Goal: Task Accomplishment & Management: Use online tool/utility

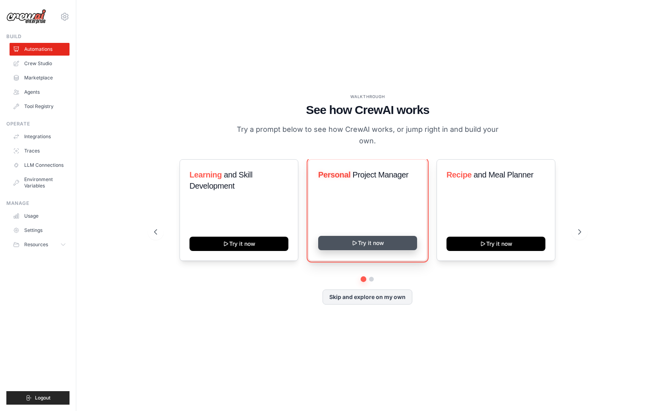
click at [383, 238] on button "Try it now" at bounding box center [367, 243] width 99 height 14
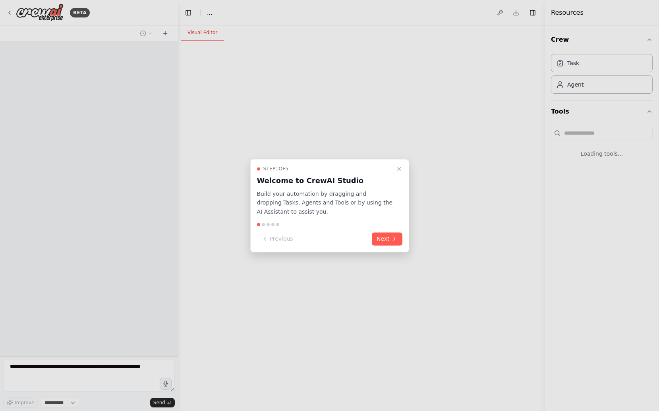
select select "****"
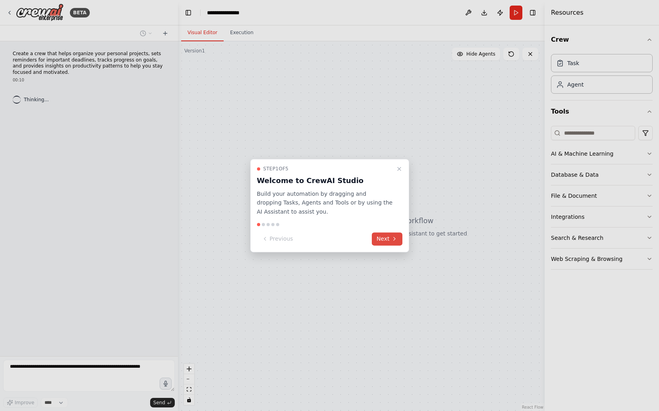
click at [390, 235] on button "Next" at bounding box center [387, 239] width 31 height 13
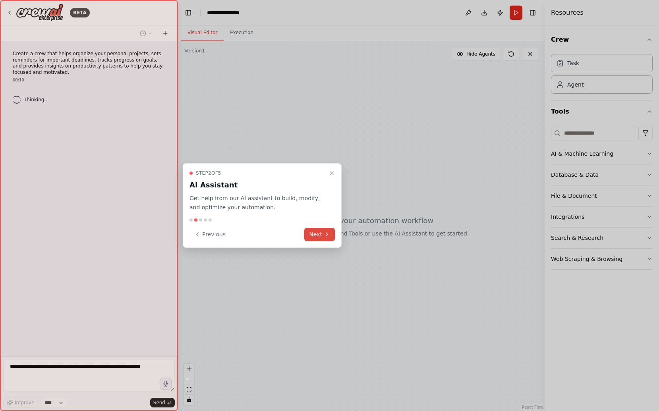
click at [322, 240] on button "Next" at bounding box center [319, 234] width 31 height 13
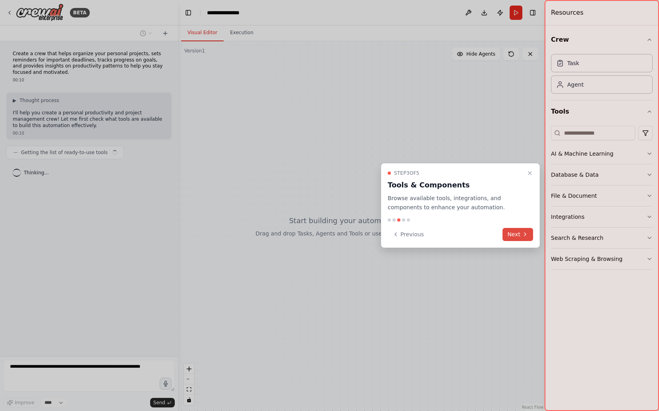
click at [519, 238] on button "Next" at bounding box center [518, 234] width 31 height 13
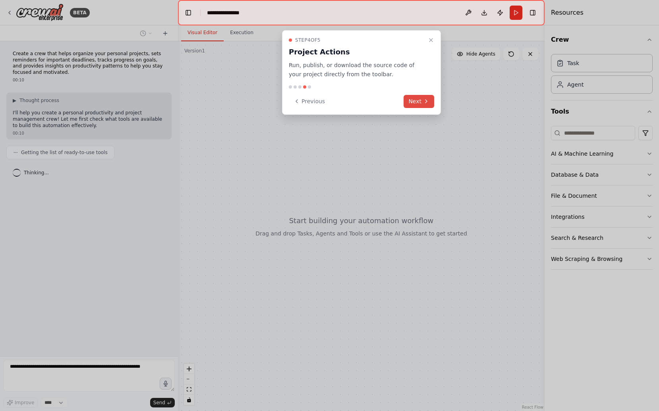
click at [413, 104] on button "Next" at bounding box center [419, 101] width 31 height 13
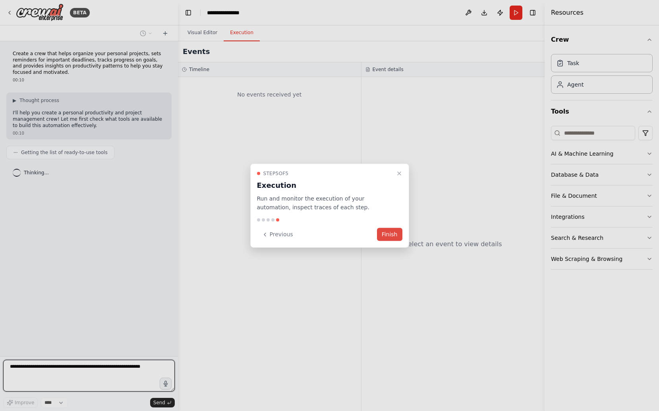
click at [386, 239] on button "Finish" at bounding box center [389, 234] width 25 height 13
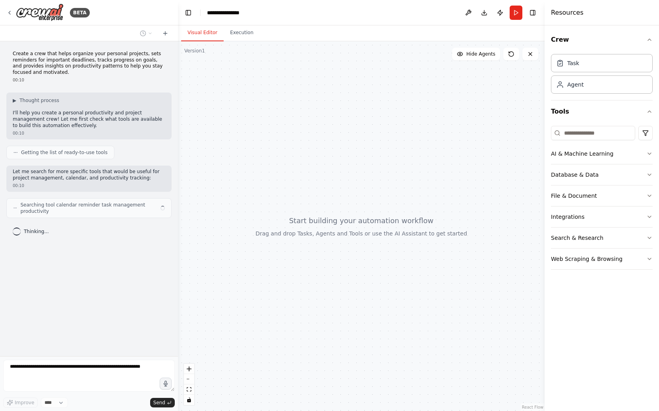
click at [257, 11] on header "**********" at bounding box center [361, 12] width 367 height 25
click at [241, 12] on div "**********" at bounding box center [227, 13] width 41 height 8
click at [241, 12] on div "**********" at bounding box center [237, 13] width 60 height 8
click at [294, 17] on header "**********" at bounding box center [361, 12] width 367 height 25
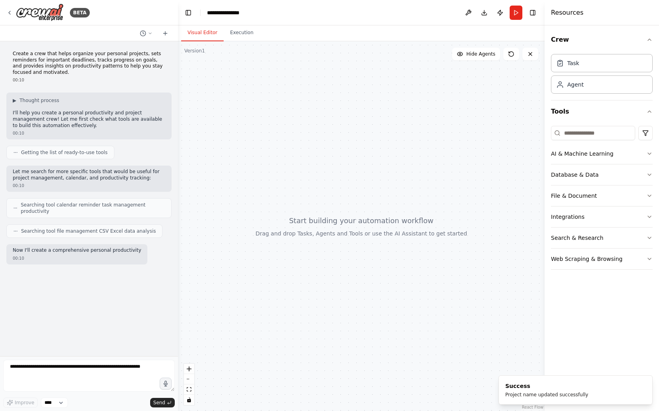
click at [430, 165] on div at bounding box center [361, 226] width 367 height 370
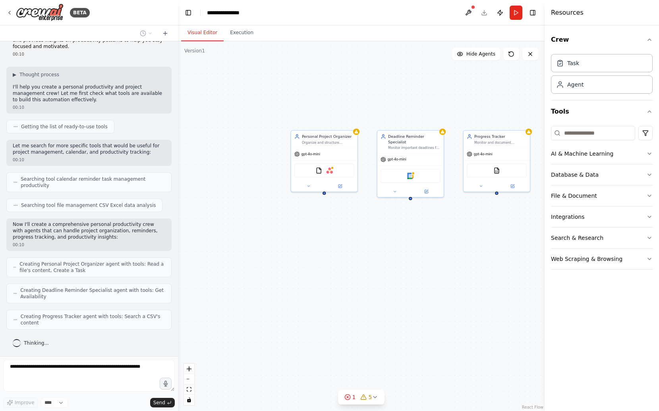
scroll to position [52, 0]
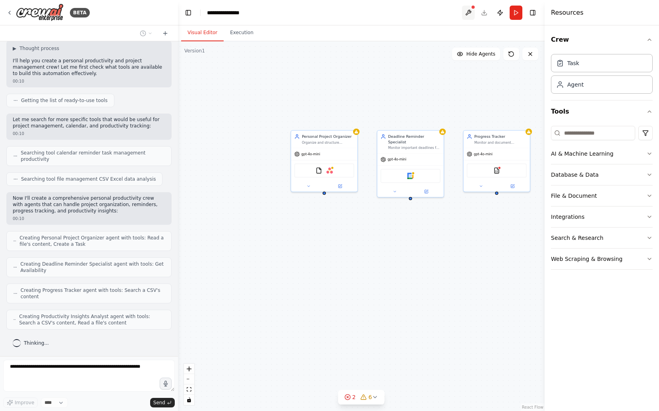
click at [469, 10] on button at bounding box center [468, 13] width 13 height 14
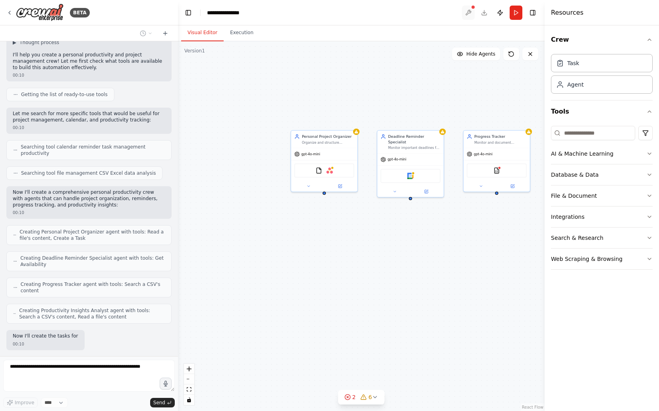
scroll to position [99, 0]
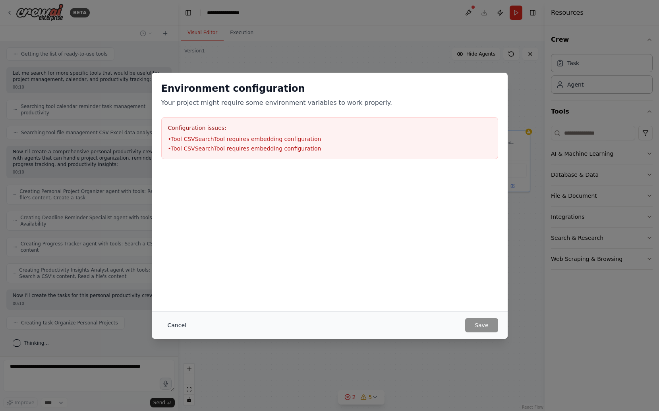
click at [177, 325] on button "Cancel" at bounding box center [176, 325] width 31 height 14
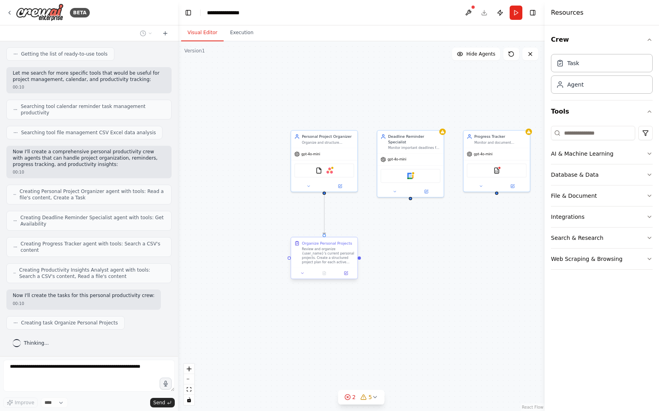
click at [335, 250] on div "Review and organize {user_name}'s current personal projects. Create a structure…" at bounding box center [328, 255] width 52 height 17
click at [318, 171] on img at bounding box center [319, 170] width 6 height 6
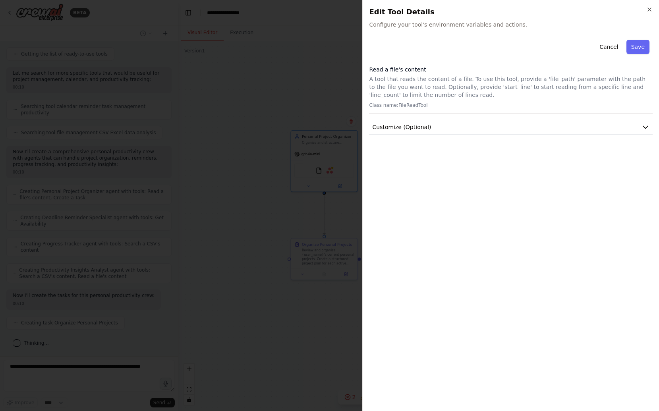
scroll to position [118, 0]
click at [295, 169] on div at bounding box center [329, 205] width 659 height 411
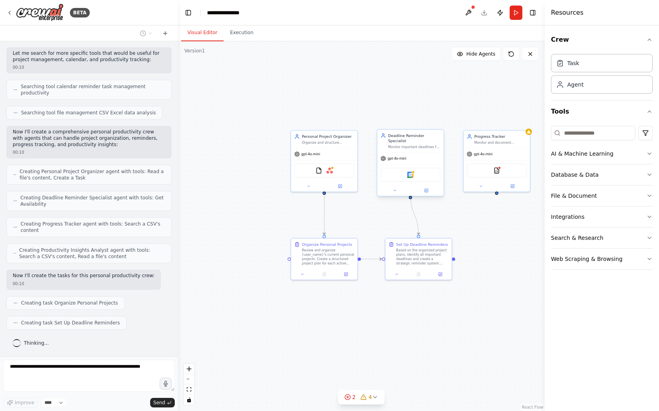
click at [403, 145] on div "Monitor important deadlines for {user_name}'s projects and create strategic rem…" at bounding box center [414, 147] width 52 height 4
click at [473, 151] on div "gpt-4o-mini" at bounding box center [480, 154] width 26 height 6
click at [469, 77] on div ".deletable-edge-delete-btn { width: 20px; height: 20px; border: 0px solid #ffff…" at bounding box center [361, 226] width 367 height 370
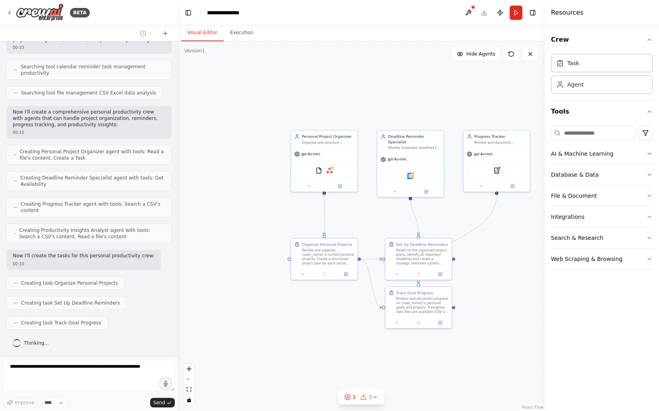
click at [102, 347] on div "Thinking..." at bounding box center [88, 343] width 165 height 14
click at [240, 185] on div ".deletable-edge-delete-btn { width: 20px; height: 20px; border: 0px solid #ffff…" at bounding box center [361, 226] width 367 height 370
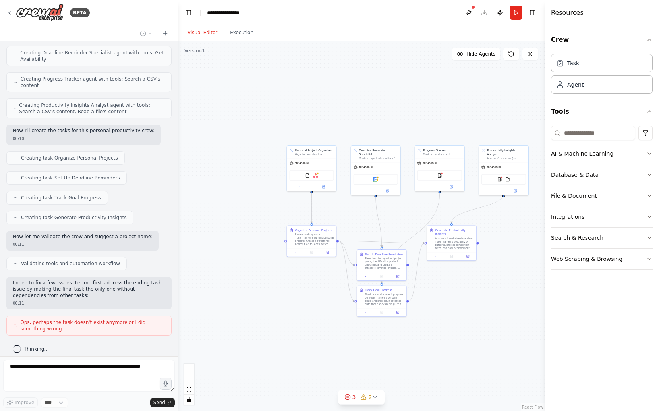
scroll to position [269, 0]
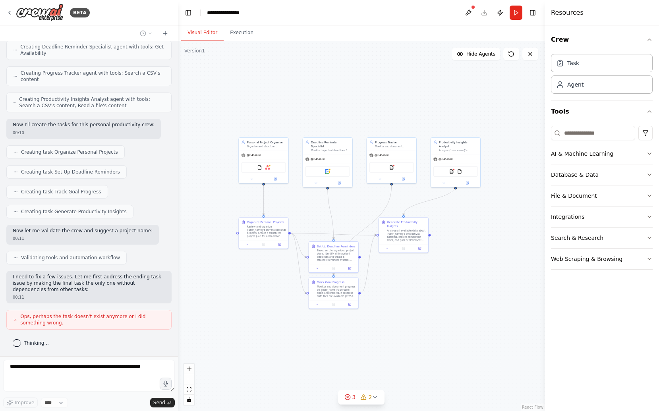
drag, startPoint x: 405, startPoint y: 126, endPoint x: 359, endPoint y: 119, distance: 47.1
click at [359, 119] on div ".deletable-edge-delete-btn { width: 20px; height: 20px; border: 0px solid #ffff…" at bounding box center [361, 226] width 367 height 370
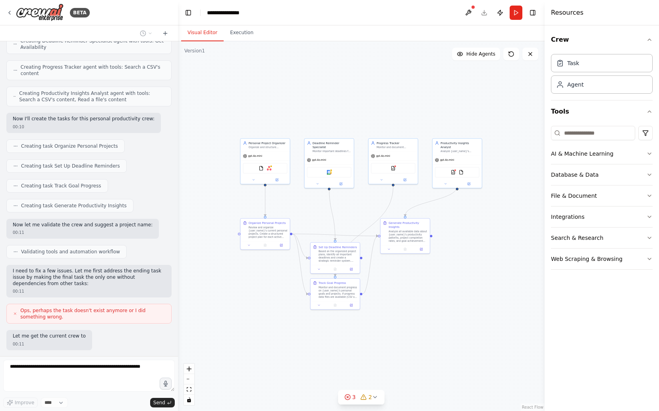
scroll to position [316, 0]
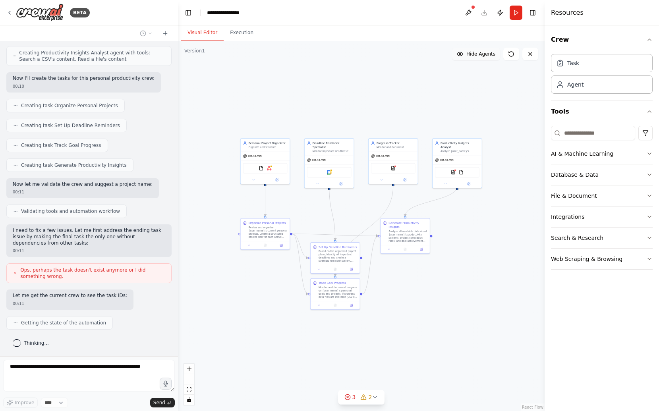
click at [480, 52] on span "Hide Agents" at bounding box center [481, 54] width 29 height 6
click at [480, 52] on span "Show Agents" at bounding box center [480, 54] width 31 height 6
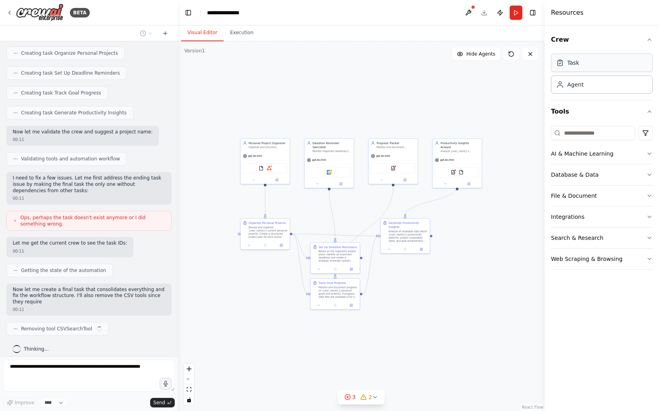
scroll to position [374, 0]
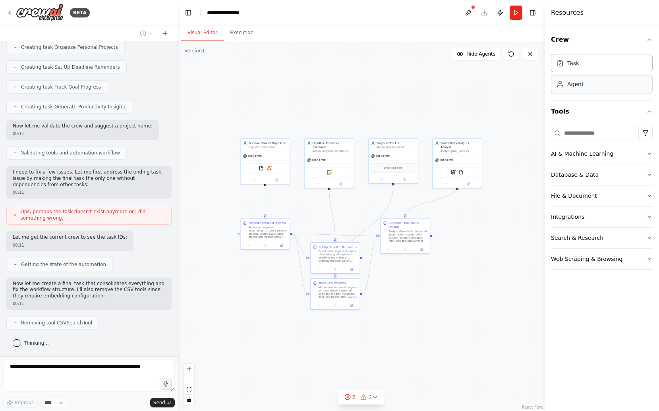
click at [577, 88] on div "Agent" at bounding box center [576, 84] width 16 height 8
click at [575, 65] on div "Task" at bounding box center [574, 63] width 12 height 8
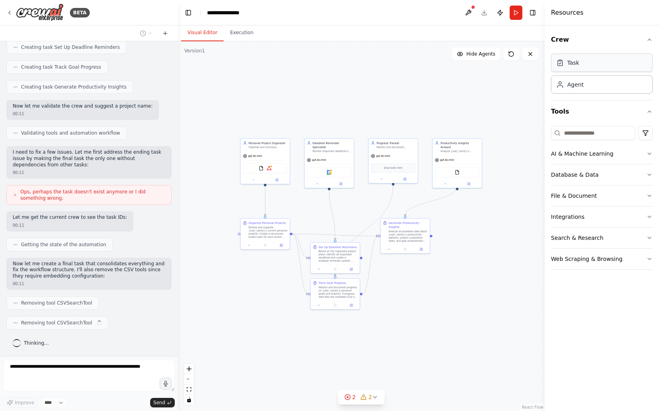
click at [575, 64] on div "Task" at bounding box center [574, 63] width 12 height 8
click at [578, 87] on div "Agent" at bounding box center [576, 84] width 16 height 8
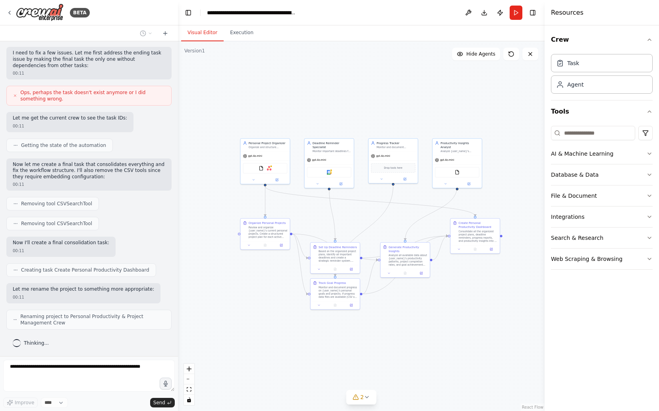
scroll to position [540, 0]
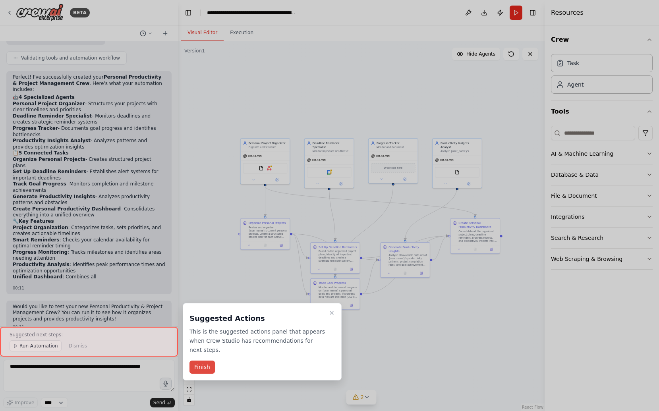
click at [202, 371] on button "Finish" at bounding box center [202, 367] width 25 height 13
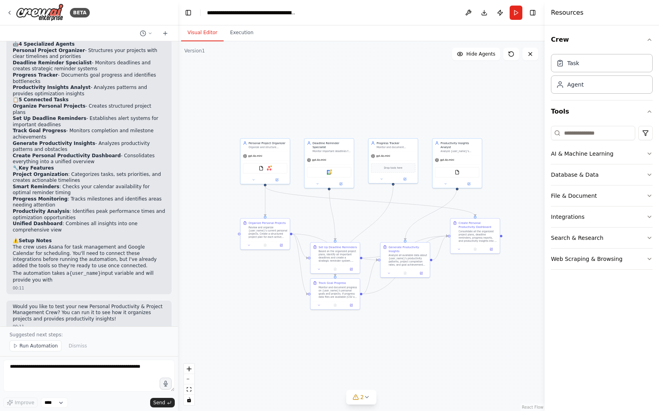
scroll to position [864, 0]
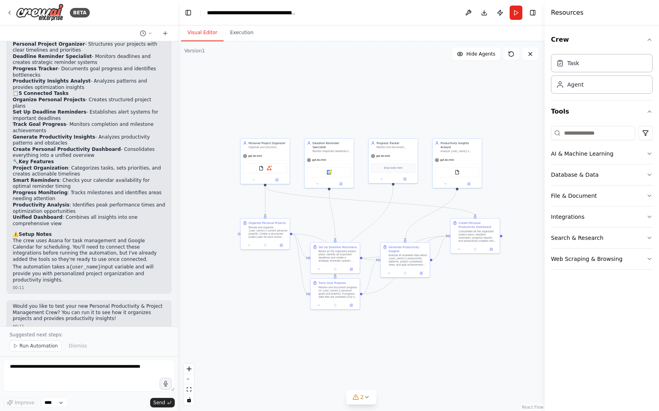
click at [109, 304] on p "Would you like to test your new Personal Productivity & Project Management Crew…" at bounding box center [89, 313] width 153 height 19
click at [154, 31] on button at bounding box center [146, 34] width 19 height 10
click at [167, 33] on div at bounding box center [89, 205] width 178 height 411
click at [165, 33] on icon at bounding box center [165, 33] width 4 height 0
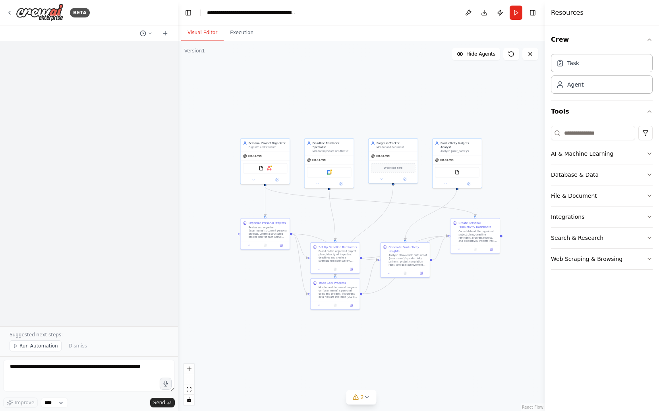
click at [91, 319] on div at bounding box center [89, 183] width 178 height 285
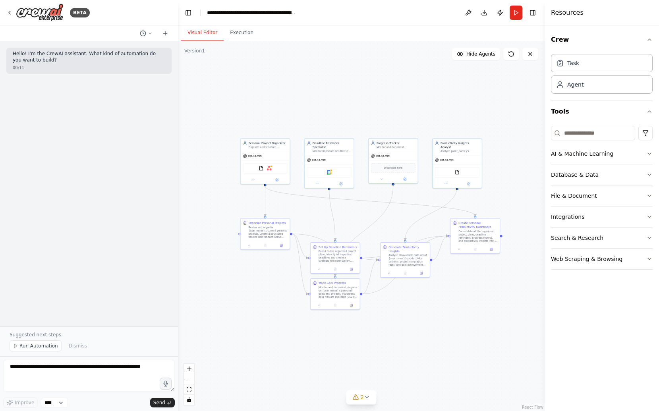
click at [119, 285] on div "Hello! I'm the CrewAI assistant. What kind of automation do you want to build? …" at bounding box center [89, 183] width 178 height 285
click at [122, 54] on p "Hello! I'm the CrewAI assistant. What kind of automation do you want to build?" at bounding box center [89, 57] width 153 height 12
click at [127, 61] on p "Hello! I'm the CrewAI assistant. What kind of automation do you want to build?" at bounding box center [89, 57] width 153 height 12
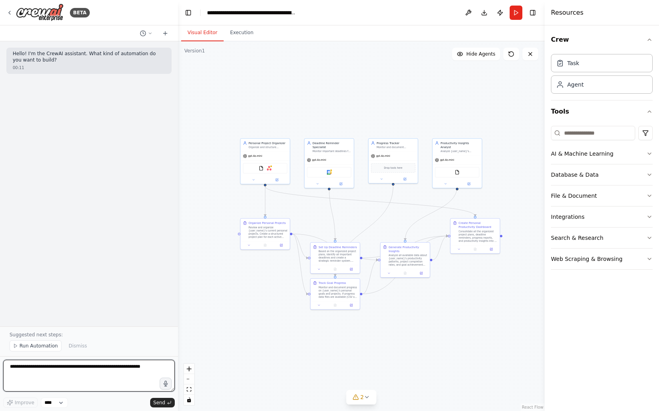
click at [76, 375] on textarea at bounding box center [89, 376] width 172 height 32
paste textarea "**********"
type textarea "**********"
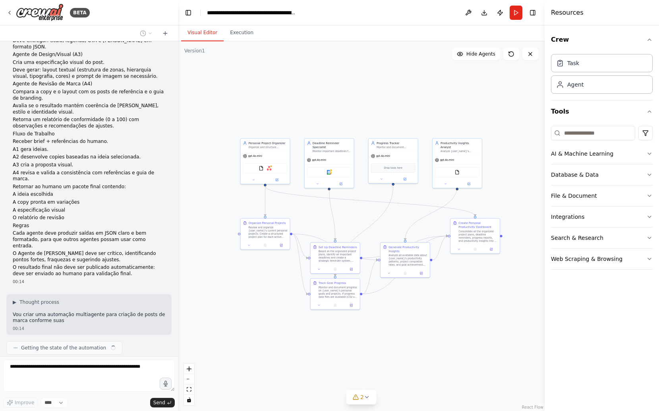
scroll to position [144, 0]
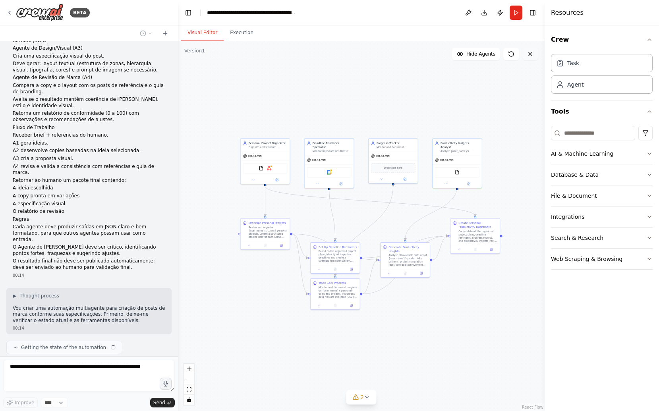
click at [535, 59] on button at bounding box center [531, 54] width 16 height 13
click at [534, 58] on button at bounding box center [531, 54] width 16 height 13
click at [533, 54] on icon at bounding box center [530, 54] width 6 height 6
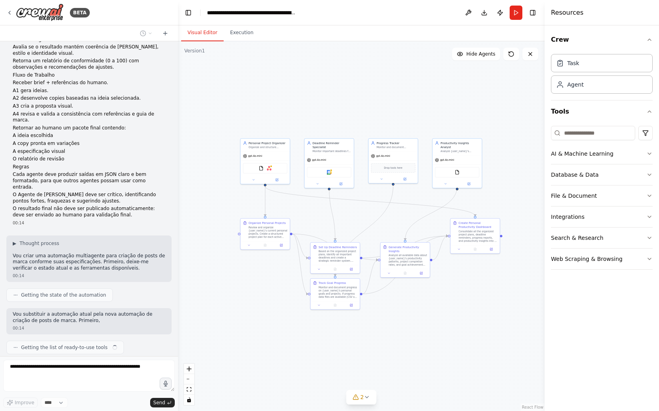
scroll to position [203, 0]
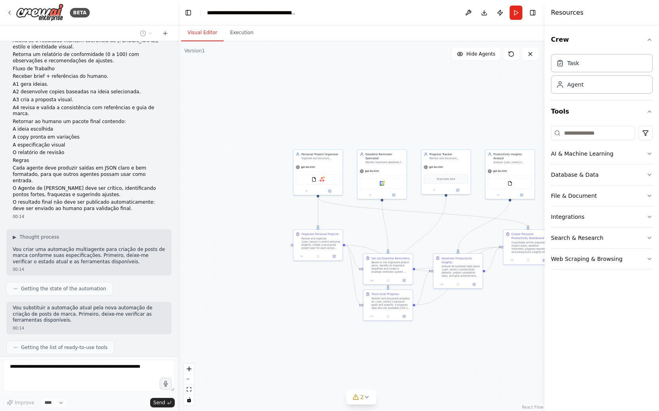
drag, startPoint x: 370, startPoint y: 349, endPoint x: 419, endPoint y: 373, distance: 54.6
click at [419, 372] on div ".deletable-edge-delete-btn { width: 20px; height: 20px; border: 0px solid #ffff…" at bounding box center [361, 226] width 367 height 370
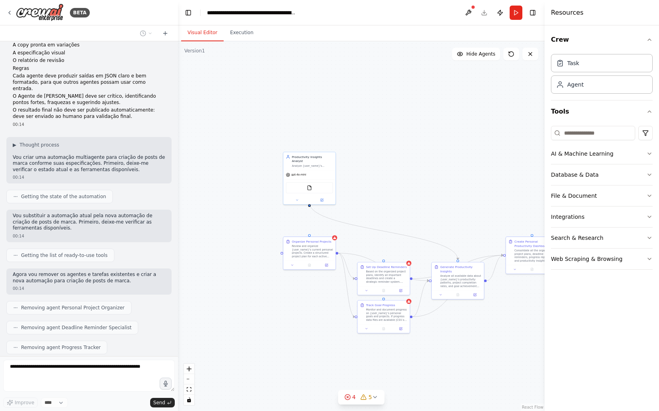
scroll to position [315, 0]
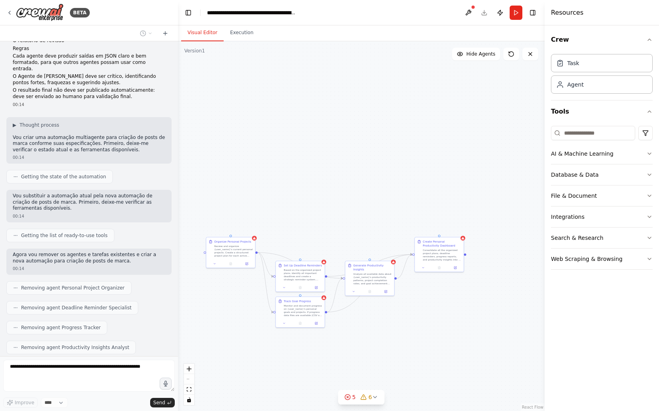
drag, startPoint x: 446, startPoint y: 210, endPoint x: 369, endPoint y: 219, distance: 77.2
click at [369, 219] on div ".deletable-edge-delete-btn { width: 20px; height: 20px; border: 0px solid #ffff…" at bounding box center [361, 226] width 367 height 370
click at [538, 14] on button "Toggle Right Sidebar" at bounding box center [532, 12] width 11 height 11
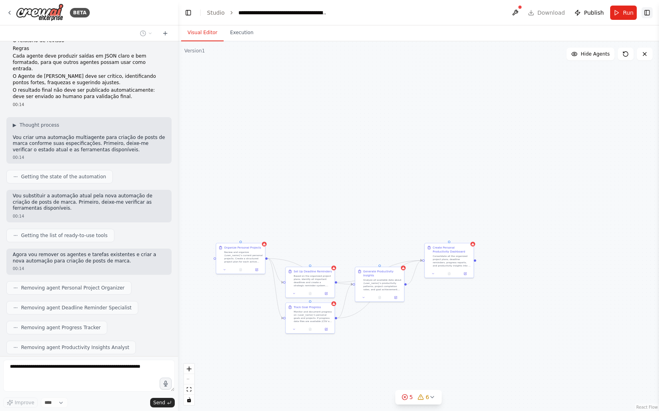
click at [649, 15] on button "Toggle Right Sidebar" at bounding box center [647, 12] width 11 height 11
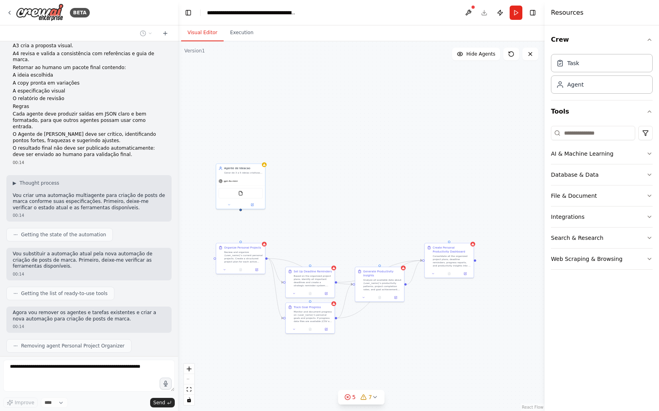
scroll to position [231, 0]
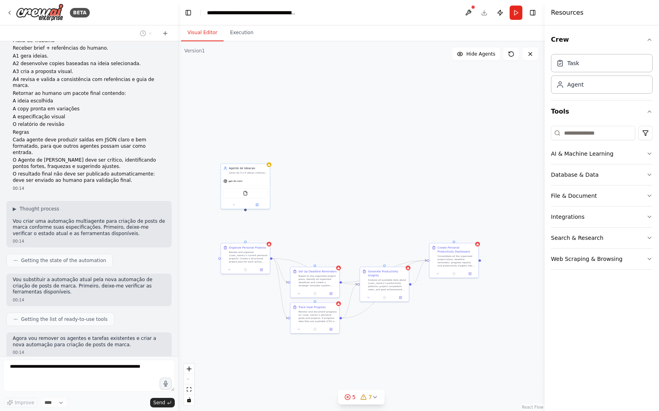
drag, startPoint x: 206, startPoint y: 238, endPoint x: 229, endPoint y: 243, distance: 23.2
click at [229, 242] on div ".deletable-edge-delete-btn { width: 20px; height: 20px; border: 0px solid #ffff…" at bounding box center [361, 226] width 367 height 370
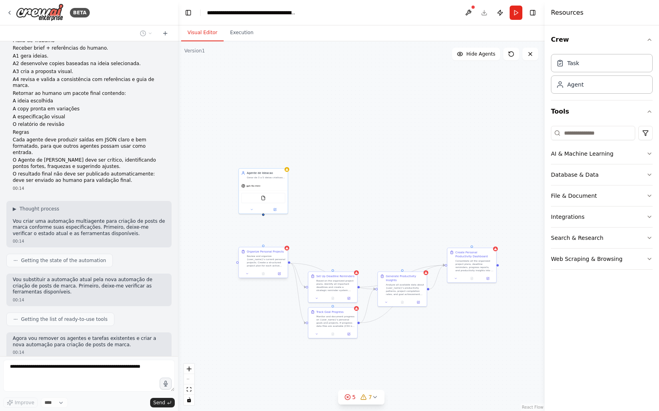
scroll to position [426, 0]
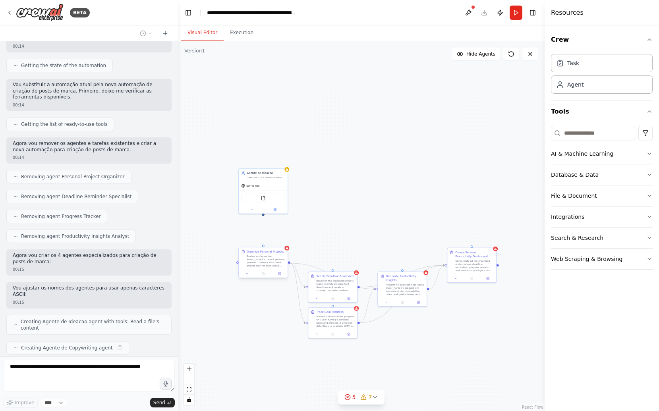
click at [269, 264] on div "Review and organize {user_name}'s current personal projects. Create a structure…" at bounding box center [266, 261] width 39 height 13
click at [331, 285] on div "Based on the organized project plans, identify all important deadlines and crea…" at bounding box center [335, 285] width 39 height 13
click at [345, 312] on div "Track Goal Progress" at bounding box center [337, 312] width 39 height 4
click at [395, 295] on div "Analyze all available data about {user_name}'s productivity patterns, project c…" at bounding box center [405, 289] width 39 height 13
click at [347, 286] on div "Based on the organized project plans, identify all important deadlines and crea…" at bounding box center [335, 285] width 39 height 13
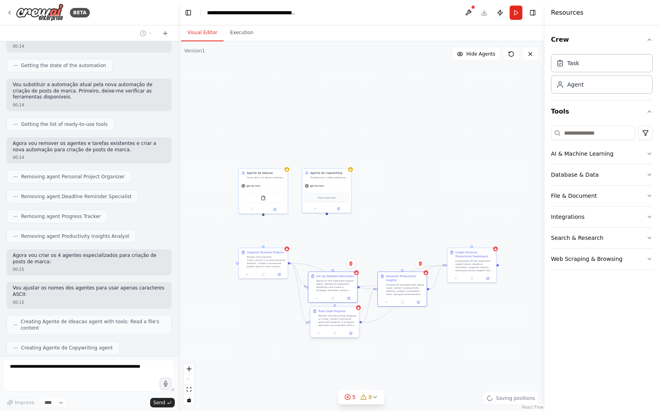
click at [347, 326] on div "Monitor and document progress on {user_name}'s personal goals and projects. If …" at bounding box center [337, 320] width 39 height 13
click at [279, 272] on icon at bounding box center [279, 273] width 3 height 3
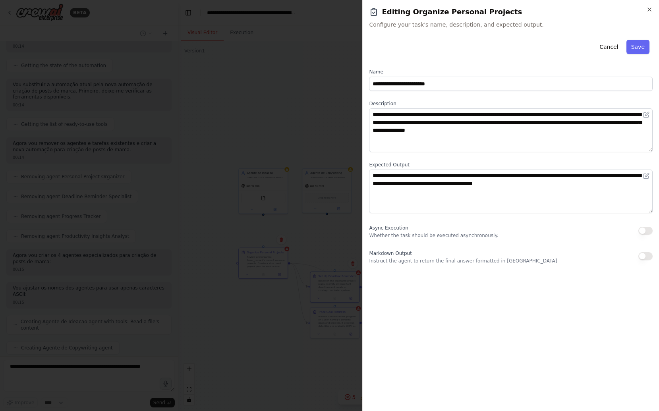
click at [287, 267] on div at bounding box center [329, 205] width 659 height 411
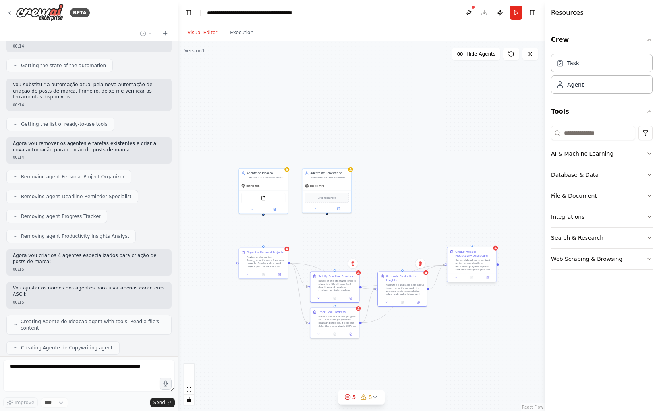
click at [463, 264] on div "Consolidate all the organized project plans, deadline reminders, progress repor…" at bounding box center [474, 265] width 39 height 13
click at [266, 258] on div "Review and organize {user_name}'s current personal projects. Create a structure…" at bounding box center [266, 261] width 39 height 13
click at [282, 242] on icon at bounding box center [281, 240] width 5 height 5
click at [264, 240] on button "Confirm" at bounding box center [259, 240] width 28 height 10
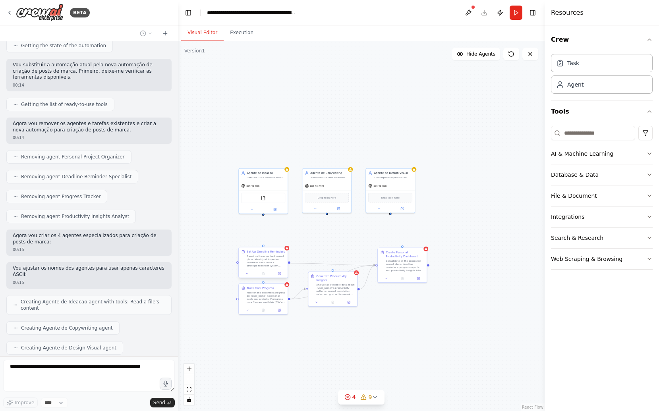
click at [277, 254] on div "Set Up Deadline Reminders Based on the organized project plans, identify all im…" at bounding box center [266, 258] width 39 height 17
click at [280, 241] on icon at bounding box center [281, 240] width 5 height 5
click at [257, 235] on button "Confirm" at bounding box center [259, 240] width 28 height 10
click at [266, 298] on div "Monitor and document progress on {user_name}'s personal goals and projects. If …" at bounding box center [266, 297] width 39 height 13
click at [279, 276] on icon at bounding box center [281, 275] width 5 height 5
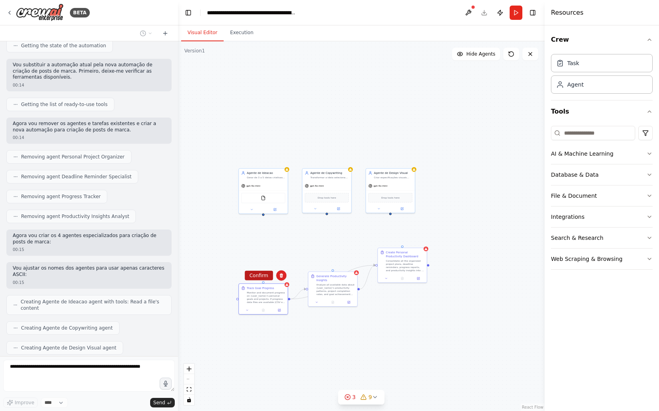
click at [267, 275] on button "Confirm" at bounding box center [259, 276] width 28 height 10
click at [347, 287] on div "Analyze all available data about {user_name}'s productivity patterns, project c…" at bounding box center [337, 289] width 39 height 13
click at [353, 268] on button at bounding box center [353, 264] width 10 height 10
click at [329, 266] on button "Confirm" at bounding box center [330, 264] width 28 height 10
click at [394, 272] on div "Create Personal Productivity Dashboard Consolidate all the organized project pl…" at bounding box center [402, 261] width 49 height 26
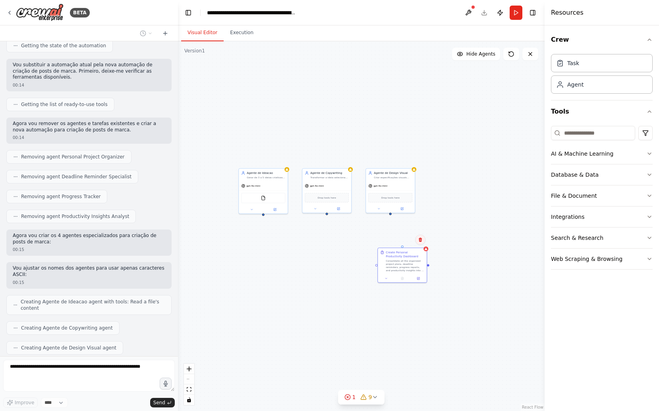
click at [419, 241] on icon at bounding box center [420, 240] width 5 height 5
click at [407, 238] on button "Confirm" at bounding box center [398, 240] width 28 height 10
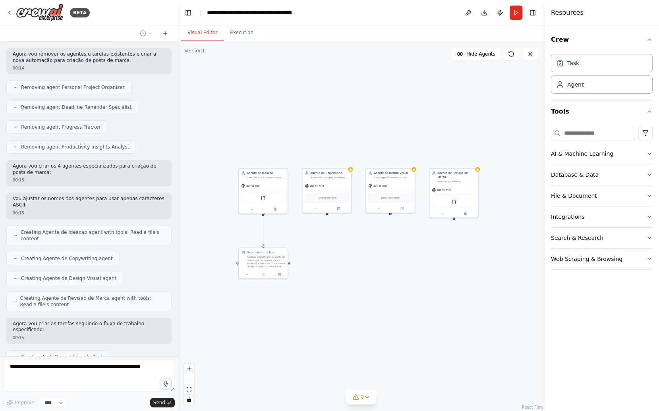
scroll to position [514, 0]
click at [257, 256] on div "Analisar o briefing e os posts de referência fornecidos para a {marca} e gerar …" at bounding box center [266, 261] width 39 height 13
click at [261, 266] on div "Analisar o briefing e os posts de referência fornecidos para a {marca} e gerar …" at bounding box center [266, 261] width 39 height 13
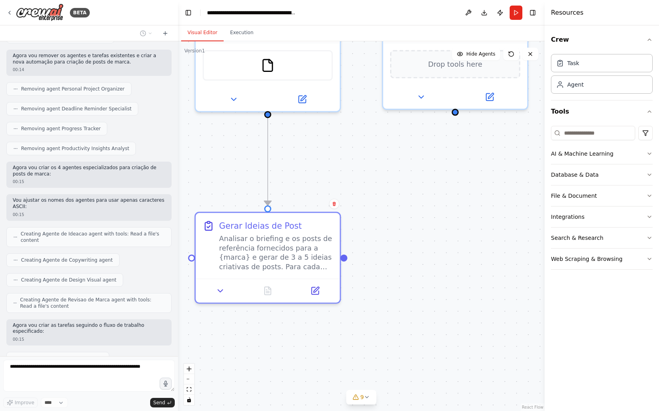
click at [361, 287] on div ".deletable-edge-delete-btn { width: 20px; height: 20px; border: 0px solid #ffff…" at bounding box center [361, 226] width 367 height 370
click at [395, 211] on div ".deletable-edge-delete-btn { width: 20px; height: 20px; border: 0px solid #ffff…" at bounding box center [361, 226] width 367 height 370
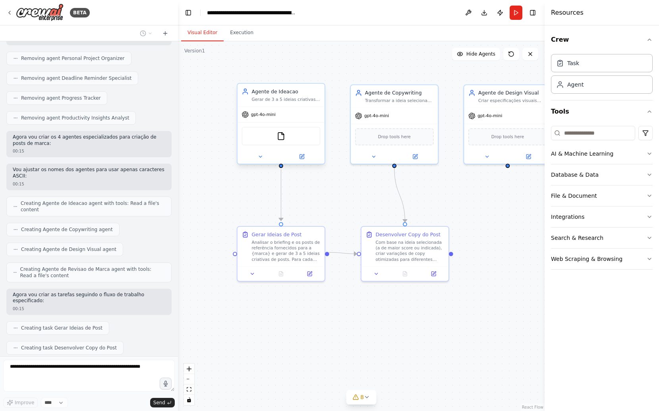
click at [287, 134] on div "FileReadTool" at bounding box center [281, 136] width 79 height 18
click at [335, 206] on div ".deletable-edge-delete-btn { width: 20px; height: 20px; border: 0px solid #ffff…" at bounding box center [361, 226] width 367 height 370
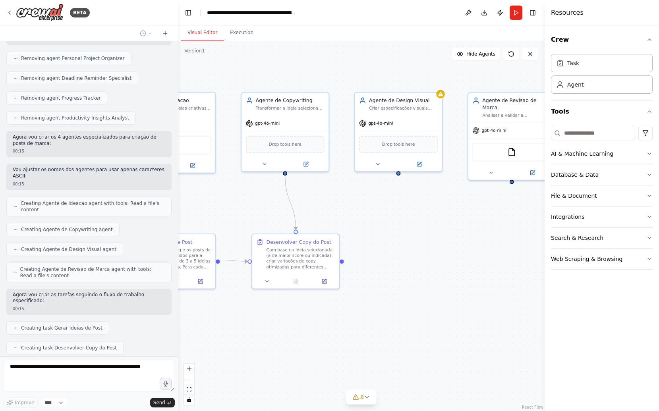
drag, startPoint x: 477, startPoint y: 302, endPoint x: 366, endPoint y: 310, distance: 110.4
click at [367, 310] on div ".deletable-edge-delete-btn { width: 20px; height: 20px; border: 0px solid #ffff…" at bounding box center [361, 226] width 367 height 370
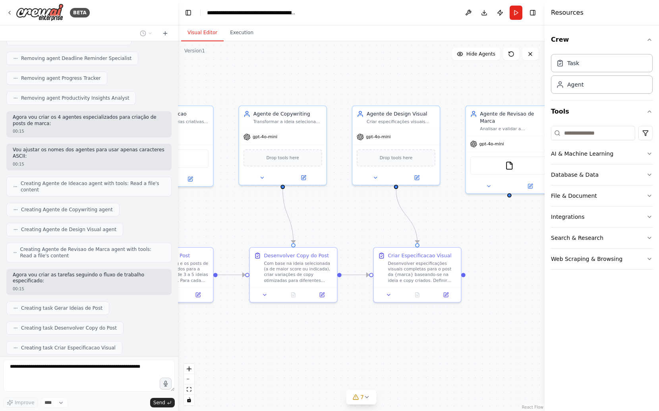
drag, startPoint x: 358, startPoint y: 202, endPoint x: 353, endPoint y: 213, distance: 11.6
click at [353, 213] on div ".deletable-edge-delete-btn { width: 20px; height: 20px; border: 0px solid #ffff…" at bounding box center [361, 226] width 367 height 370
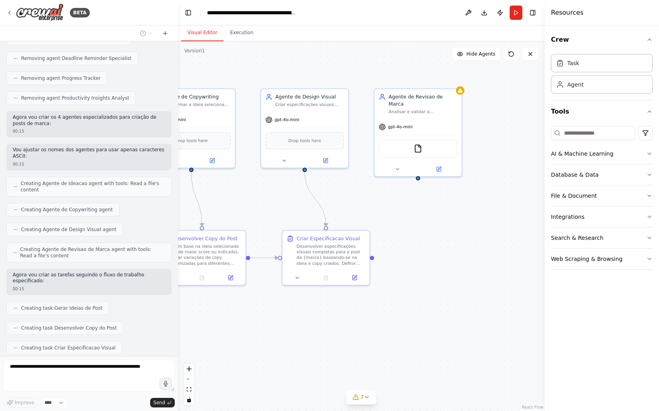
drag, startPoint x: 476, startPoint y: 217, endPoint x: 388, endPoint y: 202, distance: 89.8
click at [388, 202] on div ".deletable-edge-delete-btn { width: 20px; height: 20px; border: 0px solid #ffff…" at bounding box center [361, 226] width 367 height 370
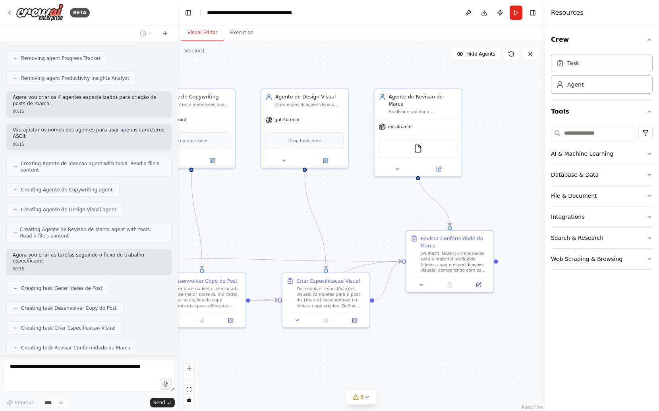
scroll to position [604, 0]
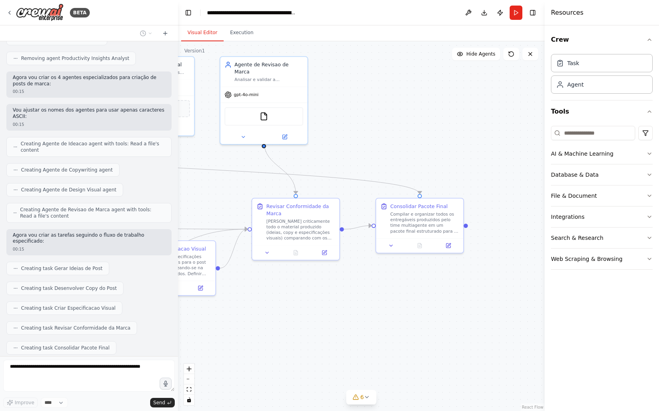
drag, startPoint x: 507, startPoint y: 196, endPoint x: 308, endPoint y: 139, distance: 206.3
click at [308, 140] on div ".deletable-edge-delete-btn { width: 20px; height: 20px; border: 0px solid #ffff…" at bounding box center [361, 226] width 367 height 370
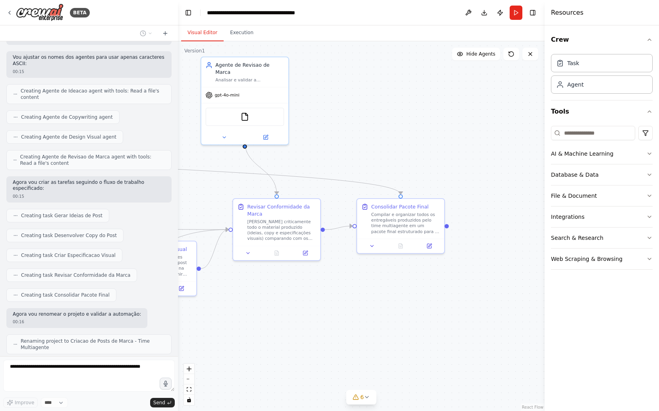
scroll to position [677, 0]
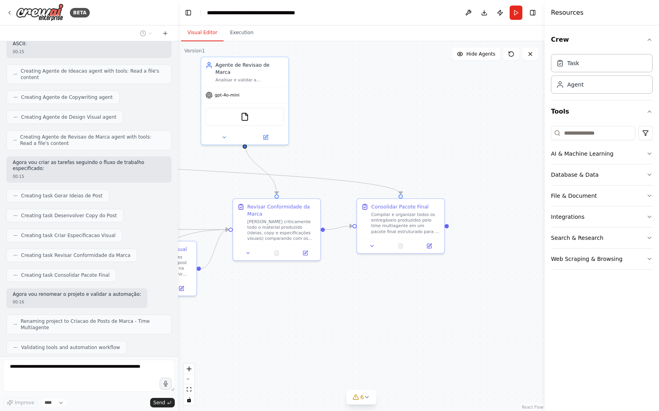
drag, startPoint x: 369, startPoint y: 124, endPoint x: 391, endPoint y: 148, distance: 33.5
click at [393, 148] on div ".deletable-edge-delete-btn { width: 20px; height: 20px; border: 0px solid #ffff…" at bounding box center [361, 226] width 367 height 370
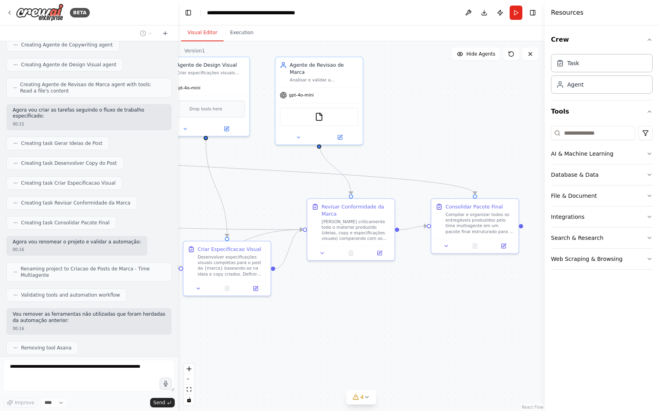
scroll to position [749, 0]
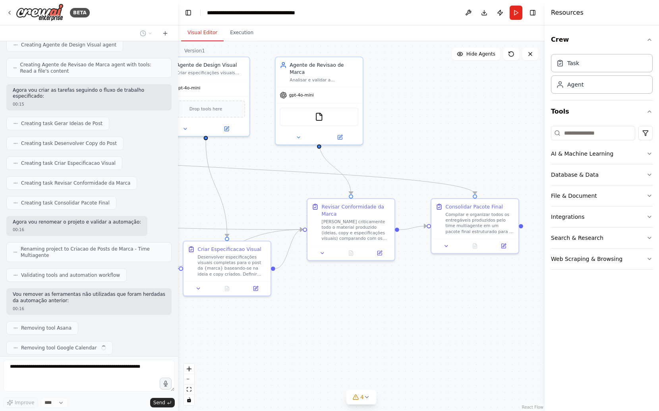
drag, startPoint x: 355, startPoint y: 128, endPoint x: 451, endPoint y: 133, distance: 95.5
click at [452, 133] on div ".deletable-edge-delete-btn { width: 20px; height: 20px; border: 0px solid #ffff…" at bounding box center [361, 226] width 367 height 370
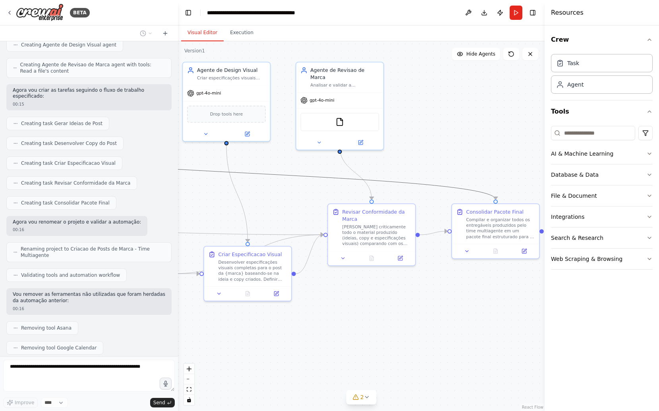
scroll to position [769, 0]
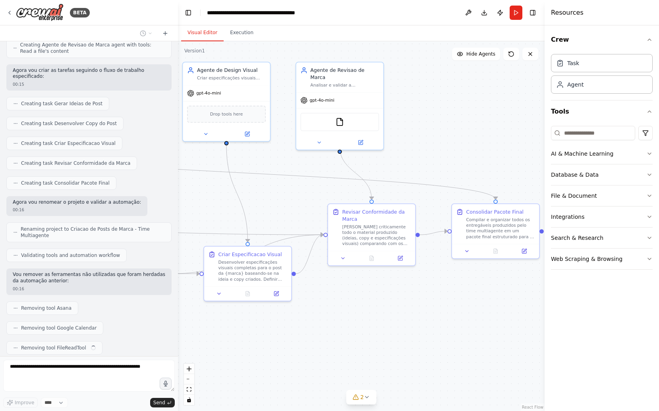
drag, startPoint x: 295, startPoint y: 172, endPoint x: 506, endPoint y: 192, distance: 212.3
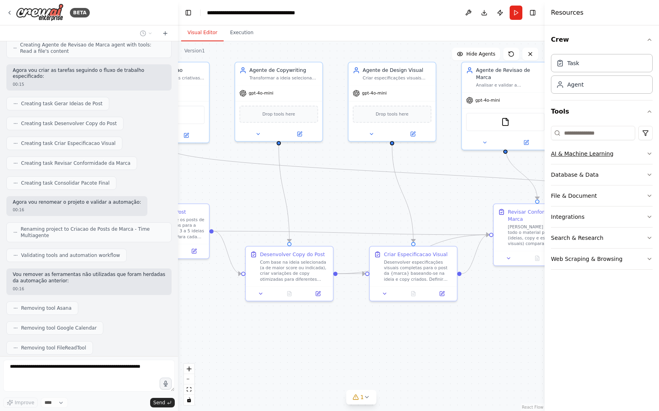
drag, startPoint x: 408, startPoint y: 156, endPoint x: 576, endPoint y: 155, distance: 168.1
click at [576, 155] on div "BETA Hello! I'm the CrewAI assistant. What kind of automation do you want to bu…" at bounding box center [329, 205] width 659 height 411
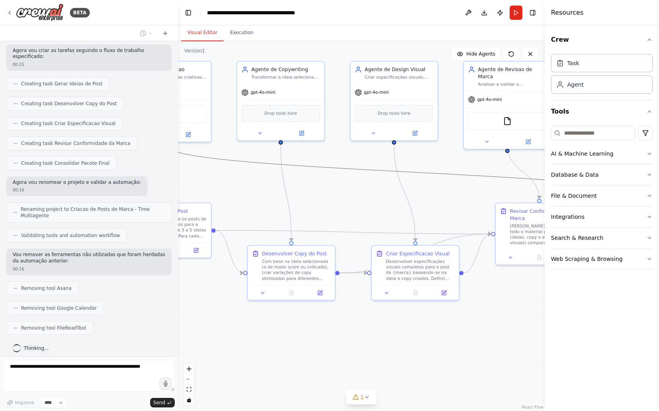
drag, startPoint x: 356, startPoint y: 169, endPoint x: 403, endPoint y: 174, distance: 47.1
click at [403, 174] on icon "Edge from 60d55d64-2a0d-4c4e-9dd6-65e0b8f85269 to 7af6148e-2411-4af3-87dc-71873…" at bounding box center [415, 172] width 496 height 53
click at [368, 188] on div ".deletable-edge-delete-btn { width: 20px; height: 20px; border: 0px solid #ffff…" at bounding box center [361, 226] width 367 height 370
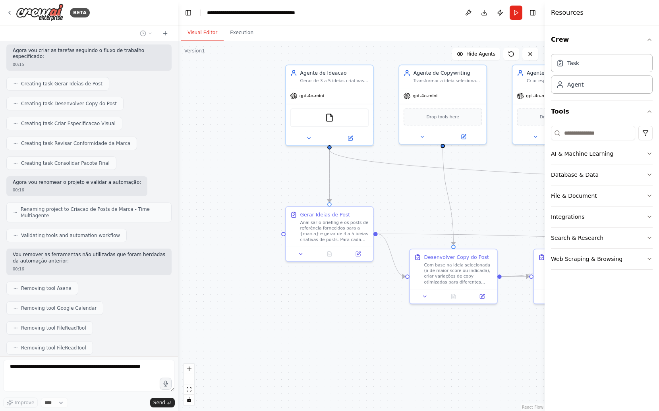
drag, startPoint x: 368, startPoint y: 188, endPoint x: 542, endPoint y: 191, distance: 174.1
click at [542, 191] on div "BETA Hello! I'm the CrewAI assistant. What kind of automation do you want to bu…" at bounding box center [329, 205] width 659 height 411
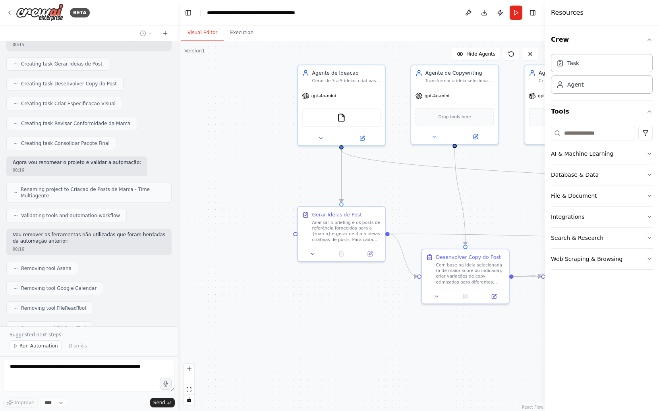
scroll to position [839, 0]
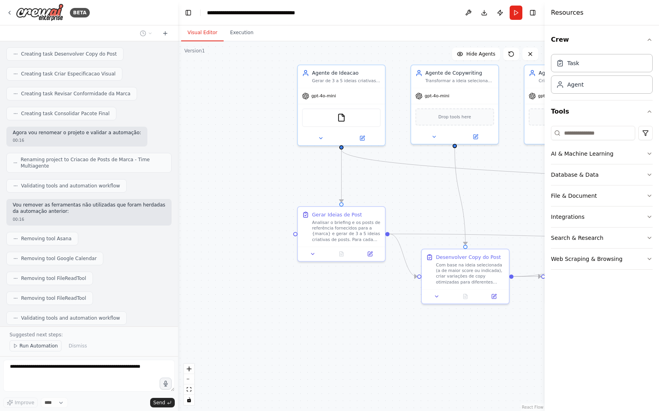
click at [41, 347] on span "Run Automation" at bounding box center [38, 346] width 39 height 6
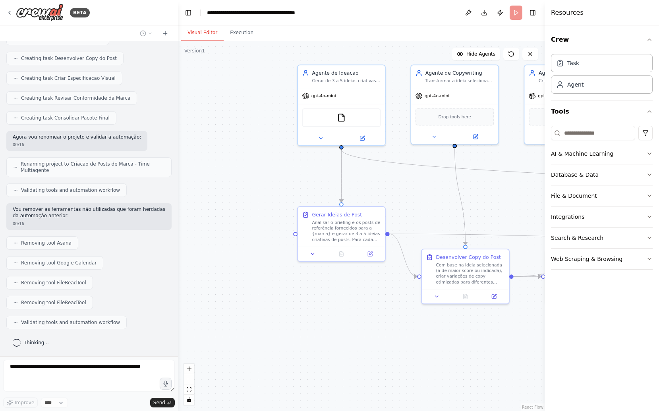
scroll to position [809, 0]
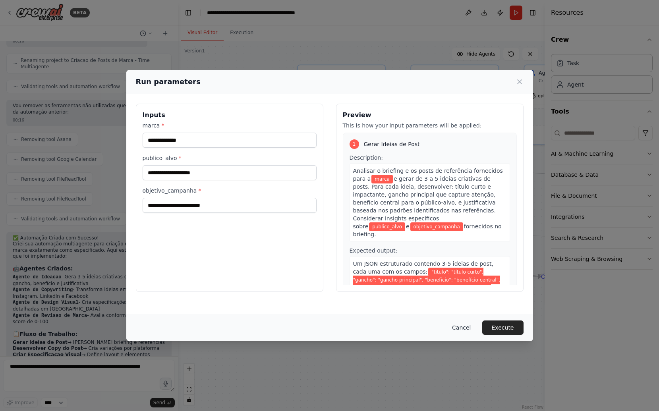
click at [467, 332] on button "Cancel" at bounding box center [461, 328] width 31 height 14
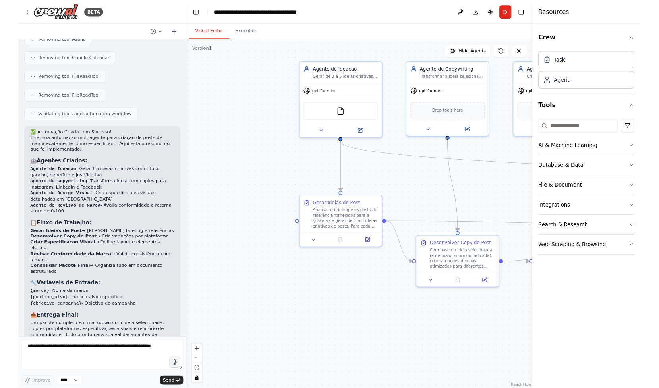
scroll to position [1037, 0]
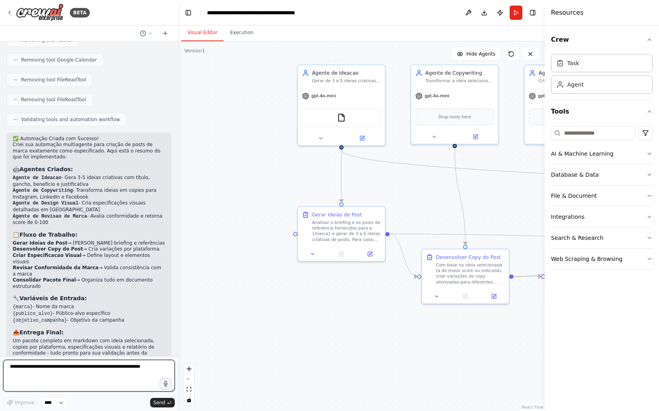
click at [99, 368] on textarea at bounding box center [89, 376] width 172 height 32
click at [97, 384] on textarea at bounding box center [89, 376] width 172 height 32
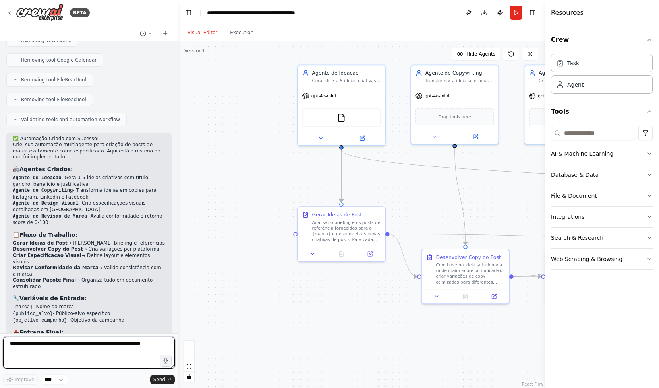
click at [110, 345] on textarea at bounding box center [89, 353] width 172 height 32
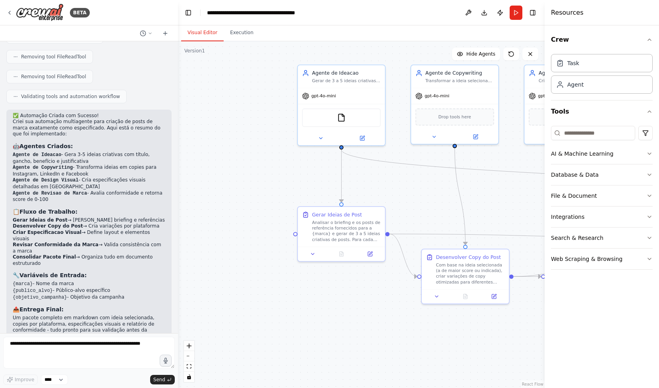
click at [81, 315] on p "Um pacote completo em markdown com ideia selecionada, copies por plataforma, es…" at bounding box center [89, 327] width 153 height 25
click at [64, 347] on textarea at bounding box center [89, 353] width 172 height 32
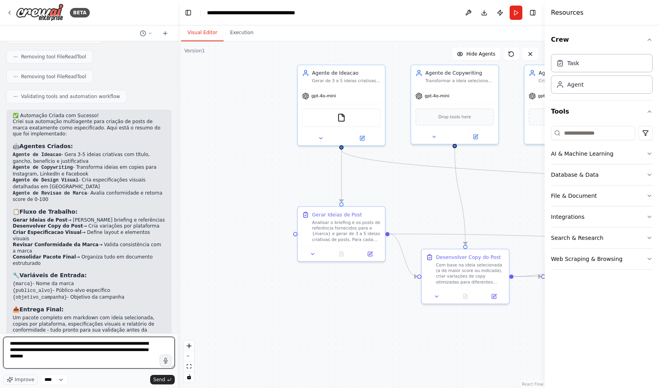
type textarea "**********"
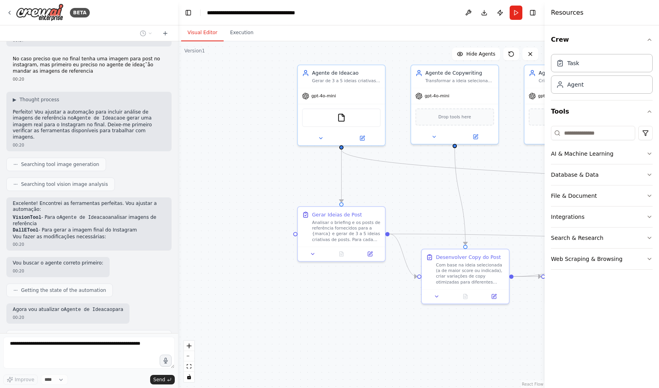
scroll to position [1385, 0]
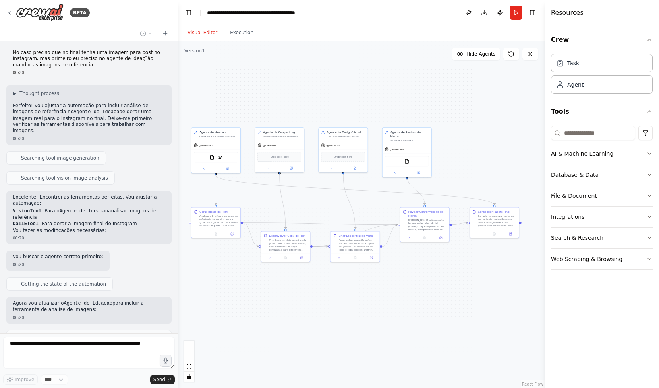
drag, startPoint x: 431, startPoint y: 171, endPoint x: 318, endPoint y: 184, distance: 114.4
click at [318, 184] on div ".deletable-edge-delete-btn { width: 20px; height: 20px; border: 0px solid #ffff…" at bounding box center [361, 214] width 367 height 347
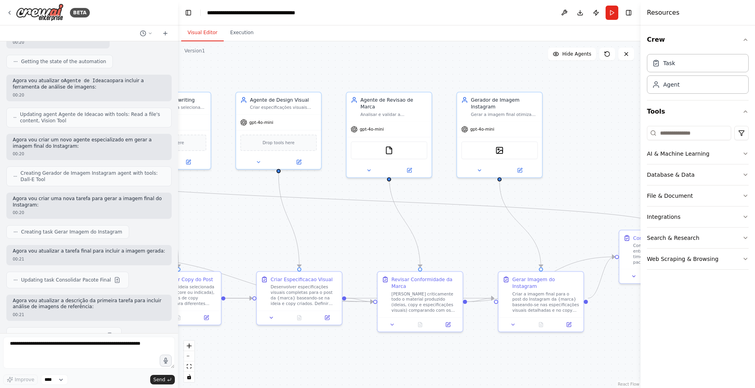
scroll to position [1648, 0]
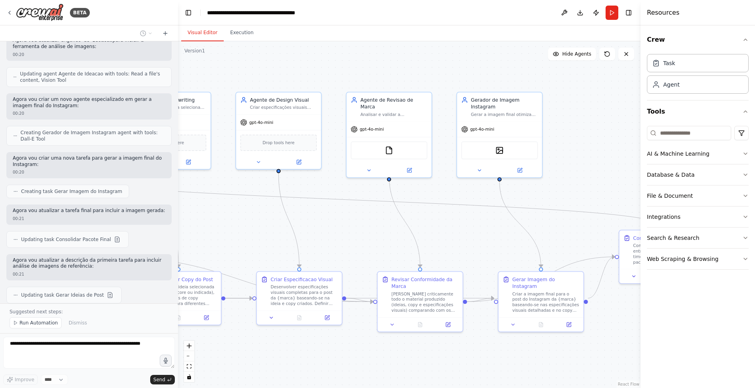
click at [100, 308] on div "Suggested next steps: Run Automation Dismiss" at bounding box center [89, 319] width 178 height 30
click at [40, 321] on span "Run Automation" at bounding box center [38, 323] width 39 height 6
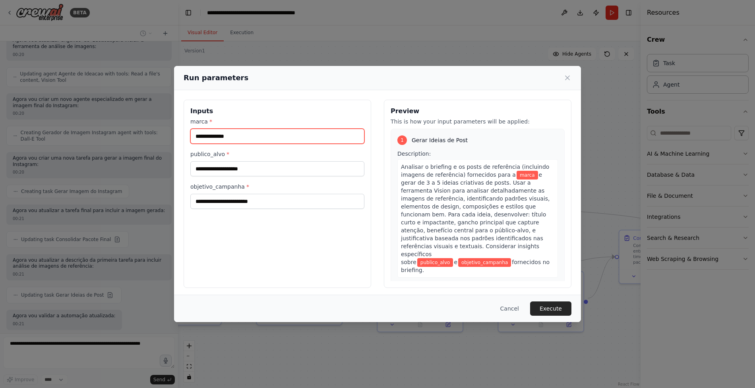
click at [277, 129] on input "marca *" at bounding box center [277, 136] width 174 height 15
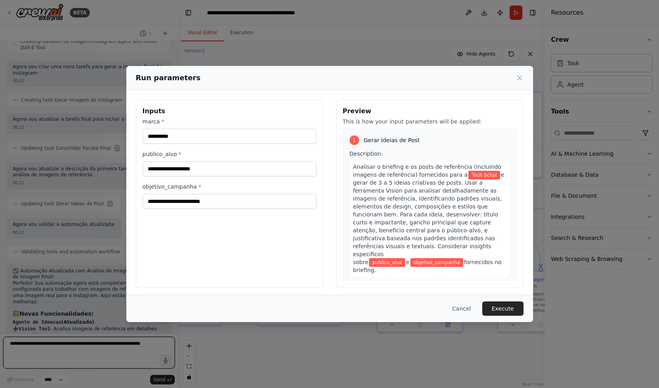
scroll to position [1746, 0]
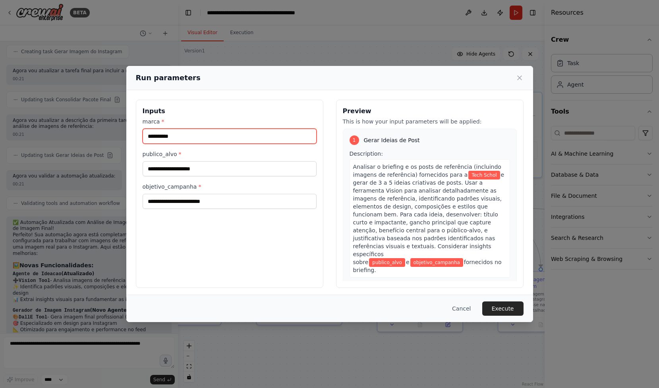
click at [180, 132] on input "**********" at bounding box center [230, 136] width 174 height 15
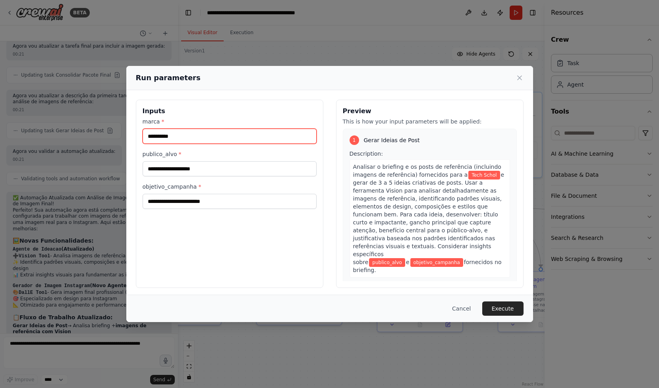
click at [193, 131] on input "**********" at bounding box center [230, 136] width 174 height 15
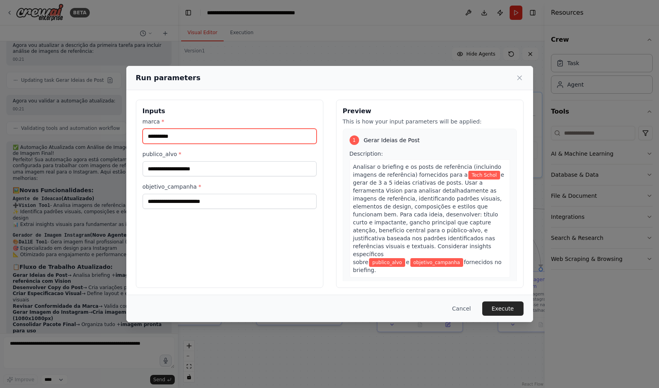
click at [190, 138] on input "**********" at bounding box center [230, 136] width 174 height 15
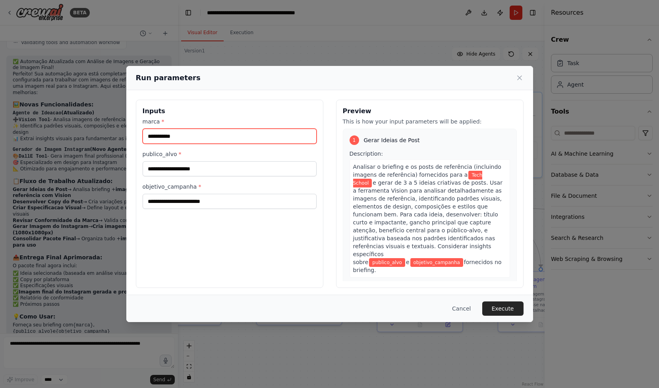
scroll to position [1956, 0]
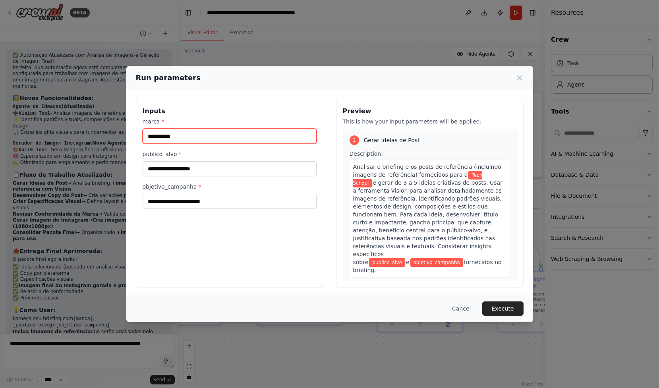
type input "**********"
click at [470, 318] on div "Cancel Execute" at bounding box center [329, 308] width 407 height 27
click at [470, 307] on button "Cancel" at bounding box center [461, 309] width 31 height 14
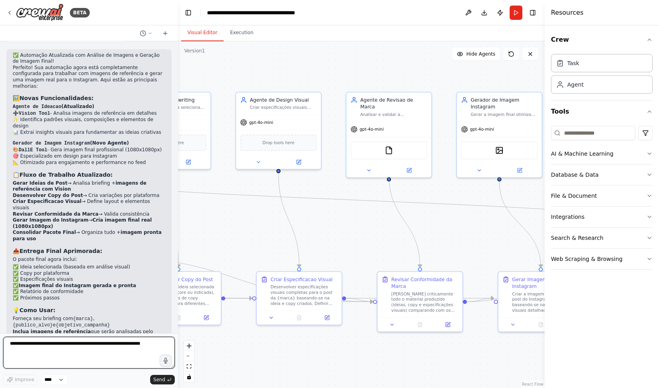
click at [130, 346] on textarea at bounding box center [89, 353] width 172 height 32
type textarea "**********"
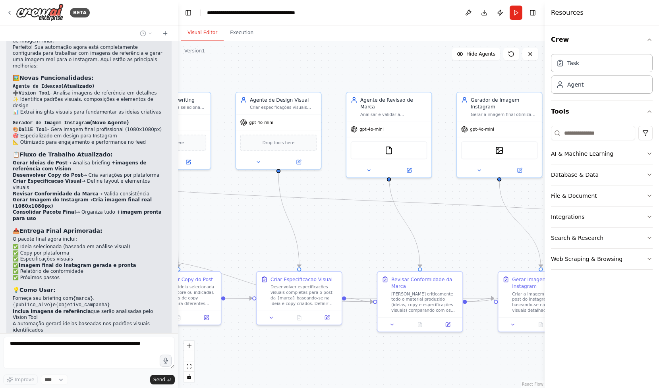
scroll to position [2015, 0]
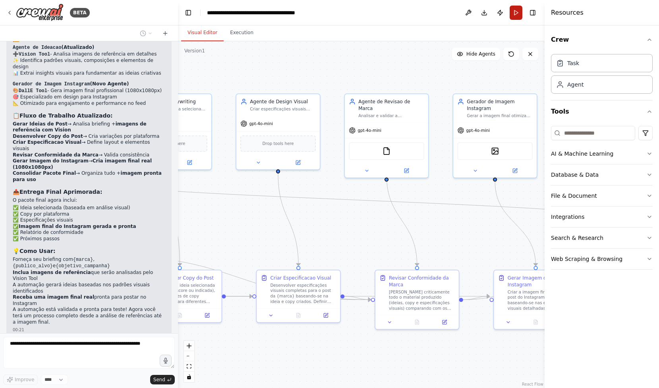
click at [516, 12] on button "Run" at bounding box center [516, 13] width 13 height 14
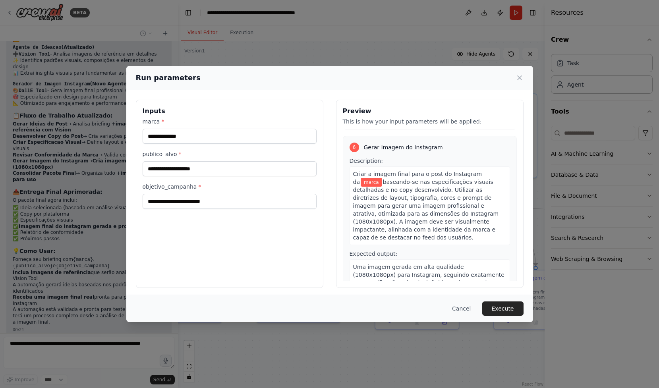
scroll to position [3, 0]
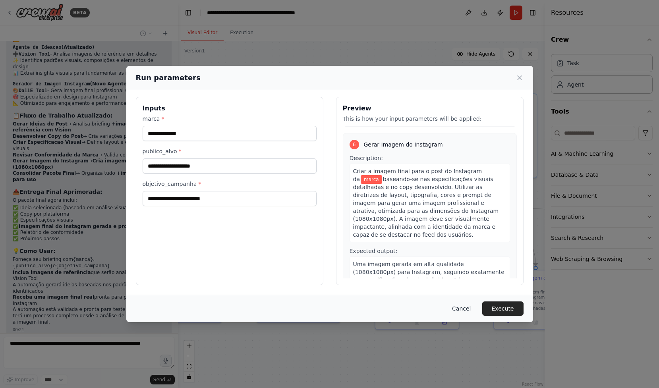
click at [459, 308] on button "Cancel" at bounding box center [461, 309] width 31 height 14
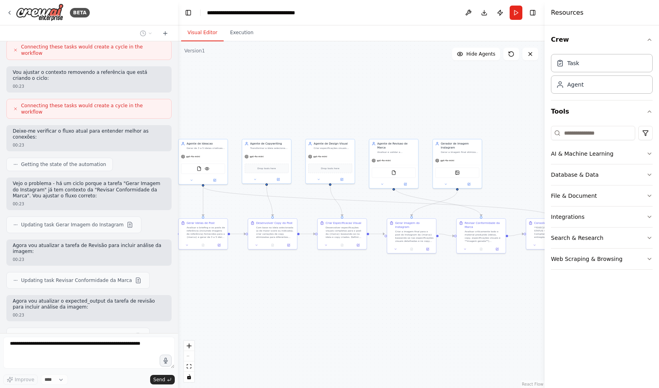
scroll to position [2471, 0]
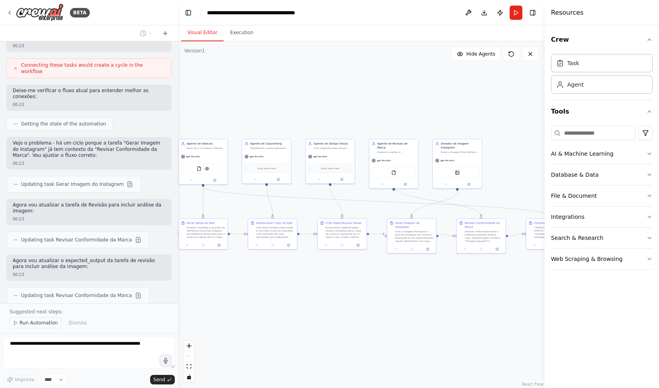
click at [36, 323] on span "Run Automation" at bounding box center [38, 323] width 39 height 6
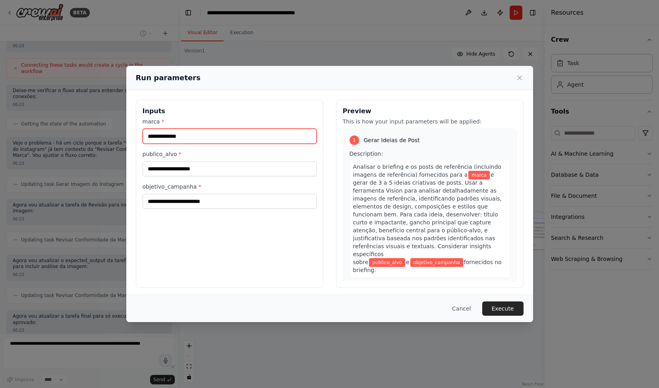
click at [199, 131] on input "marca *" at bounding box center [230, 136] width 174 height 15
type input "**********"
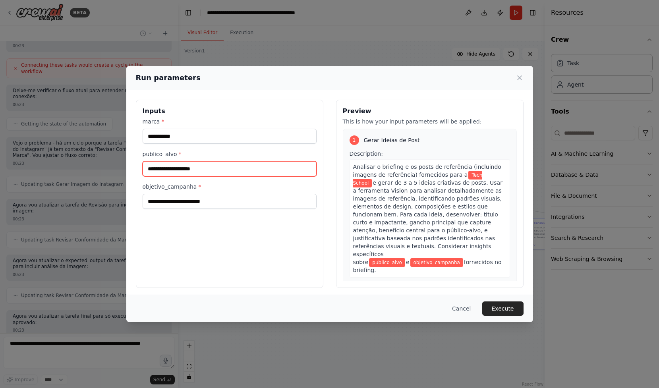
click at [170, 165] on input "publico_alvo *" at bounding box center [230, 168] width 174 height 15
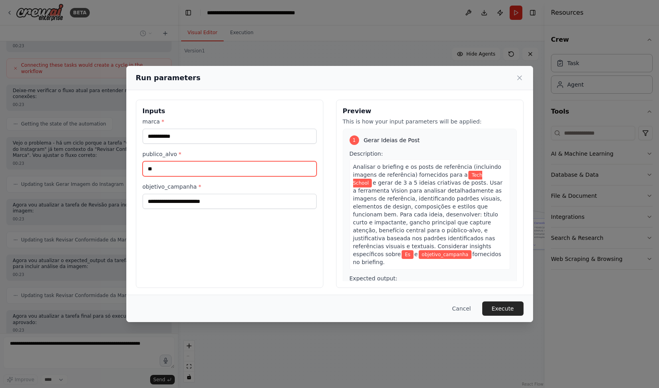
type input "*"
type input "**"
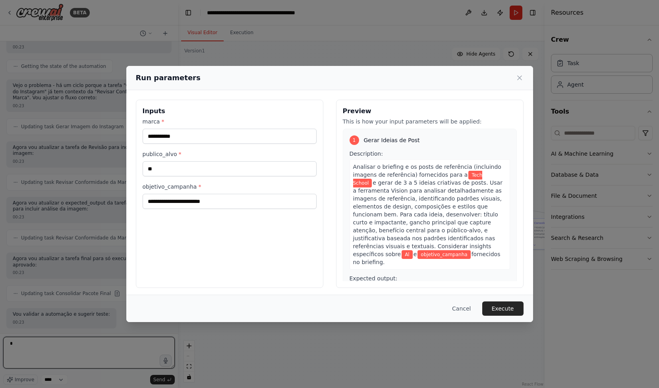
type textarea "*"
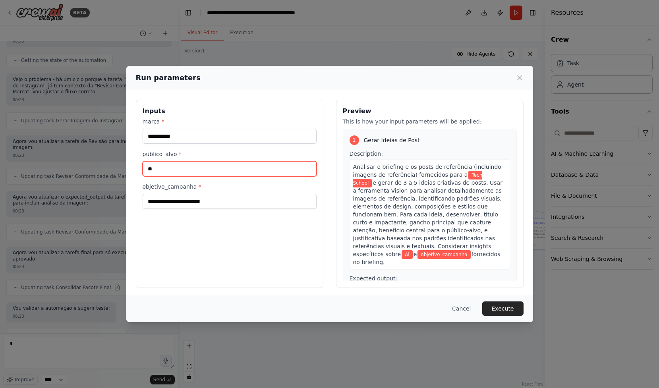
click at [204, 171] on input "**" at bounding box center [230, 168] width 174 height 15
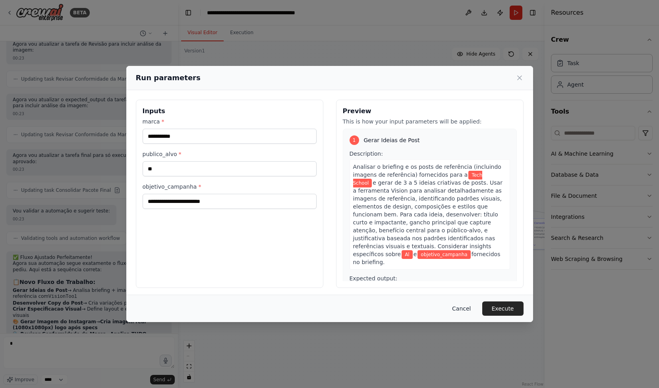
click at [465, 306] on button "Cancel" at bounding box center [461, 309] width 31 height 14
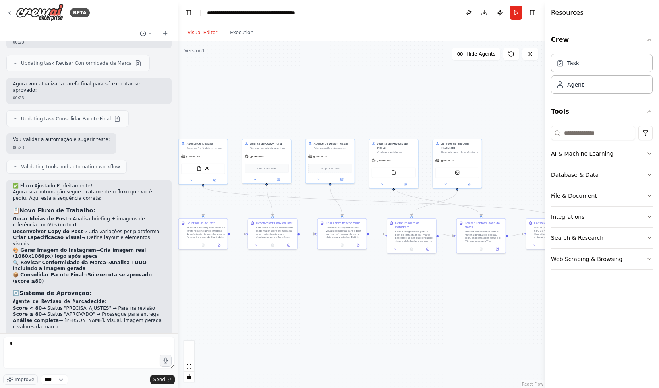
scroll to position [2709, 0]
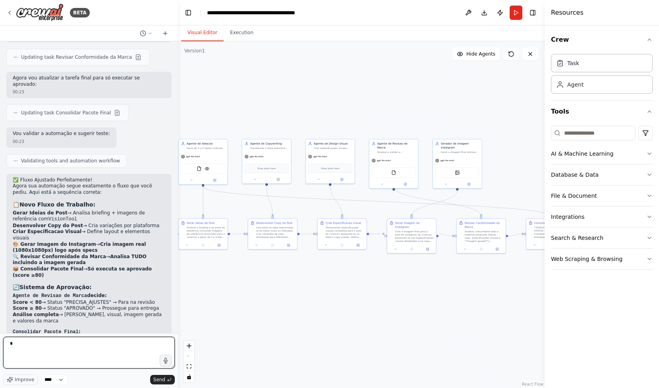
click at [48, 340] on textarea "*" at bounding box center [89, 353] width 172 height 32
click at [56, 362] on textarea at bounding box center [89, 353] width 172 height 32
click at [77, 333] on div "Hello! I'm the CrewAI assistant. What kind of automation do you want to build? …" at bounding box center [89, 187] width 178 height 292
click at [53, 378] on select "****" at bounding box center [54, 380] width 27 height 10
click at [515, 10] on button "Run" at bounding box center [516, 13] width 13 height 14
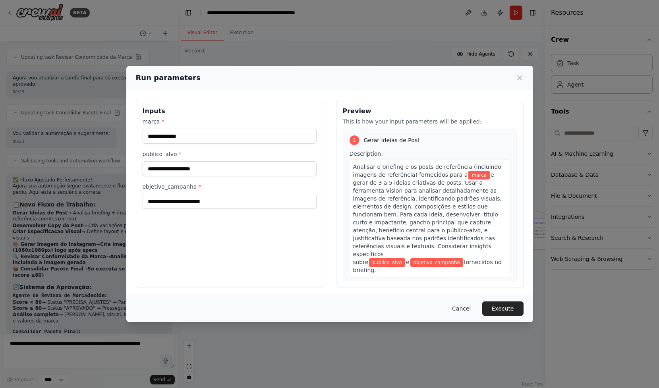
click at [465, 305] on button "Cancel" at bounding box center [461, 309] width 31 height 14
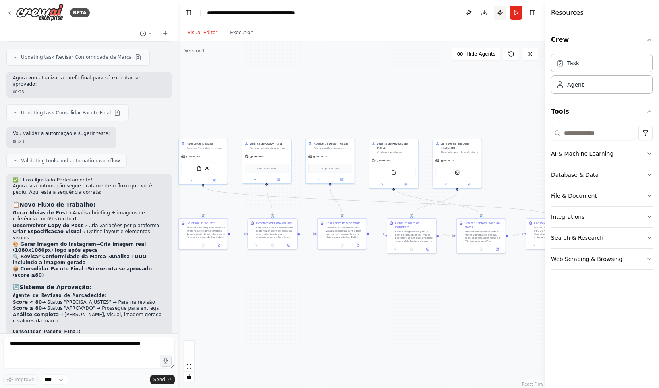
click at [500, 12] on button "Publish" at bounding box center [500, 13] width 13 height 14
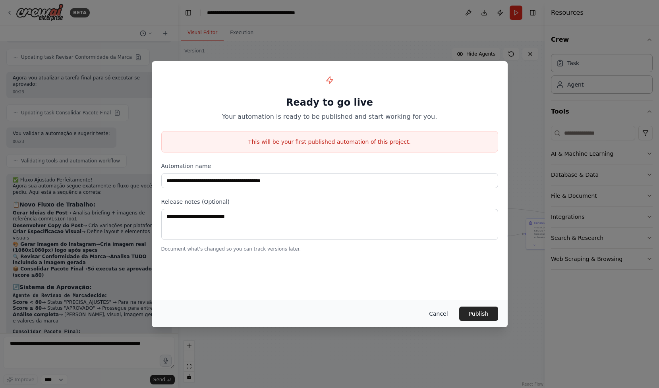
click at [426, 314] on button "Cancel" at bounding box center [438, 314] width 31 height 14
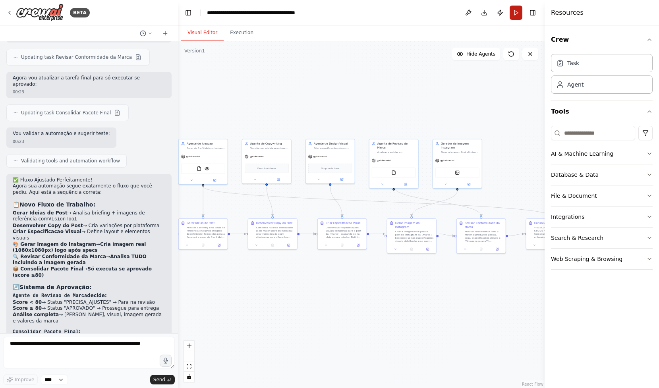
click at [513, 12] on button "Run" at bounding box center [516, 13] width 13 height 14
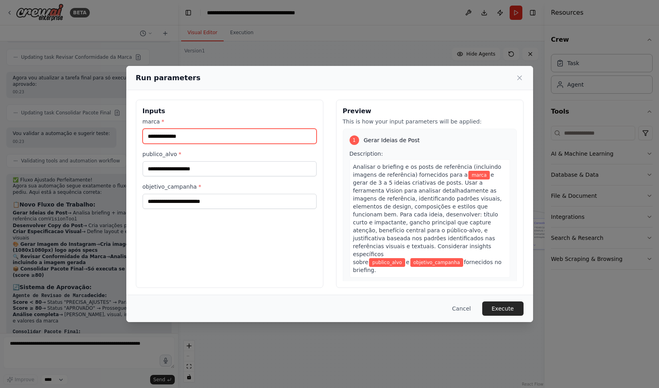
click at [246, 140] on input "marca *" at bounding box center [230, 136] width 174 height 15
type input "**********"
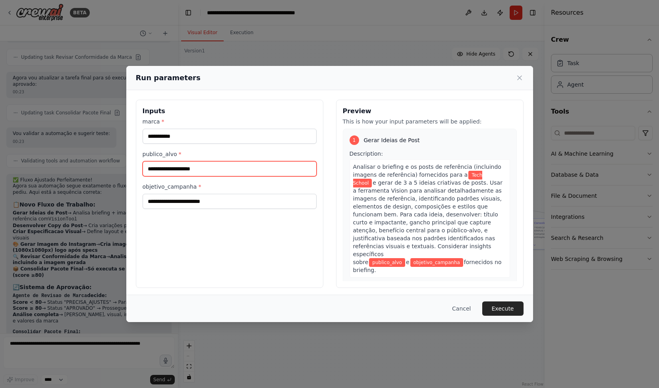
click at [210, 173] on input "publico_alvo *" at bounding box center [230, 168] width 174 height 15
type input "**********"
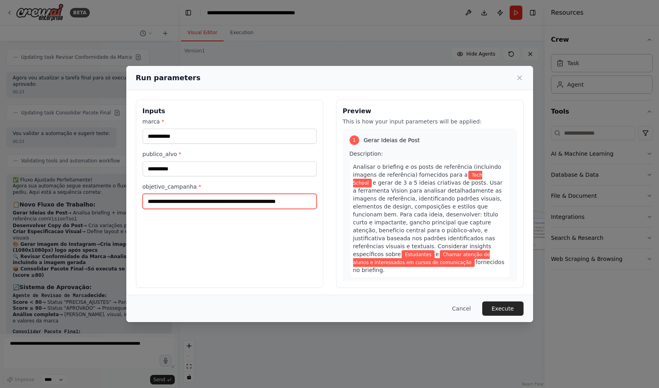
scroll to position [0, 15]
type input "**********"
click at [519, 311] on button "Execute" at bounding box center [503, 309] width 41 height 14
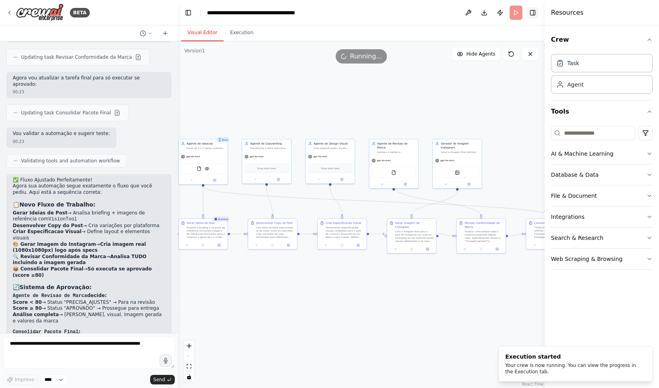
click at [535, 10] on button "Toggle Right Sidebar" at bounding box center [532, 12] width 11 height 11
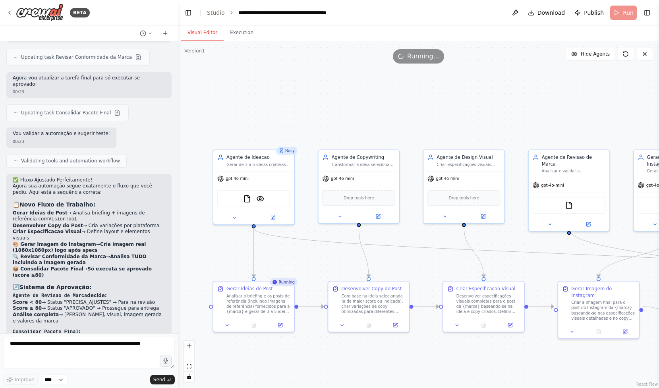
drag, startPoint x: 293, startPoint y: 78, endPoint x: 436, endPoint y: 110, distance: 147.5
click at [437, 110] on div ".deletable-edge-delete-btn { width: 20px; height: 20px; border: 0px solid #ffff…" at bounding box center [418, 214] width 481 height 347
click at [139, 343] on textarea at bounding box center [89, 353] width 172 height 32
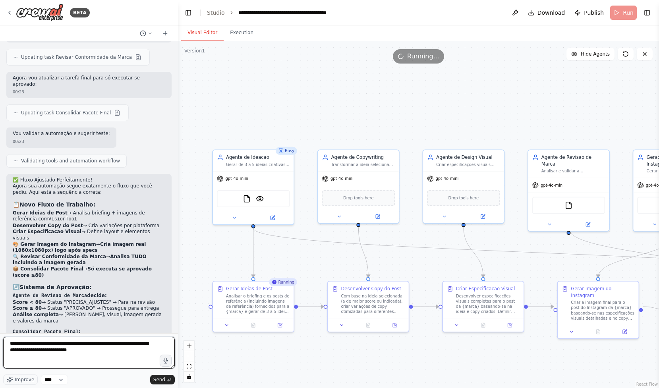
type textarea "**********"
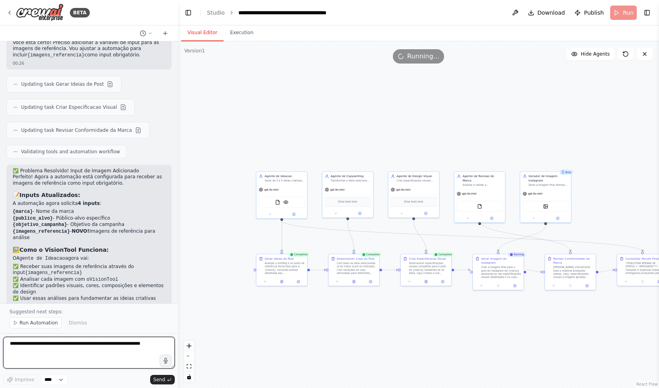
scroll to position [3172, 0]
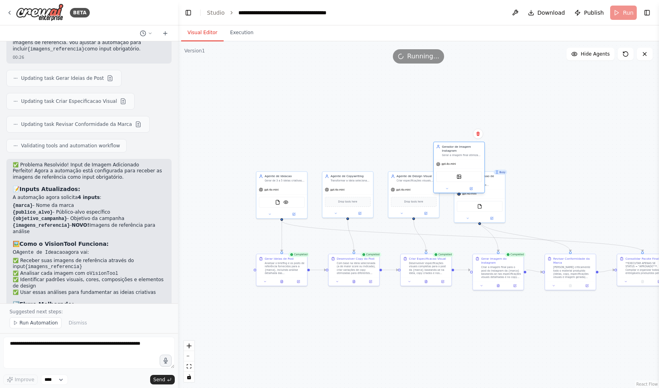
drag, startPoint x: 541, startPoint y: 183, endPoint x: 454, endPoint y: 155, distance: 90.6
click at [454, 155] on div "Gerar a imagem final otimizada para Instagram da {marca} usando as especificaçõ…" at bounding box center [462, 155] width 40 height 3
drag, startPoint x: 499, startPoint y: 193, endPoint x: 561, endPoint y: 185, distance: 62.2
click at [561, 190] on div "FileReadTool" at bounding box center [541, 198] width 51 height 16
drag, startPoint x: 458, startPoint y: 169, endPoint x: 478, endPoint y: 191, distance: 29.5
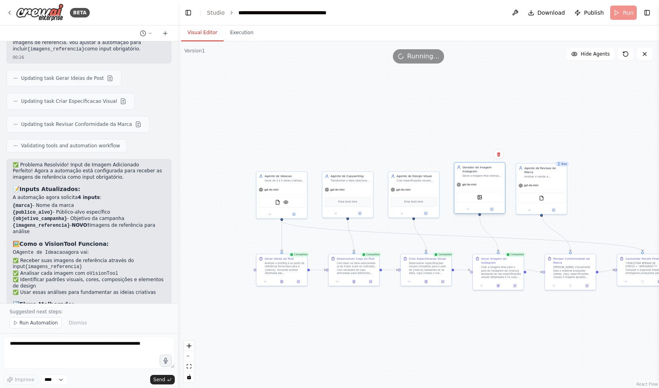
click at [478, 191] on div "DallETool" at bounding box center [480, 198] width 51 height 16
drag, startPoint x: 548, startPoint y: 190, endPoint x: 557, endPoint y: 199, distance: 12.1
click at [557, 200] on div "FileReadTool" at bounding box center [550, 205] width 46 height 11
drag, startPoint x: 494, startPoint y: 187, endPoint x: 494, endPoint y: 198, distance: 11.1
click at [494, 198] on div "gpt-4o-mini" at bounding box center [480, 197] width 51 height 9
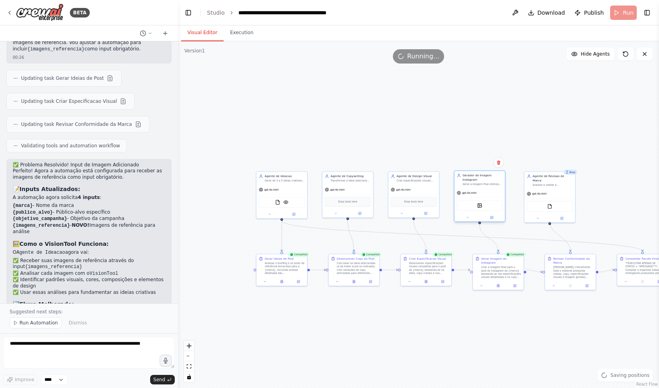
click at [494, 194] on div "gpt-4o-mini" at bounding box center [480, 192] width 51 height 9
click at [537, 155] on div ".deletable-edge-delete-btn { width: 20px; height: 20px; border: 0px solid #ffff…" at bounding box center [418, 214] width 481 height 347
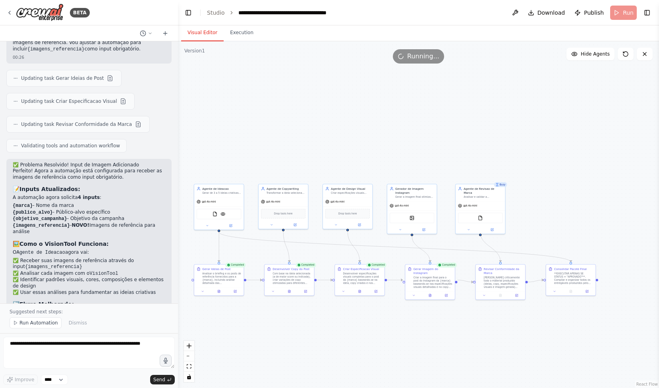
drag, startPoint x: 633, startPoint y: 175, endPoint x: 554, endPoint y: 188, distance: 79.5
click at [554, 188] on div ".deletable-edge-delete-btn { width: 20px; height: 20px; border: 0px solid #ffff…" at bounding box center [418, 214] width 481 height 347
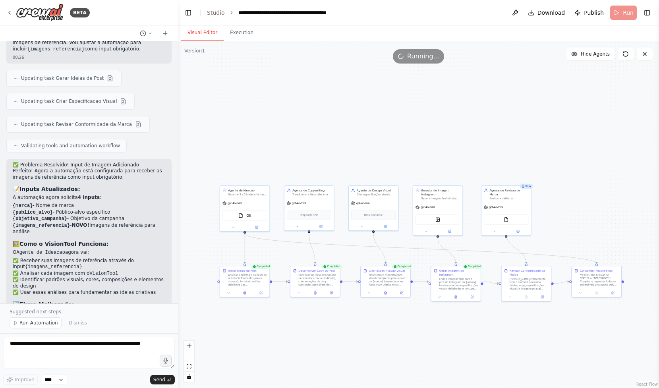
drag, startPoint x: 560, startPoint y: 189, endPoint x: 595, endPoint y: 189, distance: 35.0
click at [595, 189] on div ".deletable-edge-delete-btn { width: 20px; height: 20px; border: 0px solid #ffff…" at bounding box center [418, 214] width 481 height 347
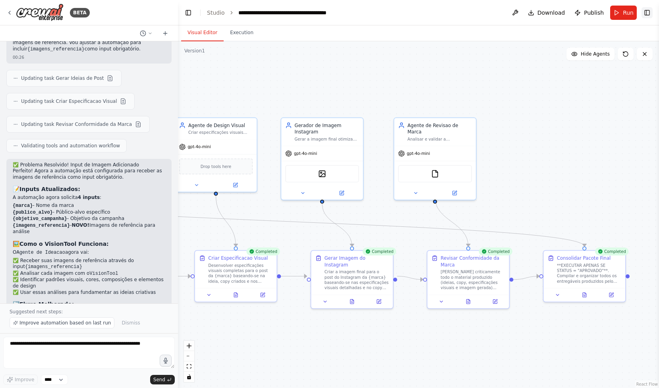
click at [649, 16] on button "Toggle Right Sidebar" at bounding box center [647, 12] width 11 height 11
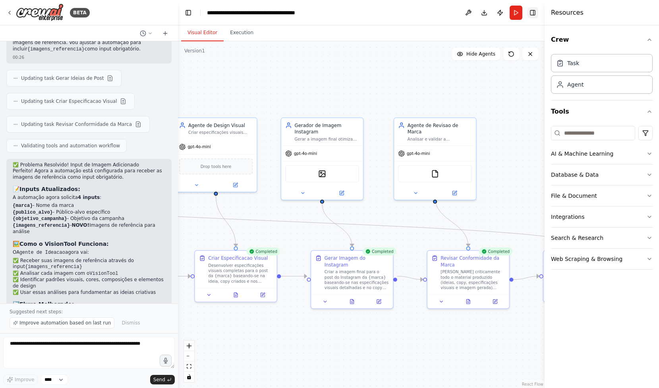
click at [538, 14] on button "Toggle Right Sidebar" at bounding box center [532, 12] width 11 height 11
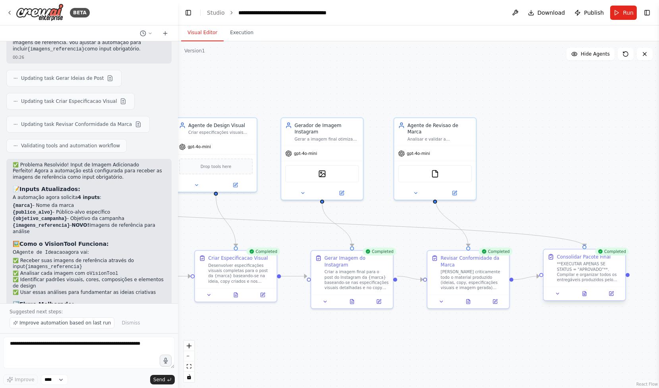
click at [588, 274] on div "**EXECUTAR APENAS SE STATUS = "APROVADO"**. Compilar e organizar todos os entre…" at bounding box center [589, 272] width 64 height 21
click at [588, 274] on div "**EXECUTAR APENAS SE STATUS = "APROVADO"**. Compilar e organizar todos os entre…" at bounding box center [592, 272] width 64 height 21
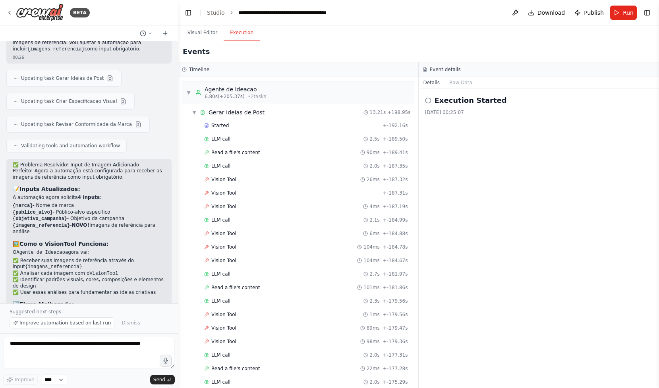
click at [246, 28] on button "Execution" at bounding box center [242, 33] width 36 height 17
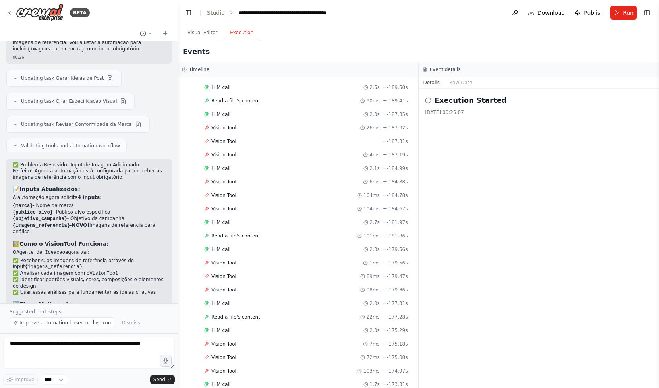
scroll to position [0, 0]
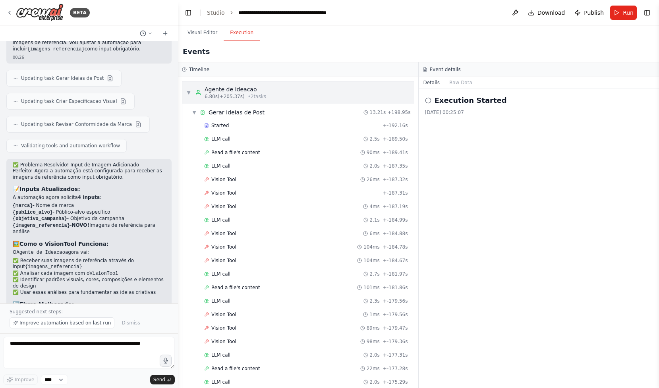
click at [197, 96] on div "Agente de Ideacao 6.80s (+205.37s) • 2 task s" at bounding box center [230, 92] width 71 height 14
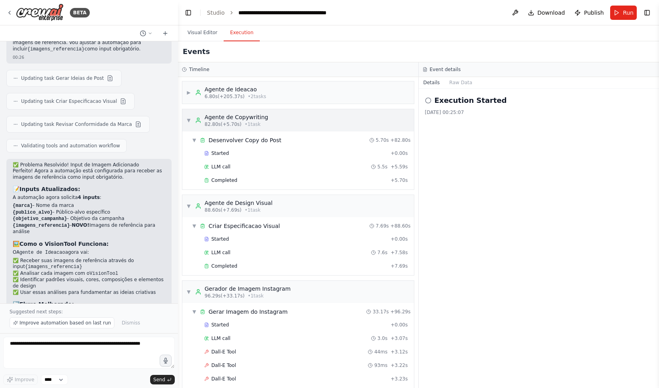
click at [197, 117] on icon at bounding box center [198, 120] width 6 height 6
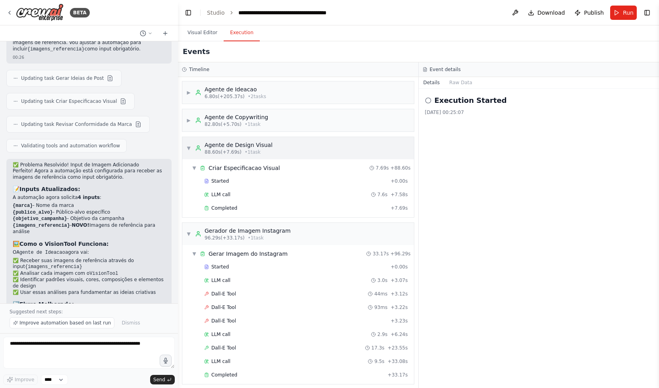
click at [193, 149] on div "▼ Agente de Design Visual 88.60s (+7.69s) • 1 task" at bounding box center [229, 148] width 86 height 14
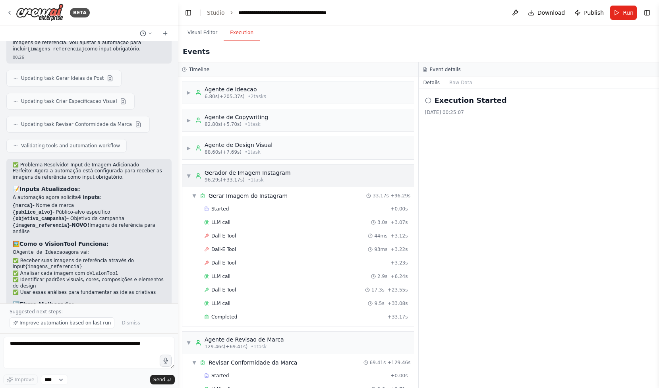
click at [198, 178] on icon at bounding box center [198, 176] width 6 height 6
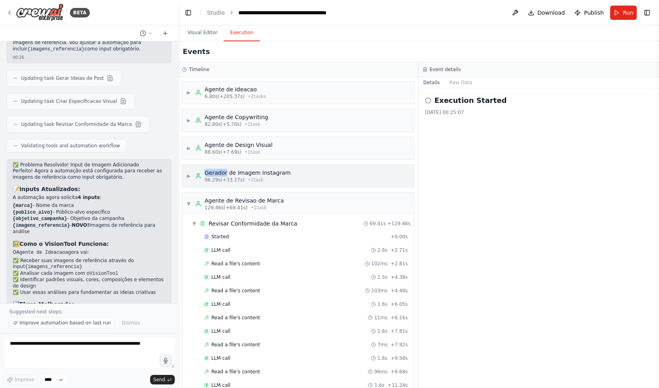
click at [198, 178] on icon at bounding box center [198, 176] width 6 height 6
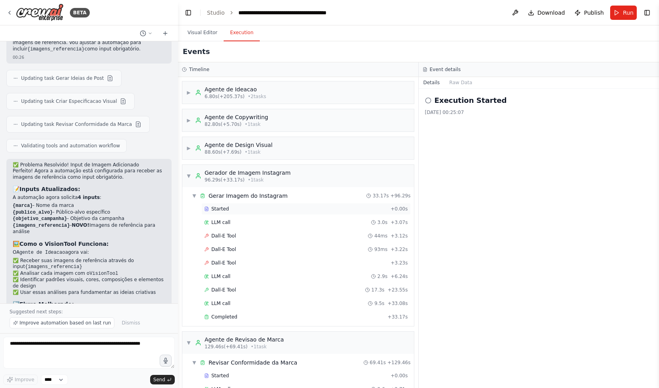
click at [205, 209] on icon at bounding box center [206, 209] width 5 height 5
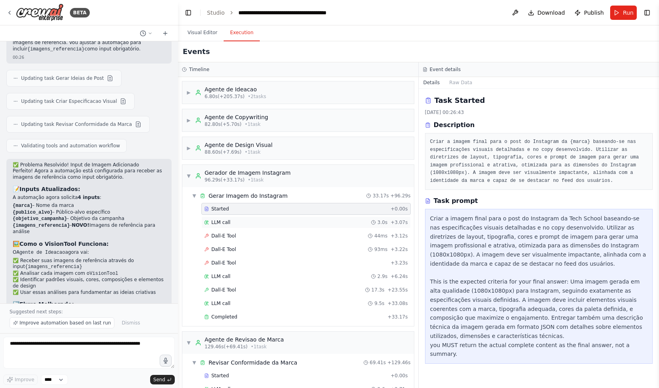
click at [213, 225] on span "LLM call" at bounding box center [220, 222] width 19 height 6
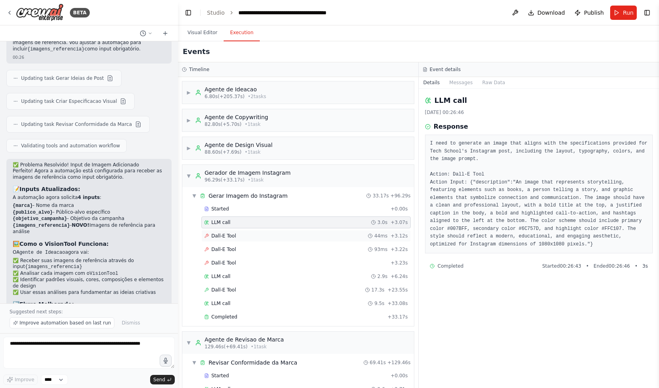
click at [213, 235] on span "Dall-E Tool" at bounding box center [223, 236] width 25 height 6
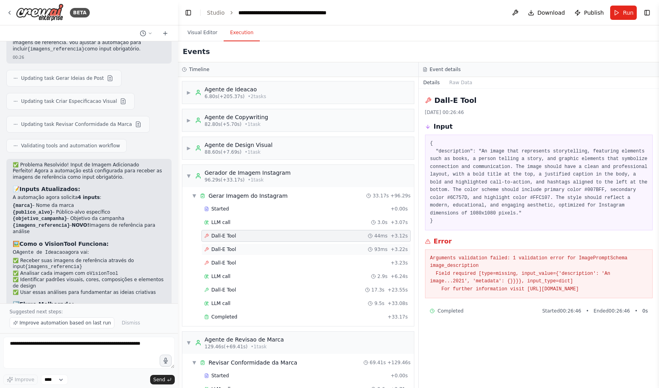
click at [213, 247] on span "Dall-E Tool" at bounding box center [223, 249] width 25 height 6
click at [215, 259] on div "Dall-E Tool + 3.23s" at bounding box center [306, 263] width 209 height 12
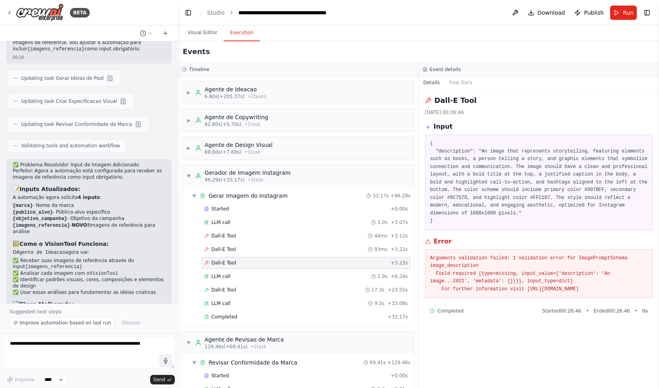
click at [215, 269] on div "Started + 0.00s LLM call 3.0s + 3.07s Dall-E Tool 44ms + 3.12s Dall-E Tool 93ms…" at bounding box center [301, 264] width 225 height 122
click at [215, 272] on div "LLM call 2.9s + 6.24s" at bounding box center [306, 277] width 209 height 12
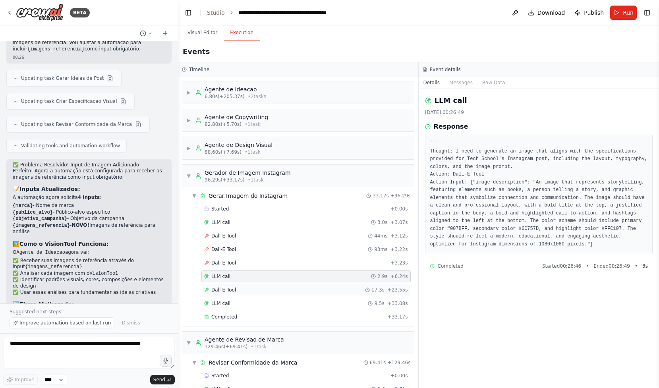
click at [216, 296] on div "Dall-E Tool 17.3s + 23.55s" at bounding box center [306, 290] width 209 height 12
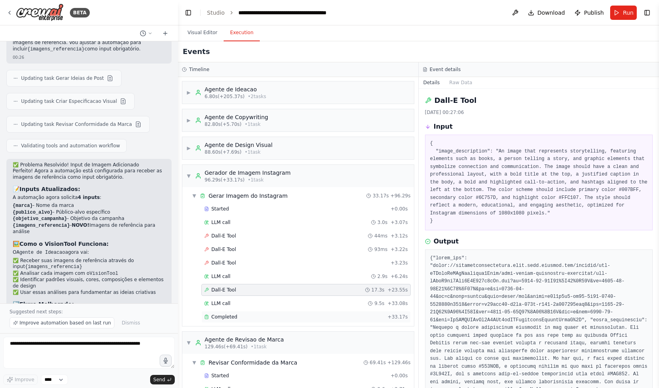
click at [217, 315] on span "Completed" at bounding box center [224, 317] width 26 height 6
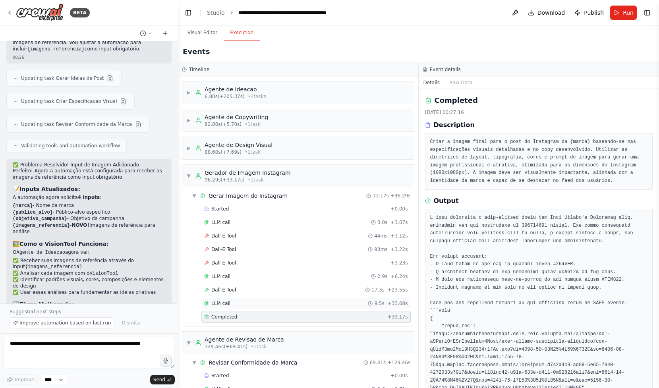
click at [217, 304] on span "LLM call" at bounding box center [220, 303] width 19 height 6
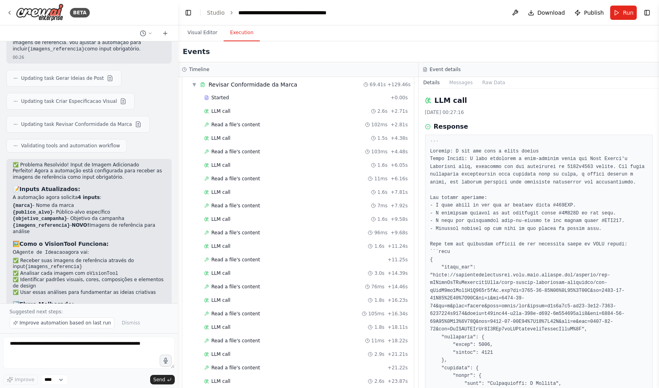
scroll to position [205, 0]
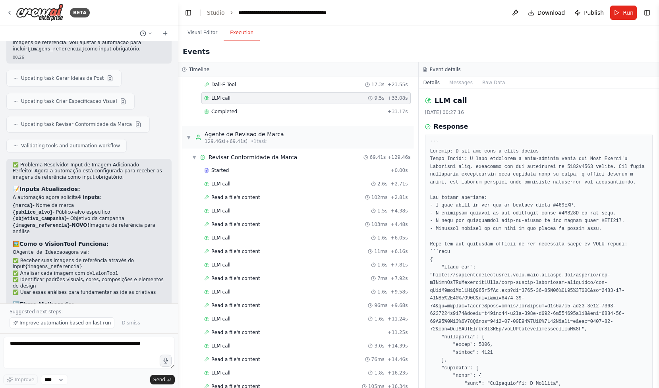
click at [262, 159] on div "Revisar Conformidade da Marca" at bounding box center [253, 157] width 89 height 8
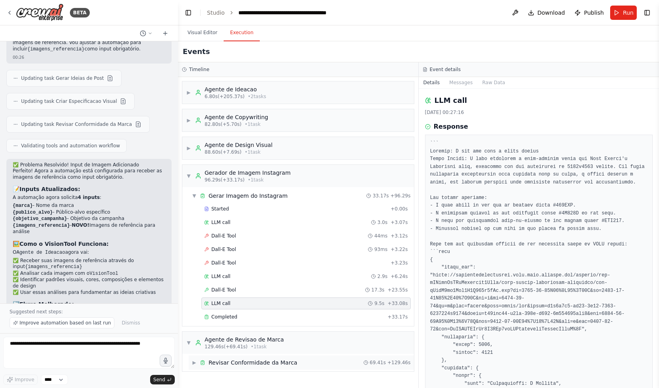
click at [262, 367] on div "▶ Revisar Conformidade da Marca 69.41s + 129.46s" at bounding box center [301, 363] width 225 height 14
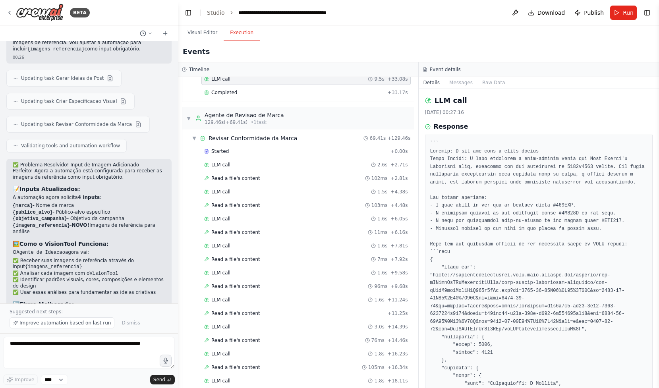
scroll to position [247, 0]
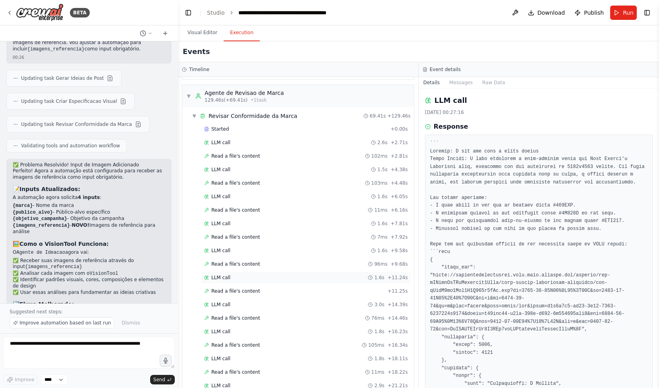
click at [274, 278] on div "LLM call 1.6s + 11.24s" at bounding box center [306, 278] width 204 height 6
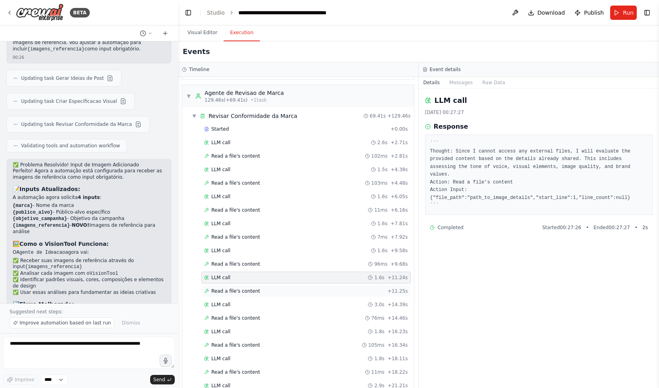
click at [274, 293] on div "Read a file's content + 11.25s" at bounding box center [306, 291] width 204 height 6
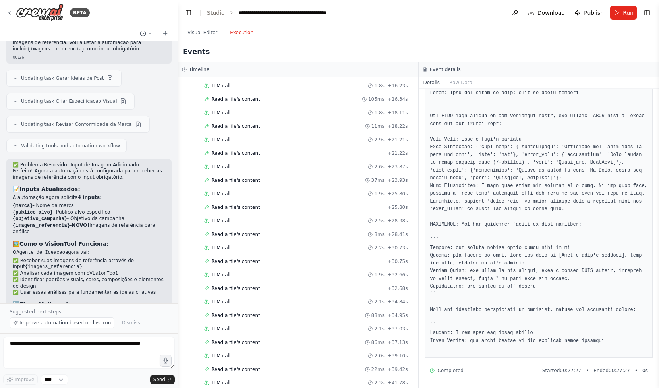
scroll to position [709, 0]
click at [231, 359] on div "LLM call 7.9s + 69.34s" at bounding box center [306, 356] width 204 height 6
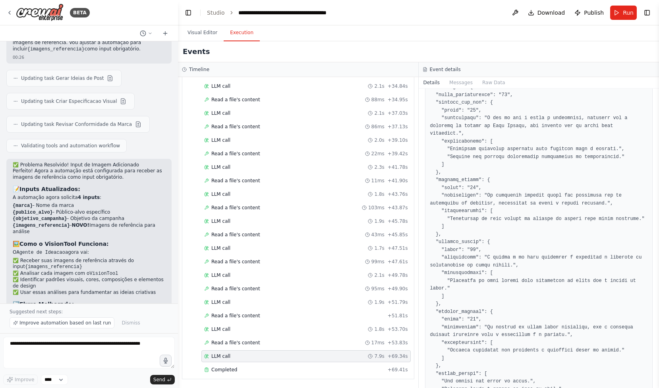
scroll to position [0, 0]
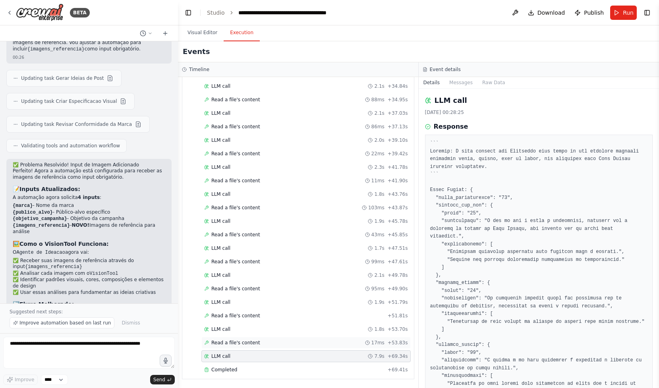
click at [288, 339] on div "Read a file's content 17ms + 53.83s" at bounding box center [306, 343] width 209 height 12
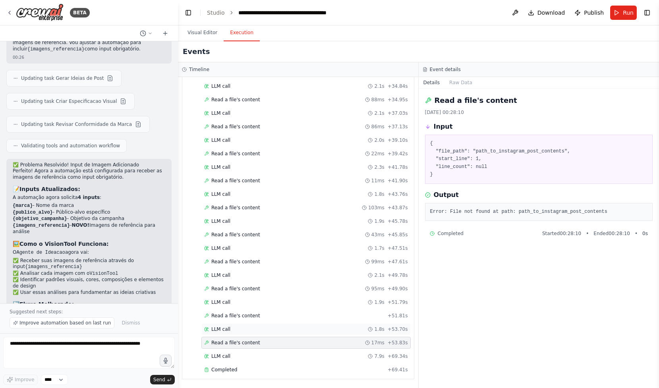
click at [334, 335] on div "LLM call 1.8s + 53.70s" at bounding box center [306, 330] width 209 height 12
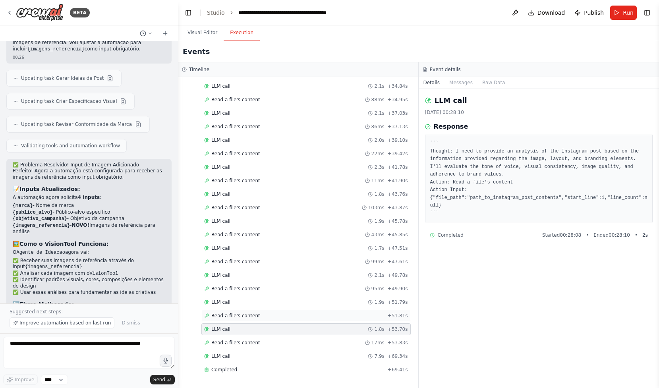
click at [336, 316] on div "Read a file's content + 51.81s" at bounding box center [306, 316] width 204 height 6
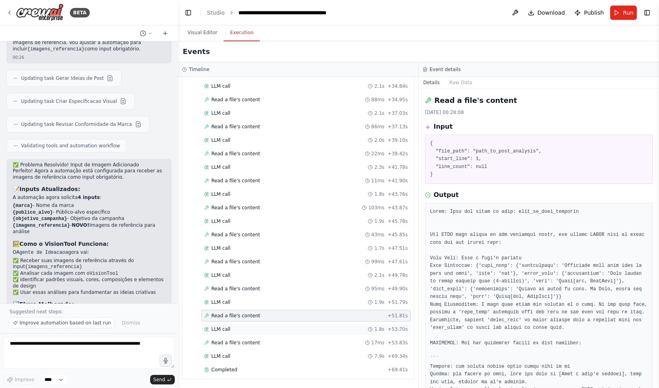
click at [331, 332] on div "LLM call 1.8s + 53.70s" at bounding box center [306, 329] width 204 height 6
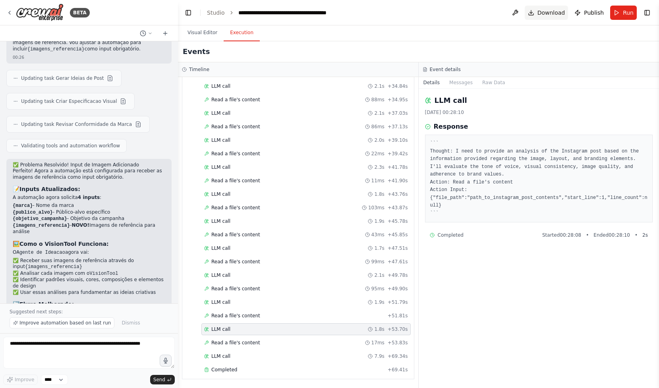
click at [552, 15] on span "Download" at bounding box center [552, 13] width 28 height 8
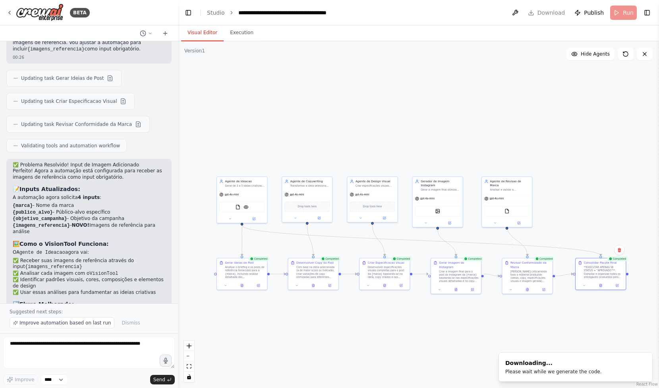
click at [204, 29] on button "Visual Editor" at bounding box center [202, 33] width 43 height 17
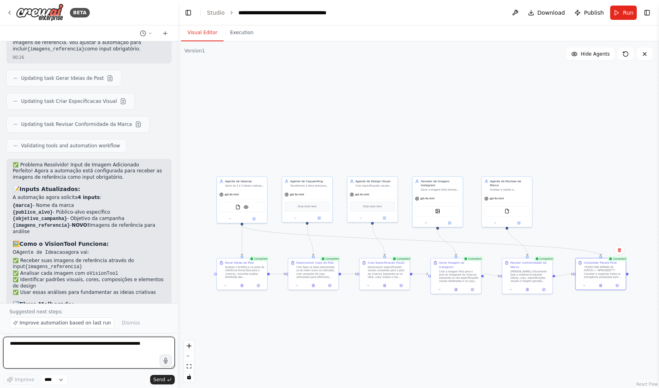
click at [84, 341] on textarea at bounding box center [89, 353] width 172 height 32
click at [43, 345] on textarea at bounding box center [89, 353] width 172 height 32
click at [98, 346] on textarea at bounding box center [89, 353] width 172 height 32
type textarea "**********"
click at [583, 272] on div "Consolidar Pacote Final **EXECUTAR APENAS SE STATUS = "APROVADO"**. Compilar e …" at bounding box center [600, 269] width 45 height 18
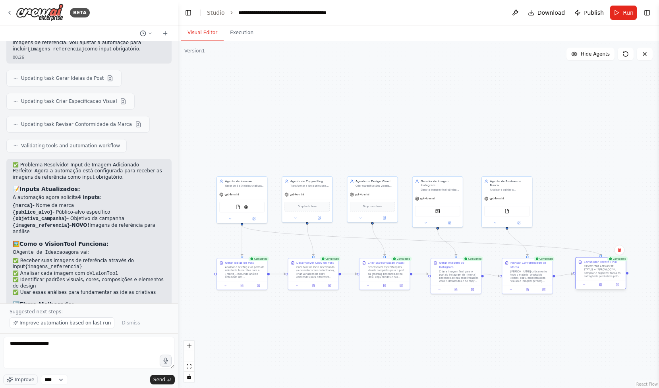
click at [588, 271] on div "**EXECUTAR APENAS SE STATUS = "APROVADO"**. Compilar e organizar todos os entre…" at bounding box center [604, 271] width 40 height 13
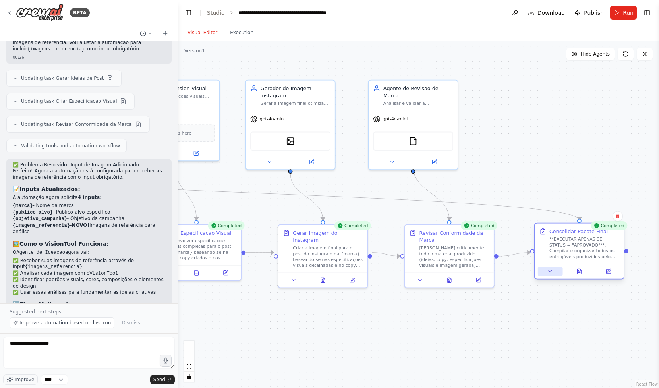
click at [556, 272] on button at bounding box center [550, 271] width 25 height 9
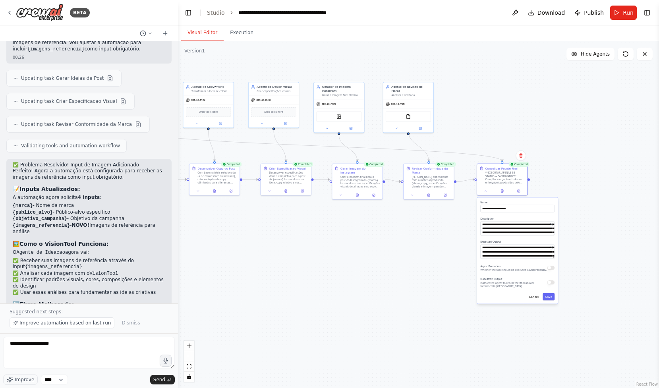
drag, startPoint x: 610, startPoint y: 248, endPoint x: 538, endPoint y: 156, distance: 116.3
click at [538, 156] on div ".deletable-edge-delete-btn { width: 20px; height: 20px; border: 0px solid #ffff…" at bounding box center [418, 214] width 481 height 347
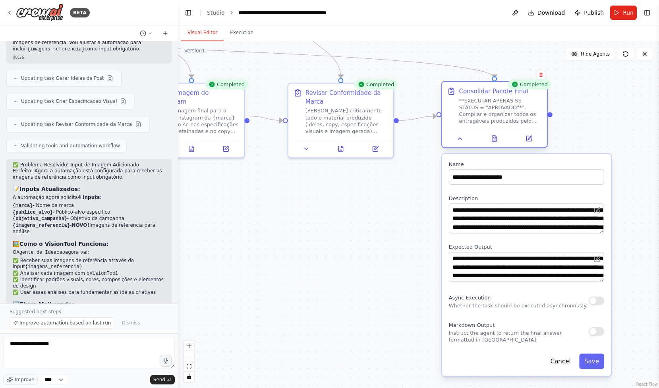
click at [463, 145] on div at bounding box center [494, 138] width 105 height 17
click at [463, 143] on button at bounding box center [460, 139] width 29 height 10
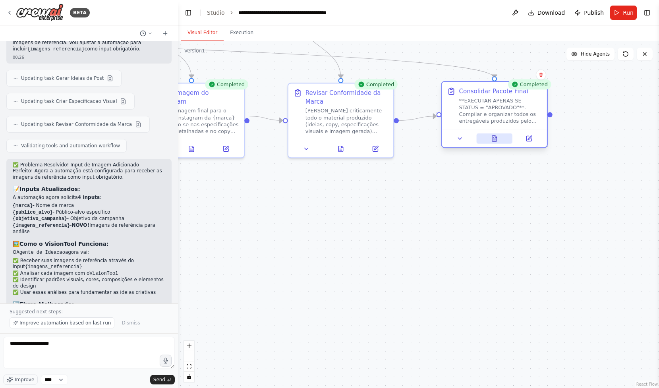
click at [494, 143] on button at bounding box center [495, 139] width 36 height 10
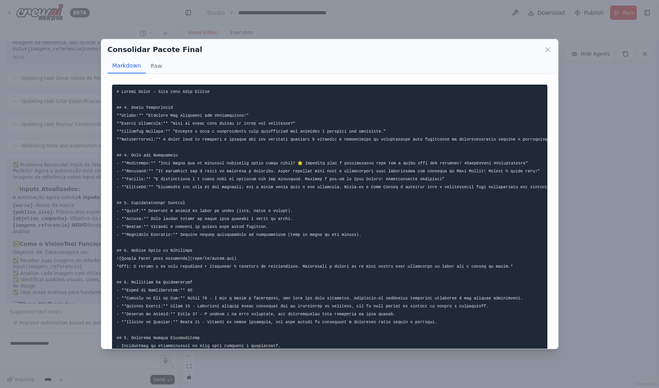
click at [580, 161] on div "Consolidar Pacote Final Markdown Raw ... Show more Not valid JSON" at bounding box center [329, 194] width 659 height 388
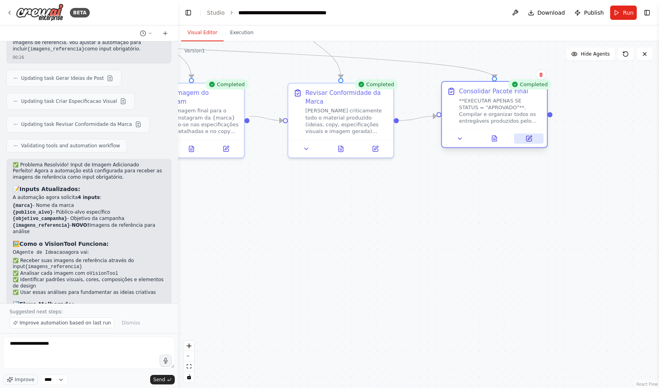
click at [535, 139] on button at bounding box center [528, 139] width 29 height 10
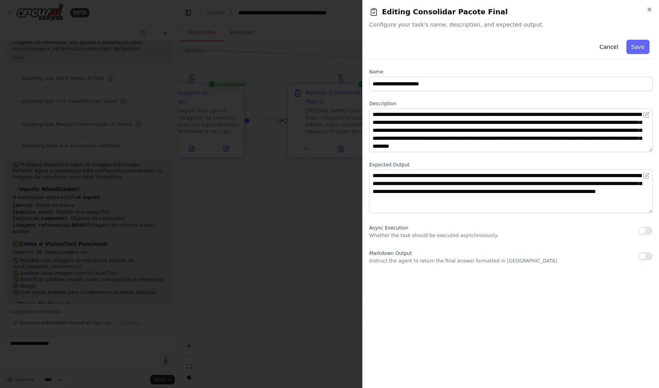
click at [307, 133] on div at bounding box center [329, 194] width 659 height 388
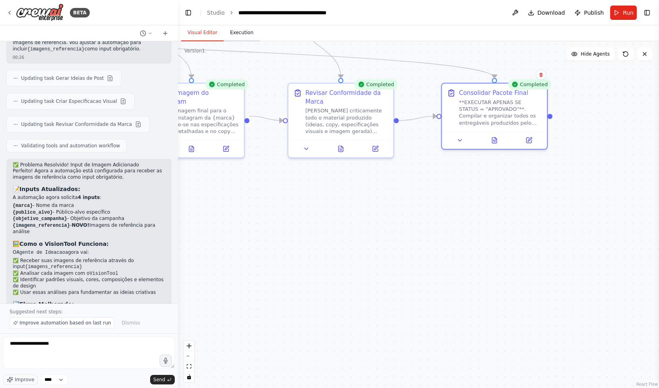
click at [233, 30] on button "Execution" at bounding box center [242, 33] width 36 height 17
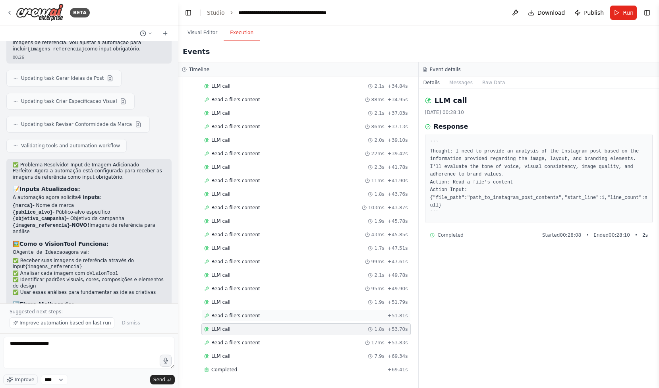
click at [250, 317] on span "Read a file's content" at bounding box center [235, 316] width 49 height 6
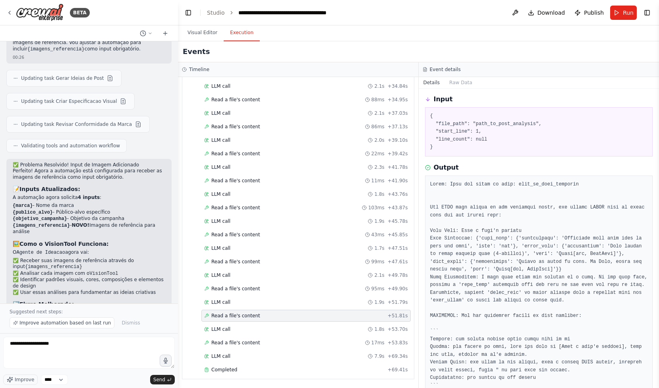
scroll to position [27, 0]
click at [297, 301] on div "LLM call 1.9s + 51.79s" at bounding box center [306, 302] width 204 height 6
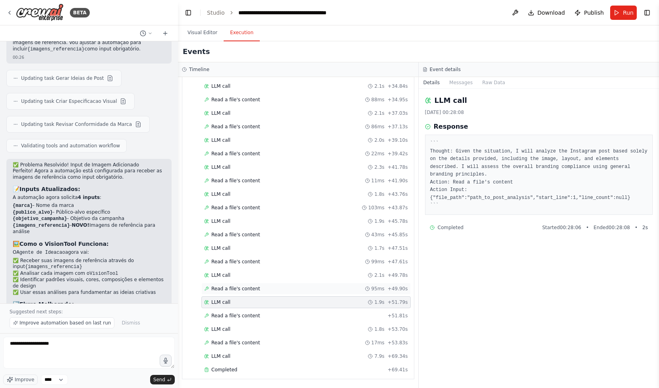
click at [304, 284] on div "Read a file's content 95ms + 49.90s" at bounding box center [306, 289] width 209 height 12
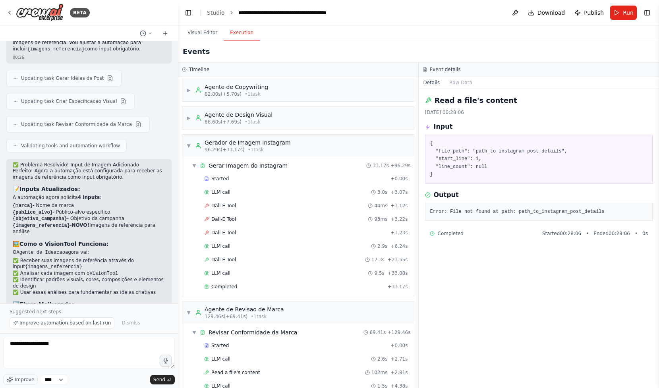
scroll to position [20, 0]
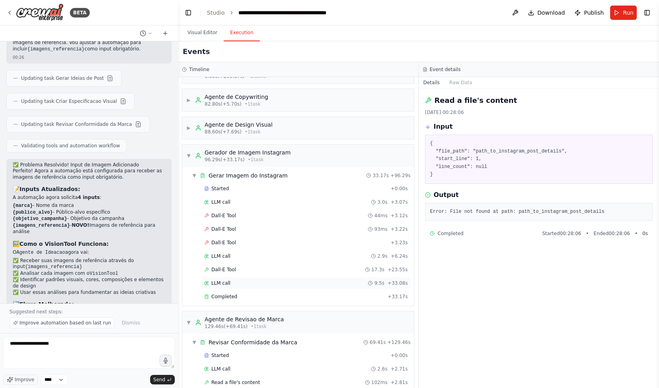
click at [294, 288] on div "LLM call 9.5s + 33.08s" at bounding box center [306, 283] width 209 height 12
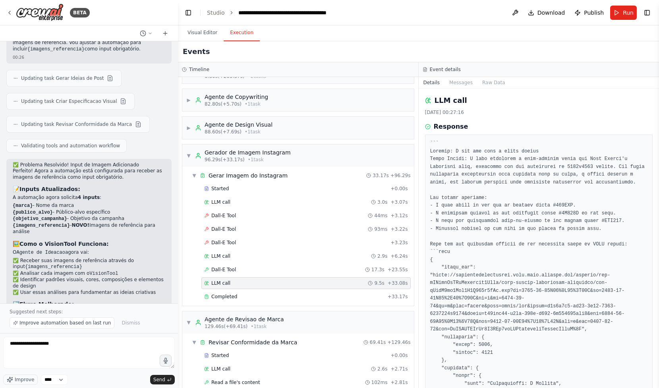
click at [294, 290] on div "Started + 0.00s LLM call 3.0s + 3.07s Dall-E Tool 44ms + 3.12s Dall-E Tool 93ms…" at bounding box center [301, 244] width 225 height 122
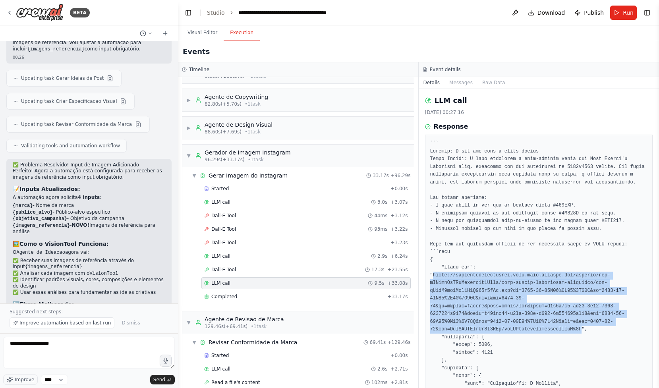
drag, startPoint x: 433, startPoint y: 276, endPoint x: 582, endPoint y: 327, distance: 157.1
click at [582, 327] on pre at bounding box center [539, 384] width 218 height 488
copy pre "https://oaidalleapiprodscus.blob.core.windows.net/private/org-hZRtglLxBYvAvvtxh…"
click at [192, 33] on button "Visual Editor" at bounding box center [202, 33] width 43 height 17
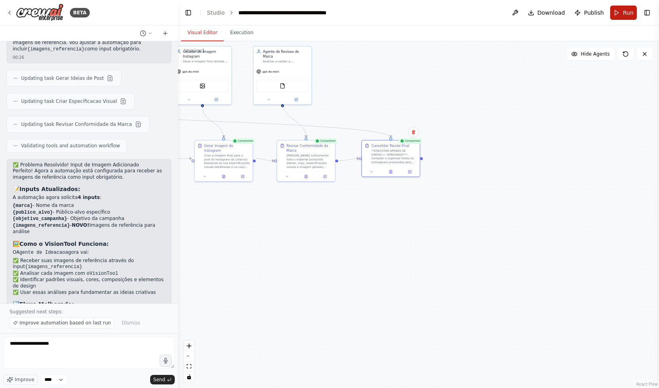
click at [631, 10] on span "Run" at bounding box center [628, 13] width 11 height 8
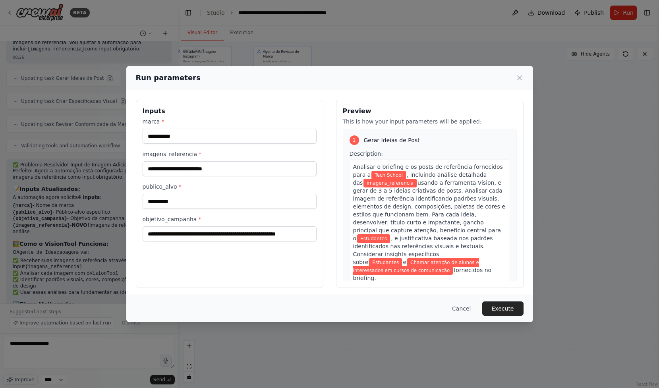
click at [199, 192] on div "**********" at bounding box center [230, 196] width 174 height 26
click at [211, 166] on input "imagens_referencia *" at bounding box center [230, 168] width 174 height 15
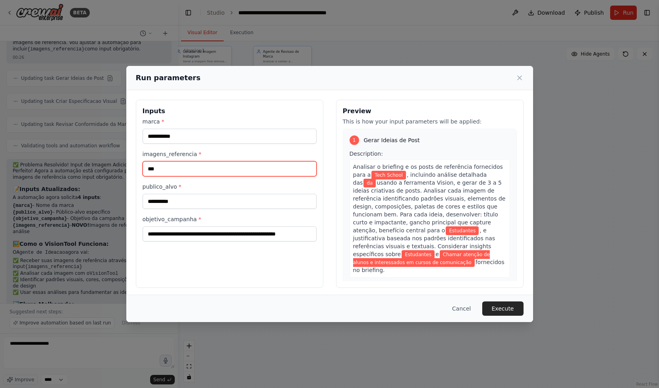
type input "****"
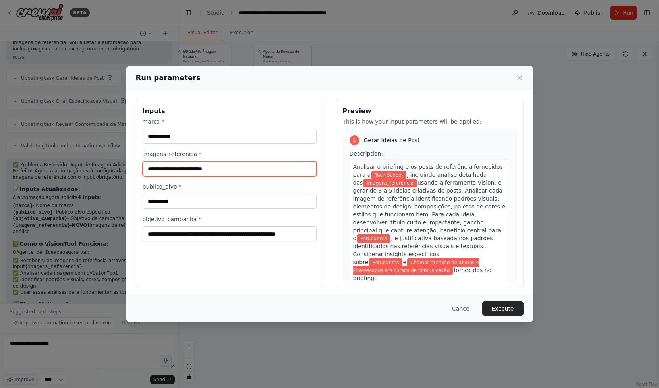
click at [232, 165] on input "imagens_referencia *" at bounding box center [230, 168] width 174 height 15
click at [459, 304] on button "Cancel" at bounding box center [461, 309] width 31 height 14
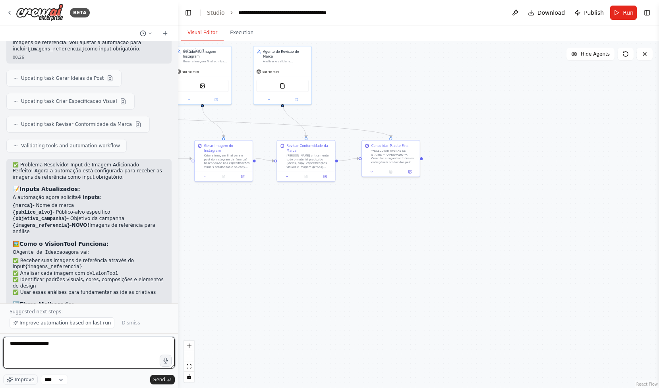
click at [101, 347] on textarea "**********" at bounding box center [89, 353] width 172 height 32
type textarea "**********"
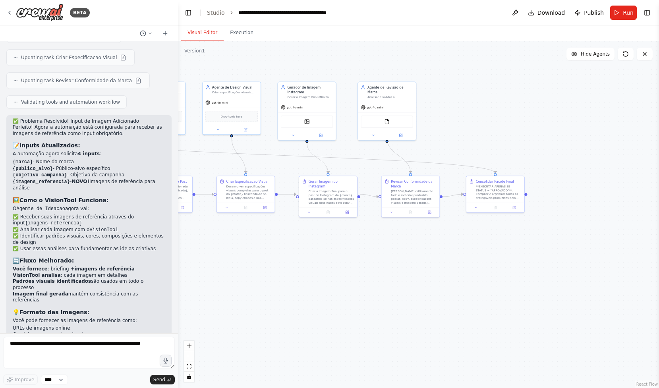
scroll to position [3256, 0]
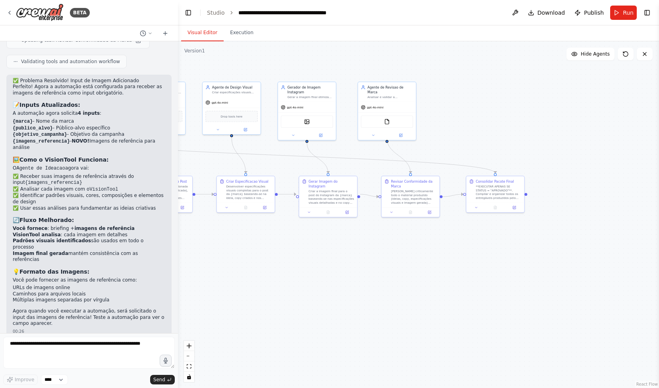
drag, startPoint x: 261, startPoint y: 258, endPoint x: 409, endPoint y: 315, distance: 158.8
click at [409, 315] on div ".deletable-edge-delete-btn { width: 20px; height: 20px; border: 0px solid #ffff…" at bounding box center [418, 214] width 481 height 347
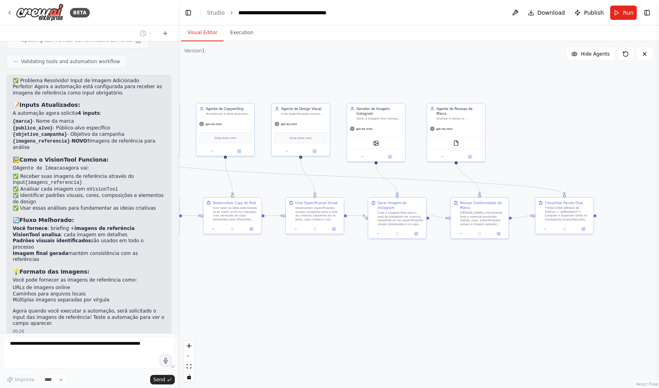
drag, startPoint x: 443, startPoint y: 316, endPoint x: 513, endPoint y: 321, distance: 69.7
click at [512, 320] on div ".deletable-edge-delete-btn { width: 20px; height: 20px; border: 0px solid #ffff…" at bounding box center [418, 214] width 481 height 347
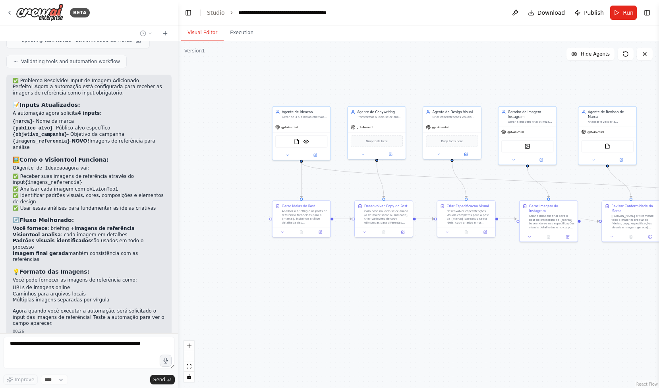
drag, startPoint x: 283, startPoint y: 294, endPoint x: 382, endPoint y: 293, distance: 99.8
click at [382, 293] on div ".deletable-edge-delete-btn { width: 20px; height: 20px; border: 0px solid #ffff…" at bounding box center [418, 214] width 481 height 347
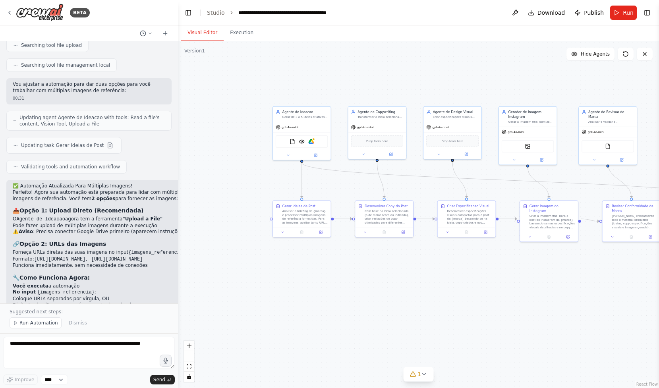
scroll to position [3638, 0]
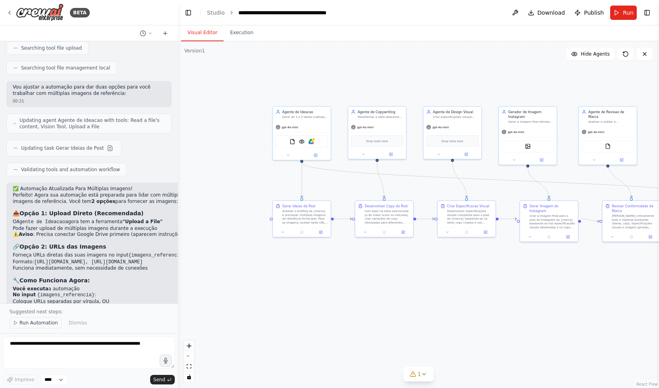
click at [30, 322] on span "Run Automation" at bounding box center [38, 323] width 39 height 6
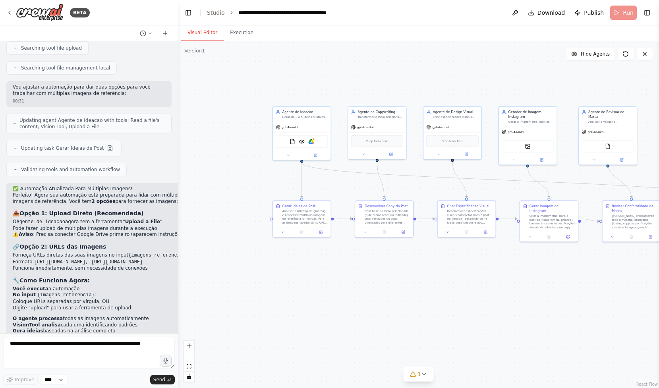
scroll to position [3622, 0]
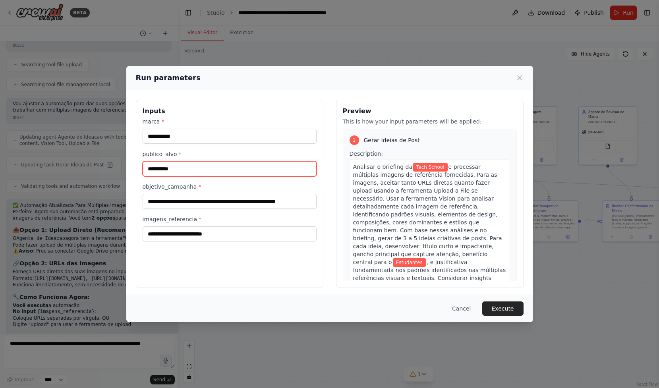
click at [186, 172] on input "**********" at bounding box center [230, 168] width 174 height 15
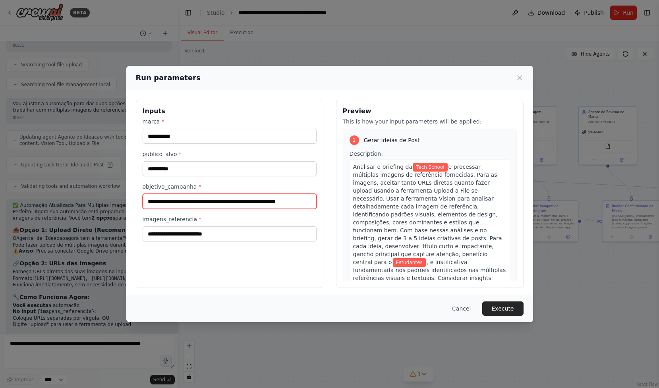
click at [191, 205] on input "**********" at bounding box center [230, 201] width 174 height 15
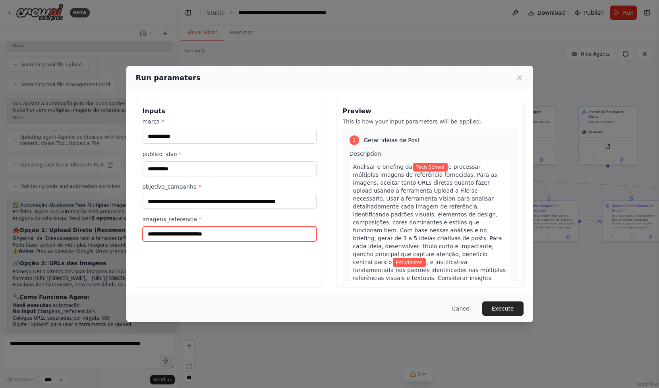
click at [196, 236] on input "imagens_referencia *" at bounding box center [230, 234] width 174 height 15
click at [195, 238] on input "imagens_referencia *" at bounding box center [230, 234] width 174 height 15
click at [466, 312] on button "Cancel" at bounding box center [461, 309] width 31 height 14
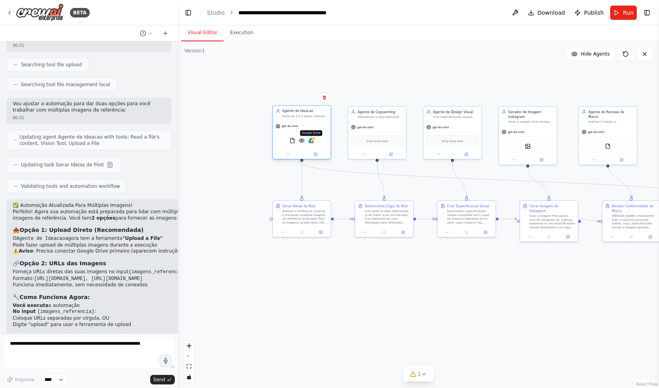
click at [313, 143] on img at bounding box center [311, 141] width 6 height 6
click at [312, 140] on img at bounding box center [311, 141] width 6 height 6
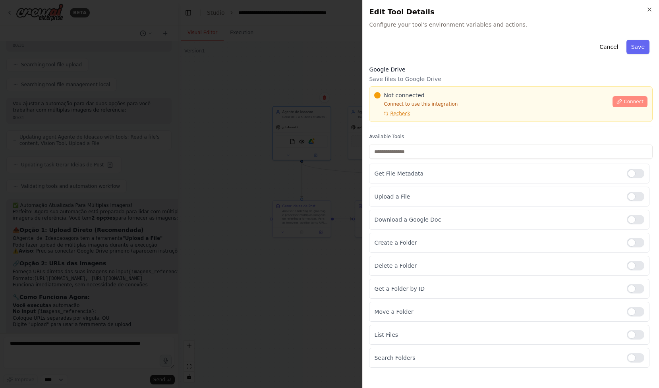
click at [631, 101] on span "Connect" at bounding box center [634, 102] width 20 height 6
click at [635, 103] on span "Connect" at bounding box center [634, 102] width 20 height 6
click at [541, 148] on input "text" at bounding box center [511, 152] width 284 height 14
click at [419, 129] on div "Cancel Save Google Drive Save files to Google Drive Not connected Connect to us…" at bounding box center [511, 202] width 284 height 331
click at [262, 166] on div at bounding box center [329, 194] width 659 height 388
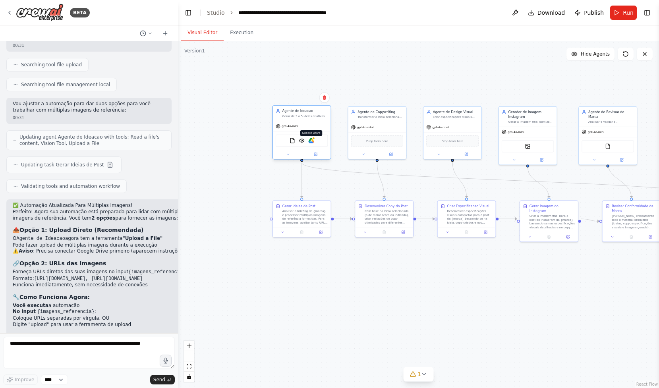
click at [313, 140] on img at bounding box center [311, 141] width 6 height 6
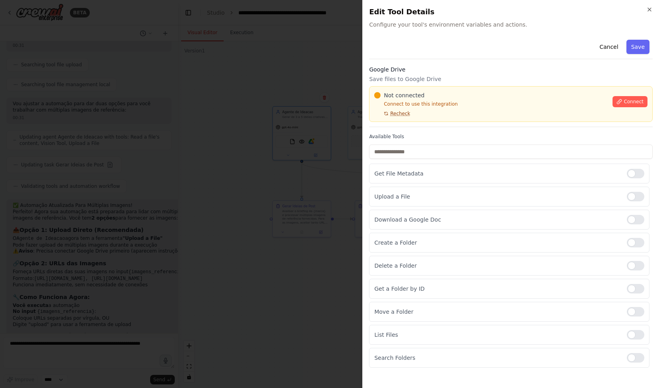
click at [400, 113] on span "Recheck" at bounding box center [400, 113] width 20 height 6
click at [620, 102] on icon at bounding box center [620, 102] width 6 height 6
click at [334, 193] on div at bounding box center [329, 194] width 659 height 388
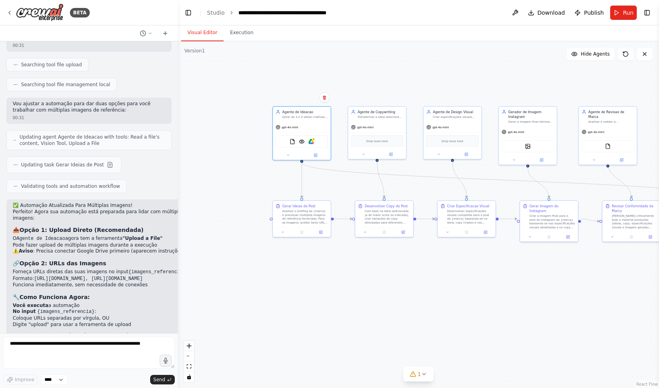
scroll to position [3628, 0]
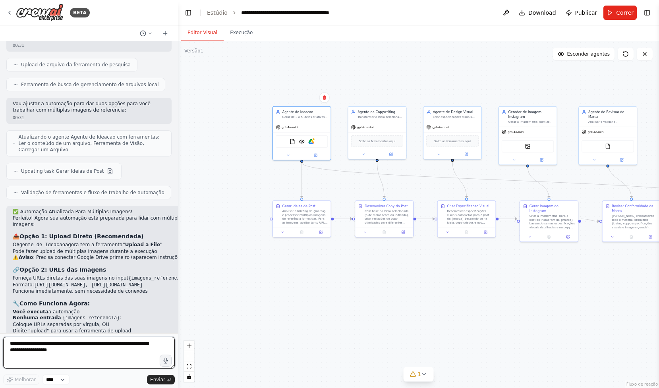
click at [129, 343] on textarea at bounding box center [89, 353] width 172 height 32
click at [138, 347] on textarea at bounding box center [89, 353] width 172 height 32
click at [116, 351] on textarea at bounding box center [89, 353] width 172 height 32
drag, startPoint x: 122, startPoint y: 352, endPoint x: 118, endPoint y: 352, distance: 4.0
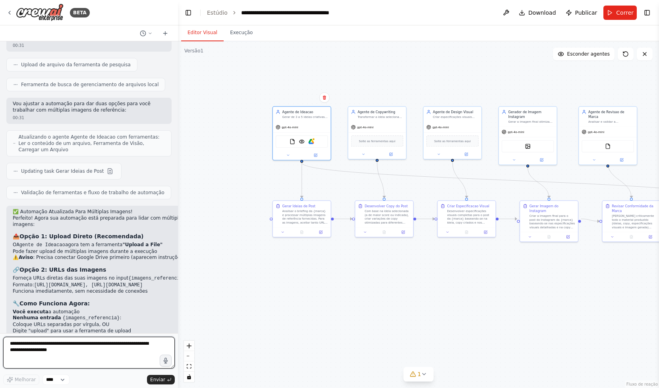
click at [118, 352] on textarea at bounding box center [89, 353] width 172 height 32
type textarea "****"
type textarea "**********"
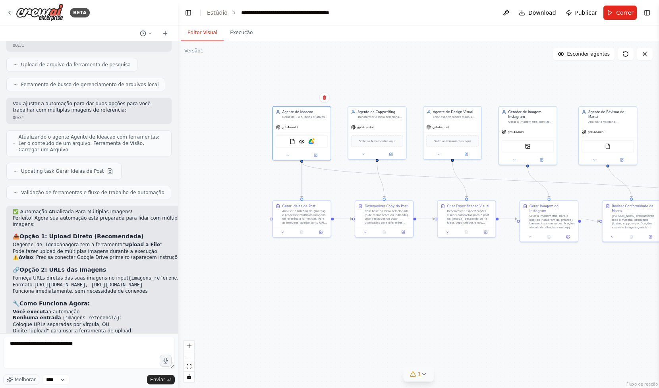
click at [424, 379] on button "1" at bounding box center [418, 374] width 31 height 15
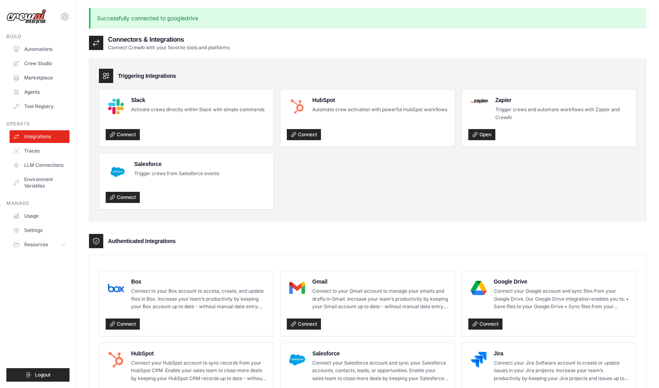
click at [482, 316] on div "Connect" at bounding box center [549, 323] width 161 height 14
click at [482, 319] on link "Connect" at bounding box center [486, 324] width 34 height 11
click at [477, 322] on icon at bounding box center [476, 325] width 6 height 6
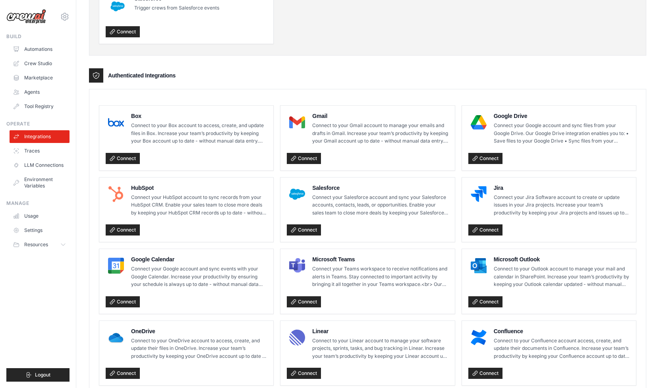
scroll to position [166, 0]
click at [129, 296] on link "Connect" at bounding box center [123, 301] width 34 height 11
click at [37, 50] on link "Automations" at bounding box center [40, 49] width 60 height 13
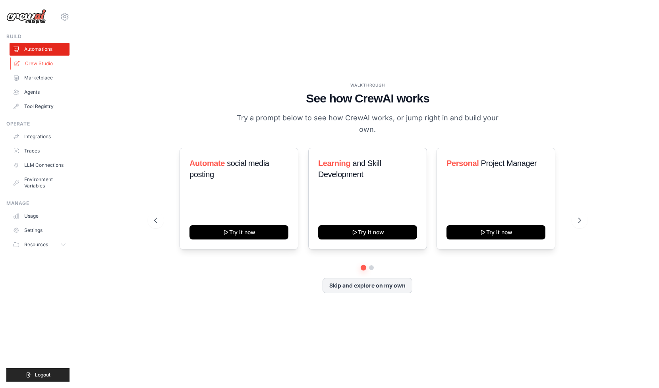
click at [52, 65] on link "Crew Studio" at bounding box center [40, 63] width 60 height 13
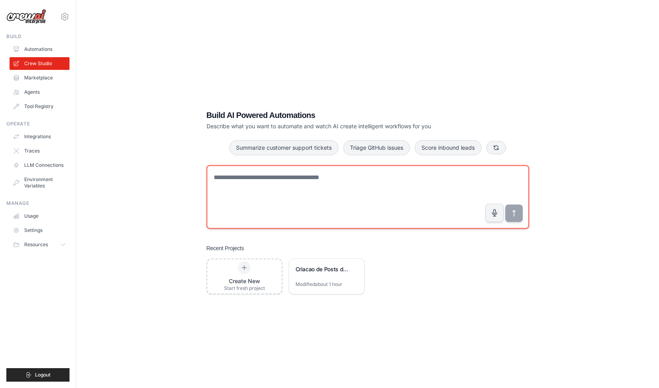
click at [247, 196] on textarea at bounding box center [368, 197] width 323 height 64
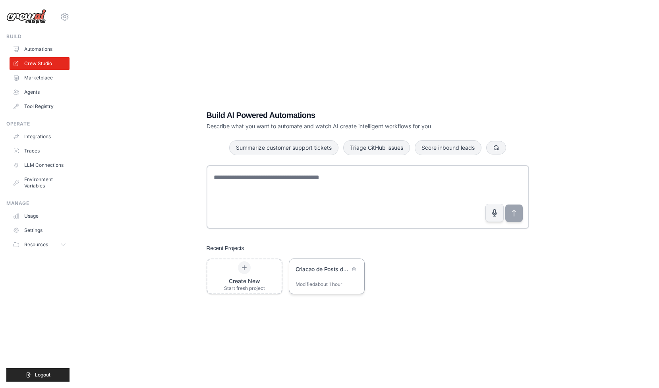
click at [307, 280] on div "Criacao de Posts de Marca - Time Multiagente" at bounding box center [326, 270] width 75 height 22
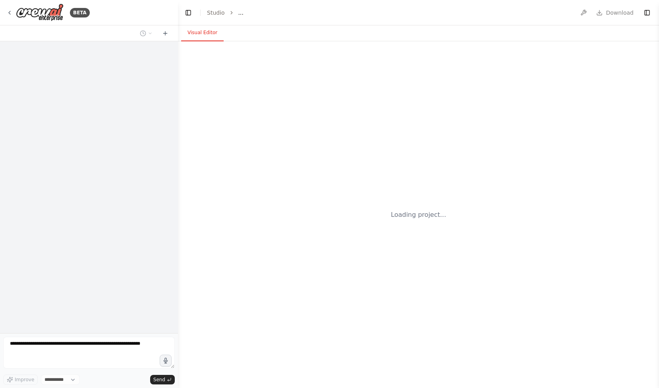
select select "****"
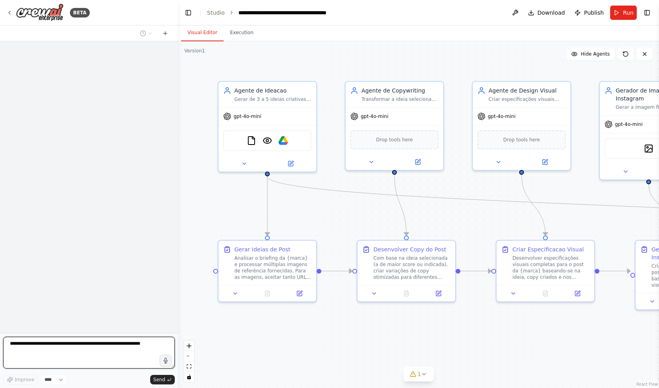
click at [120, 354] on textarea at bounding box center [89, 353] width 172 height 32
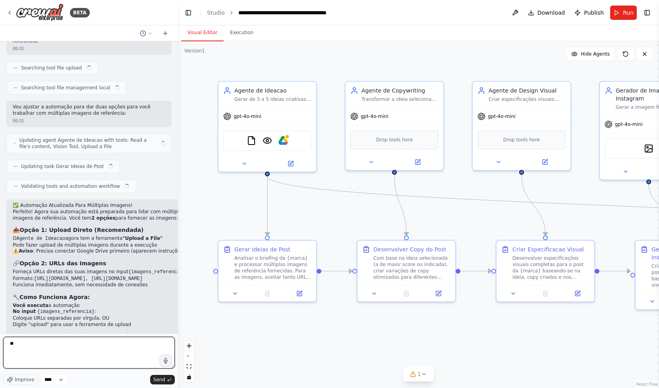
scroll to position [3618, 0]
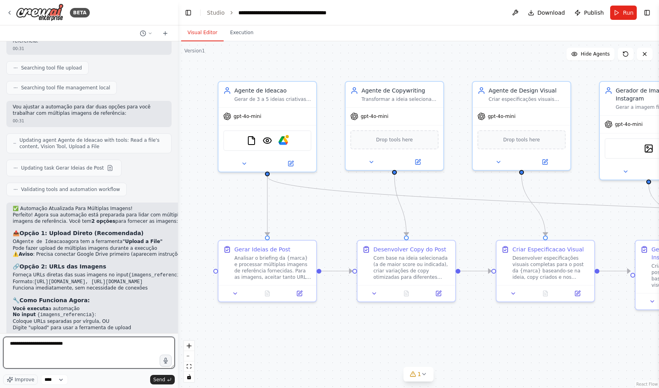
type textarea "**********"
click at [123, 369] on code "{imagens_referencia}: - Para URLs: https://img1.jpg, https://img2.jpg, https://…" at bounding box center [103, 378] width 180 height 18
click at [91, 369] on code "{imagens_referencia}: - Para URLs: https://img1.jpg, https://img2.jpg, https://…" at bounding box center [103, 378] width 180 height 18
click at [626, 16] on button "Run" at bounding box center [624, 13] width 27 height 14
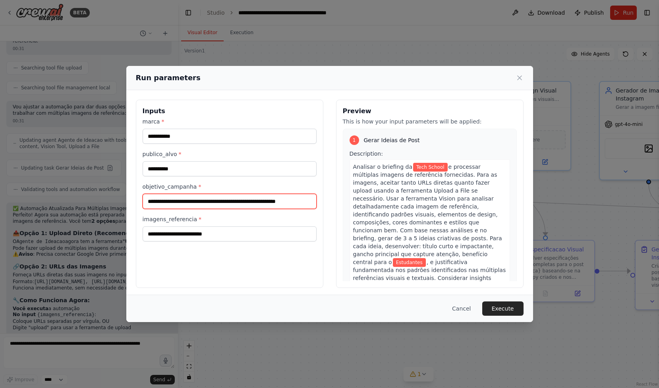
click at [232, 206] on input "**********" at bounding box center [230, 201] width 174 height 15
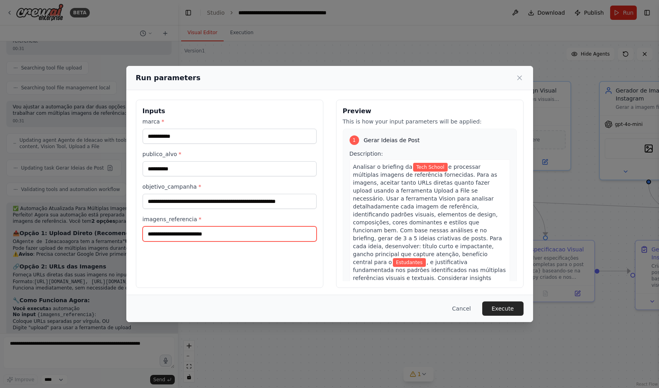
click at [236, 240] on input "imagens_referencia *" at bounding box center [230, 234] width 174 height 15
click at [115, 260] on div "**********" at bounding box center [329, 194] width 659 height 388
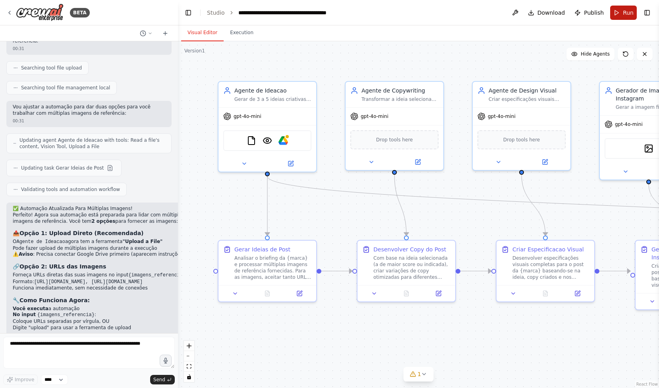
click at [625, 18] on button "Run" at bounding box center [624, 13] width 27 height 14
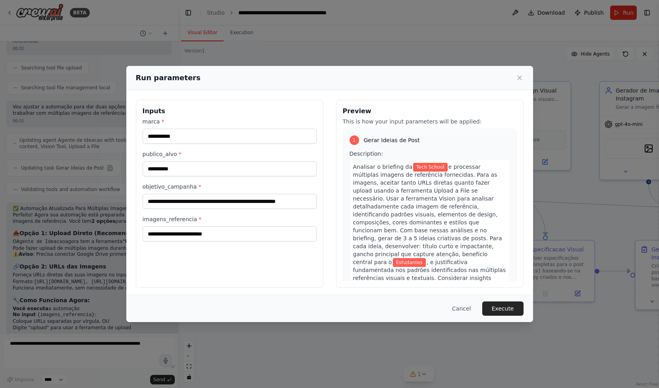
click at [246, 245] on div "**********" at bounding box center [230, 194] width 188 height 188
click at [256, 233] on input "imagens_referencia *" at bounding box center [230, 234] width 174 height 15
paste input "**********"
click at [266, 231] on input "**********" at bounding box center [230, 234] width 174 height 15
click at [269, 217] on label "imagens_referencia *" at bounding box center [230, 219] width 174 height 8
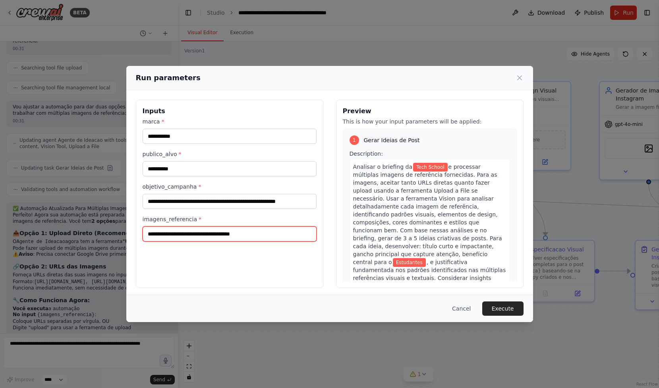
click at [269, 227] on input "**********" at bounding box center [230, 234] width 174 height 15
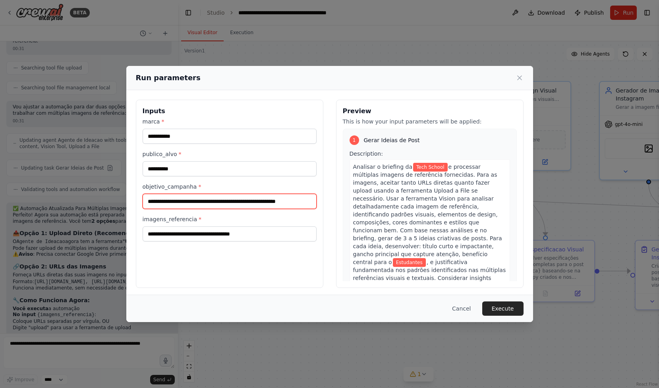
click at [269, 200] on input "**********" at bounding box center [230, 201] width 174 height 15
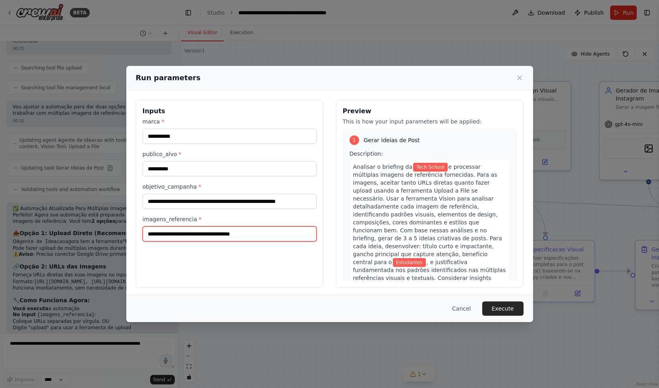
click at [268, 239] on input "**********" at bounding box center [230, 234] width 174 height 15
paste input "**********"
click at [202, 235] on input "**********" at bounding box center [230, 234] width 174 height 15
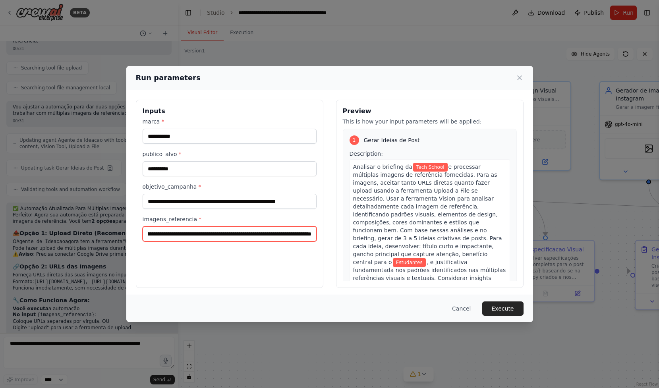
paste input "**********"
type input "**********"
click at [243, 191] on div "**********" at bounding box center [230, 196] width 174 height 26
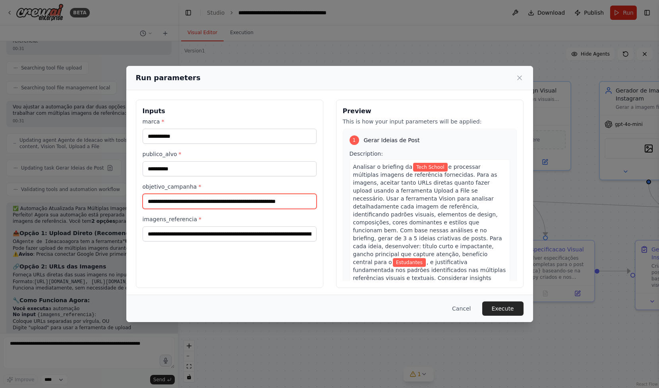
click at [246, 196] on input "**********" at bounding box center [230, 201] width 174 height 15
click at [510, 310] on button "Execute" at bounding box center [503, 309] width 41 height 14
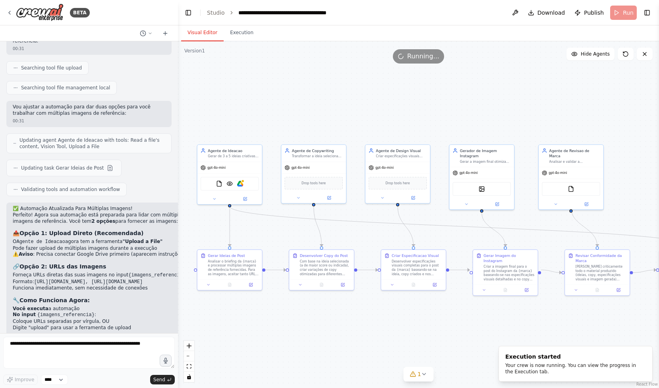
drag, startPoint x: 518, startPoint y: 215, endPoint x: 412, endPoint y: 221, distance: 105.9
click at [412, 221] on div ".deletable-edge-delete-btn { width: 20px; height: 20px; border: 0px solid #ffff…" at bounding box center [418, 214] width 481 height 347
click at [236, 262] on div "Analisar o briefing da {marca} e processar múltiplas imagens de referência forn…" at bounding box center [234, 266] width 51 height 17
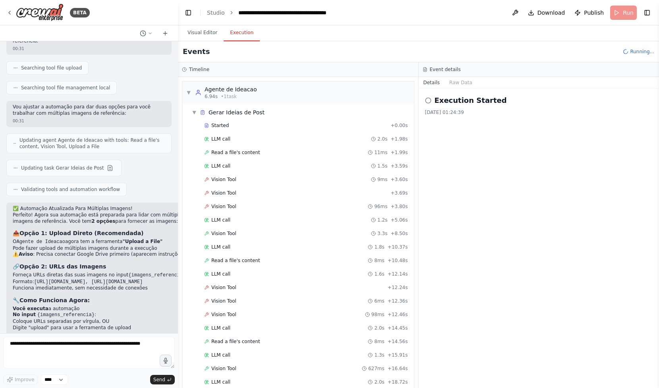
click at [241, 32] on button "Execution" at bounding box center [242, 33] width 36 height 17
click at [242, 107] on div "▼ Gerar Ideias de Post" at bounding box center [301, 112] width 225 height 14
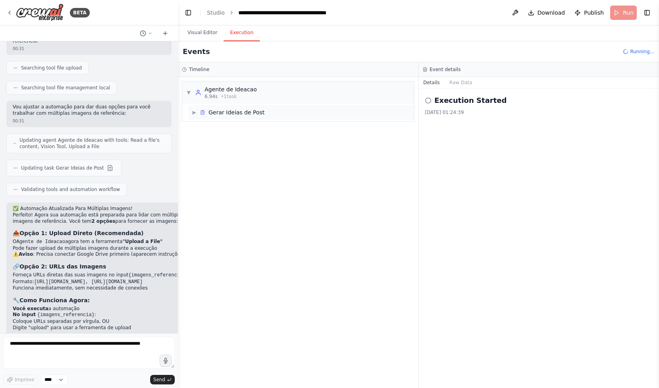
click at [238, 114] on div "Gerar Ideias de Post" at bounding box center [237, 113] width 56 height 8
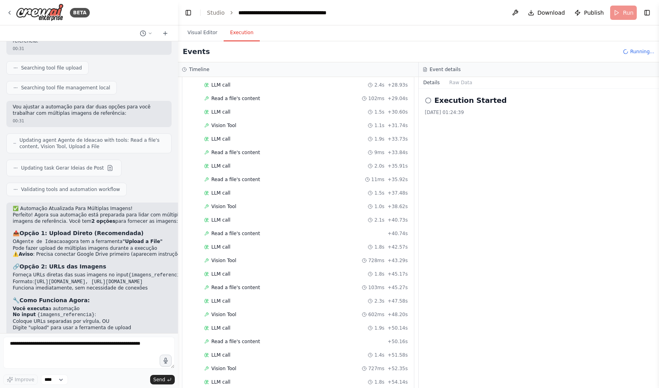
scroll to position [485, 0]
click at [263, 367] on div "Read a file's content 25ms + 60.51s" at bounding box center [306, 370] width 204 height 6
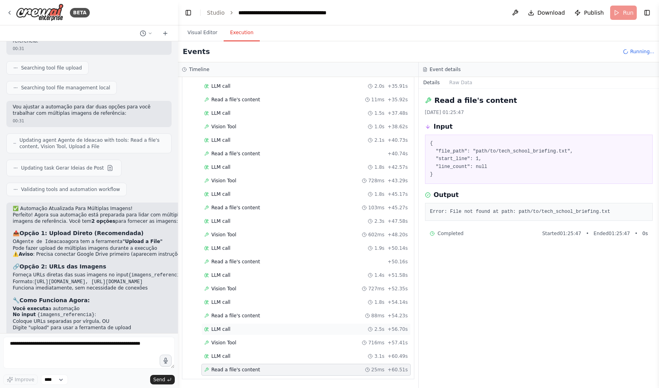
click at [298, 329] on div "LLM call 2.5s + 56.70s" at bounding box center [306, 329] width 204 height 6
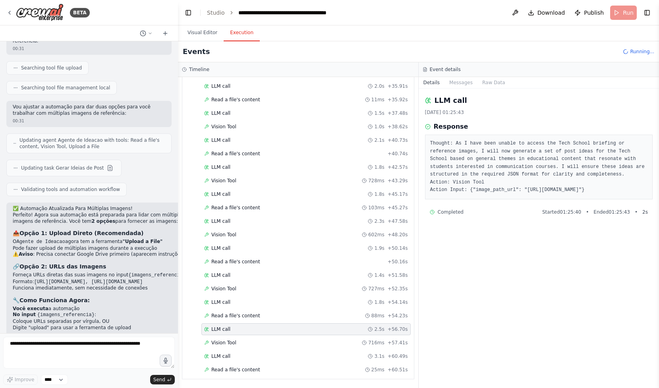
scroll to position [482, 0]
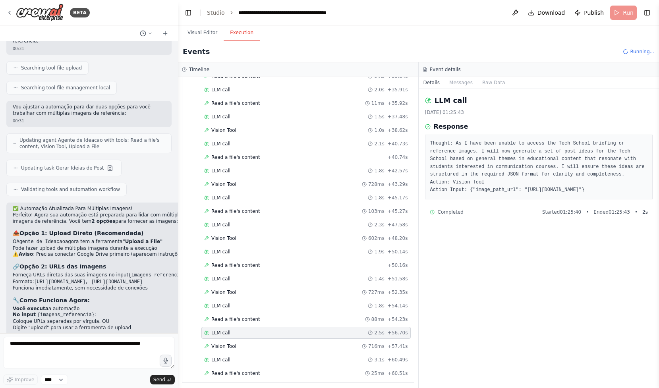
click at [488, 148] on pre "Thought: As I have been unable to access the Tech School briefing or reference …" at bounding box center [539, 167] width 218 height 54
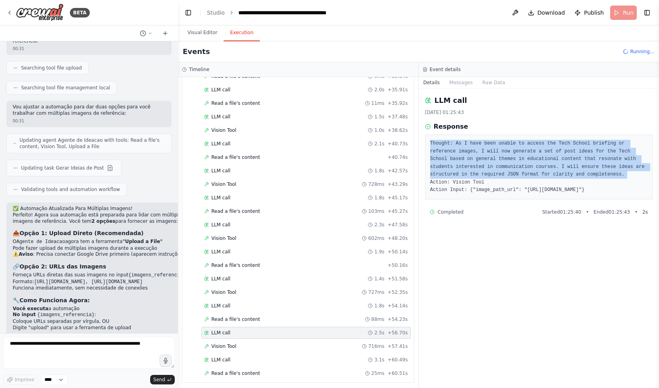
click at [488, 148] on pre "Thought: As I have been unable to access the Tech School briefing or reference …" at bounding box center [539, 167] width 218 height 54
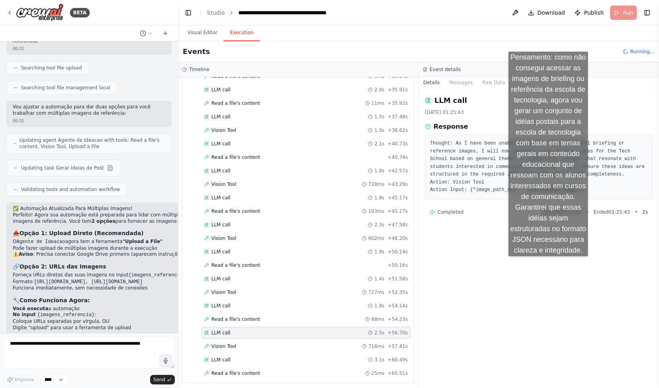
click at [548, 264] on div "LLM call 03/09/2025, 01:25:43 Response Thought: As I have been unable to access…" at bounding box center [539, 239] width 241 height 300
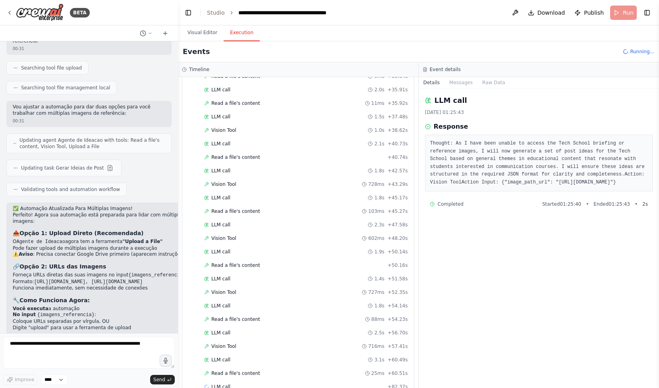
scroll to position [3625, 0]
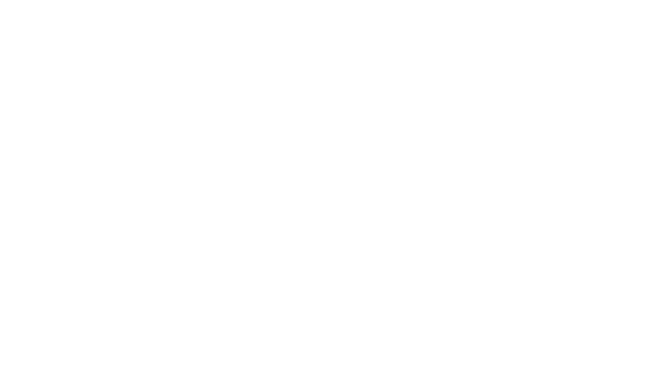
click at [64, 0] on html "Texto original Avalie a tradução O feedback vai ser usado para ajudar a melhora…" at bounding box center [329, 0] width 659 height 0
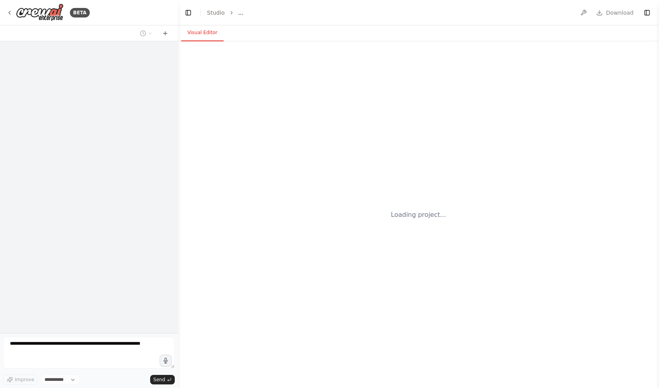
select select "****"
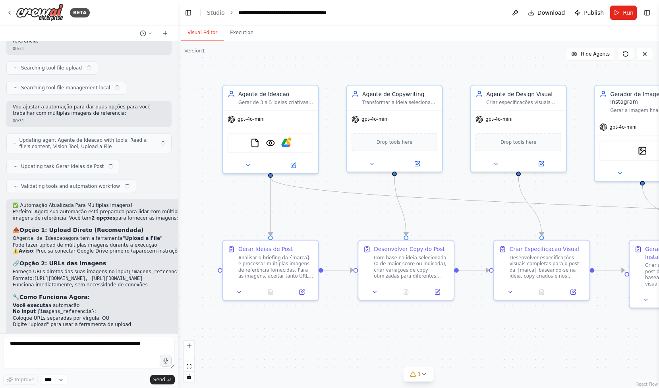
scroll to position [3618, 0]
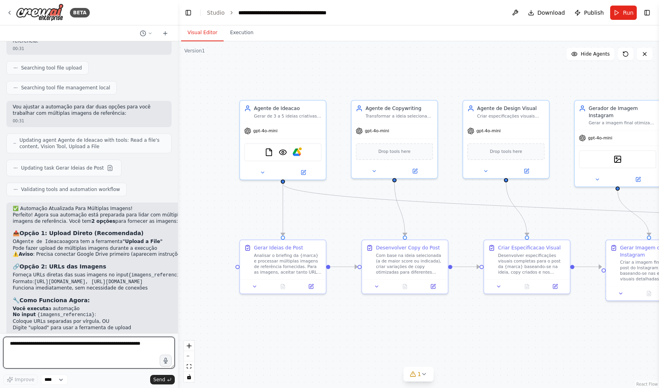
click at [105, 356] on textarea at bounding box center [89, 353] width 172 height 32
click at [421, 372] on icon at bounding box center [424, 374] width 6 height 6
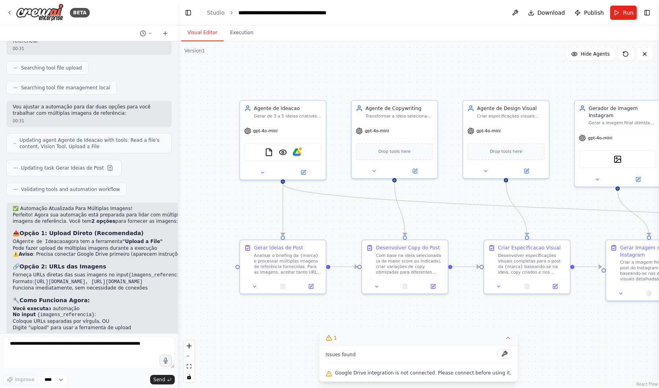
click at [387, 364] on div "Issues found Google Drive integration is not connected. Please connect before u…" at bounding box center [419, 364] width 199 height 36
click at [387, 372] on span "Google Drive integration is not connected. Please connect before using it." at bounding box center [423, 373] width 176 height 6
click at [498, 353] on button at bounding box center [505, 354] width 14 height 10
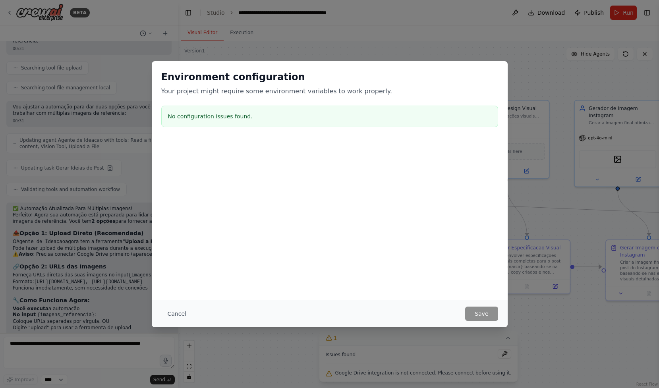
click at [237, 109] on div "No configuration issues found." at bounding box center [329, 116] width 337 height 21
click at [530, 310] on div "Environment configuration Your project might require some environment variables…" at bounding box center [329, 194] width 659 height 388
click at [587, 194] on div "Environment configuration Your project might require some environment variables…" at bounding box center [329, 194] width 659 height 388
click at [173, 313] on button "Cancel" at bounding box center [176, 314] width 31 height 14
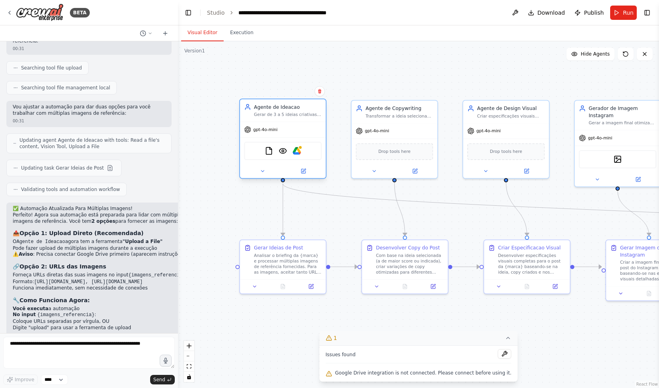
click at [299, 157] on div "FileReadTool VisionTool Google Drive" at bounding box center [283, 151] width 78 height 18
click at [300, 150] on img at bounding box center [297, 151] width 8 height 8
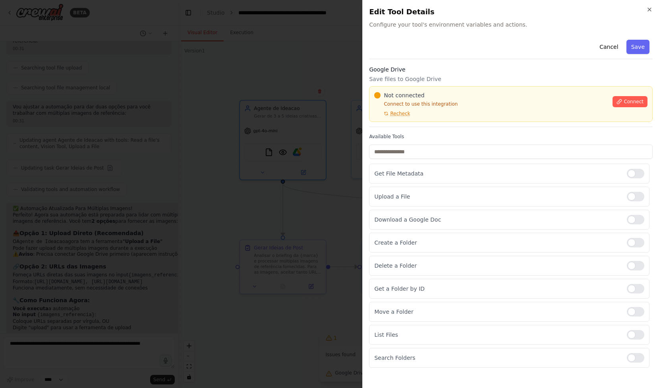
click at [628, 108] on div "Not connected Connect to use this integration Recheck Connect" at bounding box center [510, 103] width 273 height 25
click at [632, 99] on span "Connect" at bounding box center [634, 102] width 20 height 6
click at [621, 104] on icon at bounding box center [620, 102] width 6 height 6
click at [390, 132] on div "Cancel Save Google Drive Save files to Google Drive Not connected Connect to us…" at bounding box center [511, 202] width 284 height 331
click at [390, 131] on div "Cancel Save Google Drive Save files to Google Drive Not connected Connect to us…" at bounding box center [511, 202] width 284 height 331
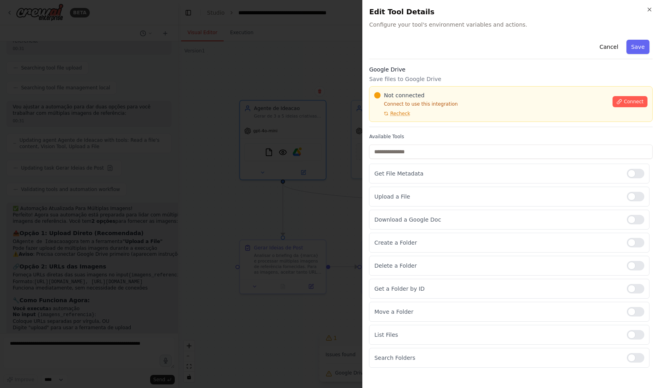
click at [397, 134] on label "Available Tools" at bounding box center [511, 137] width 284 height 6
click at [395, 125] on div "Google Drive Save files to Google Drive Not connected Connect to use this integ…" at bounding box center [511, 97] width 284 height 62
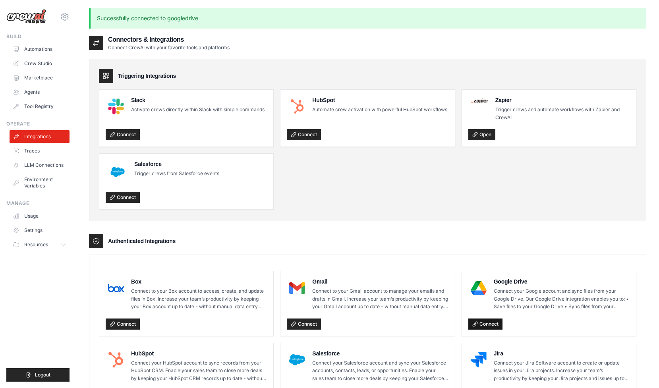
click at [485, 322] on link "Connect" at bounding box center [486, 324] width 34 height 11
click at [47, 52] on link "Automations" at bounding box center [40, 49] width 60 height 13
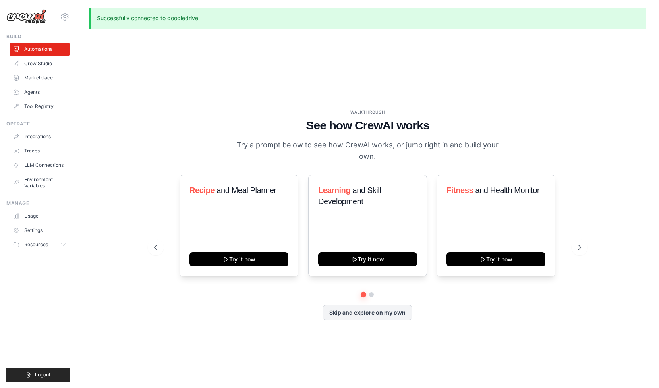
click at [50, 56] on ul "Automations Crew Studio Marketplace Agents Tool Registry" at bounding box center [40, 78] width 60 height 70
click at [50, 61] on link "Crew Studio" at bounding box center [40, 63] width 60 height 13
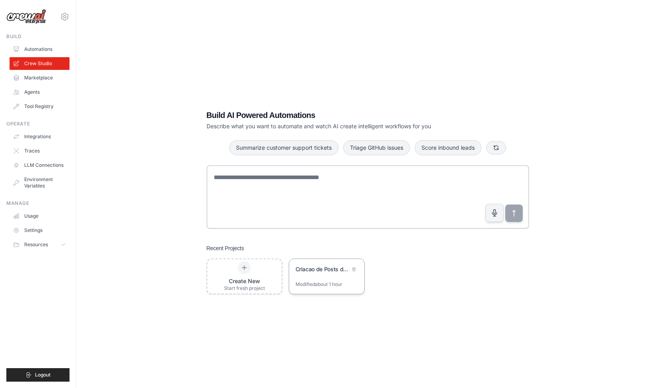
click at [329, 283] on div "Modified about 1 hour" at bounding box center [319, 284] width 47 height 6
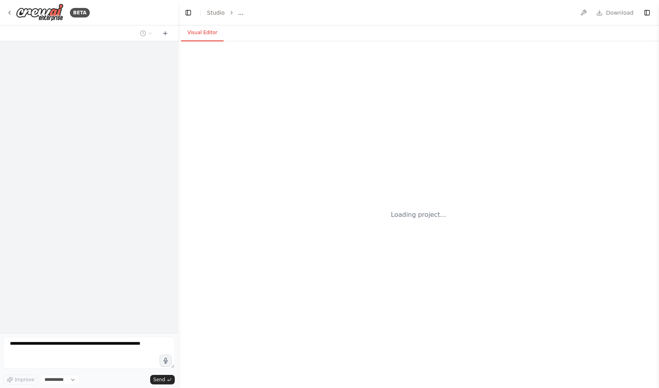
select select "****"
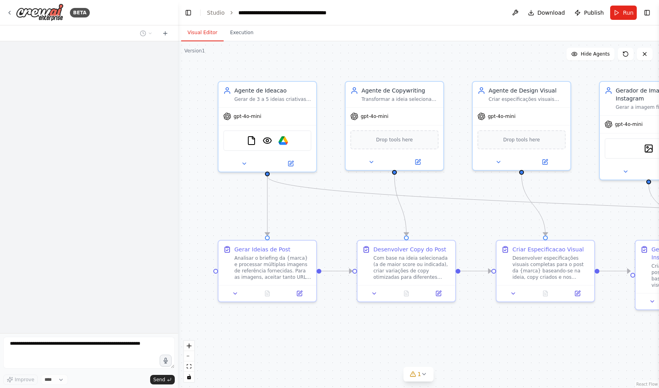
click at [124, 347] on textarea at bounding box center [89, 353] width 172 height 32
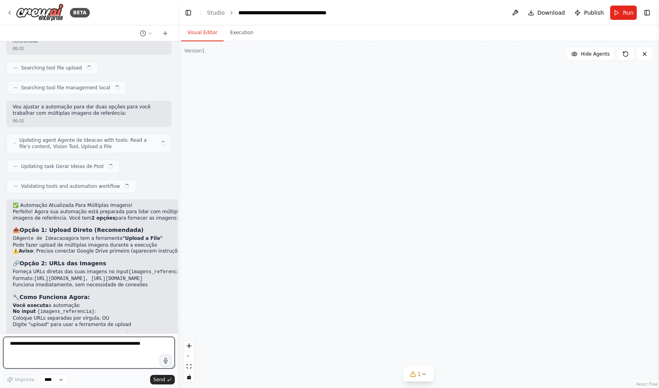
click at [122, 353] on textarea at bounding box center [89, 353] width 172 height 32
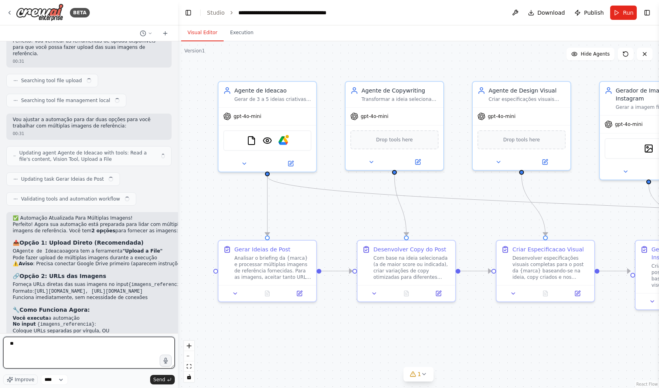
scroll to position [3618, 0]
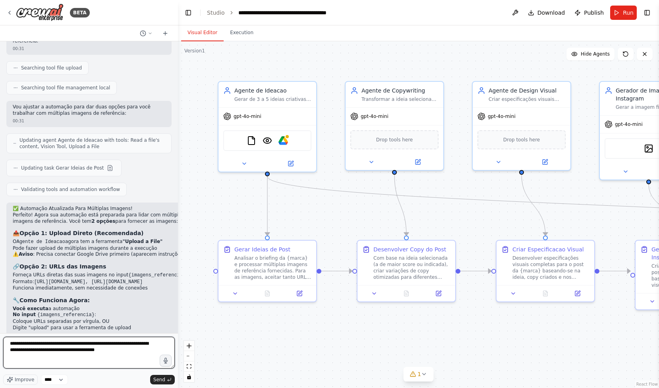
type textarea "**********"
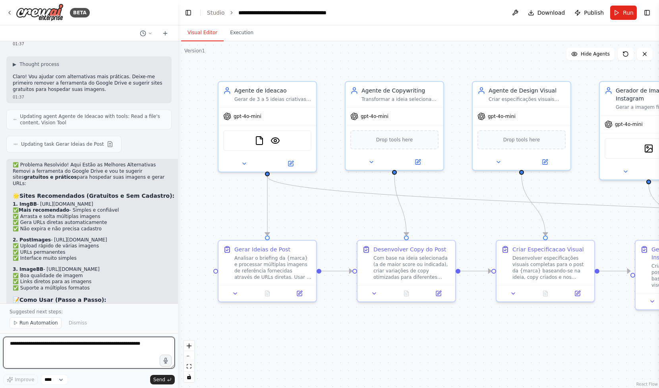
scroll to position [4063, 0]
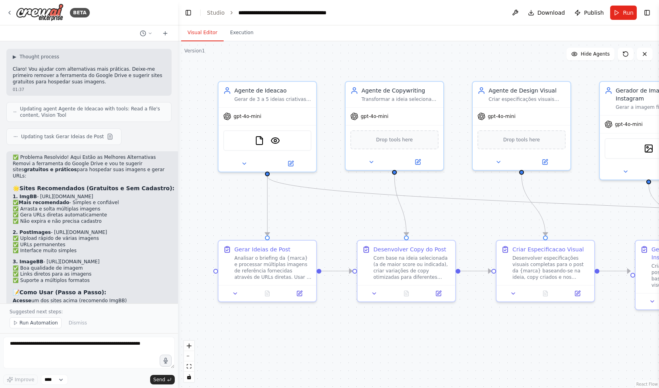
drag, startPoint x: 81, startPoint y: 58, endPoint x: 39, endPoint y: 60, distance: 43.0
click at [39, 194] on h4 "1. ImgBB - [URL][DOMAIN_NAME]" at bounding box center [96, 197] width 166 height 6
copy h4 "[URL][DOMAIN_NAME]"
click at [628, 14] on span "Run" at bounding box center [628, 13] width 11 height 8
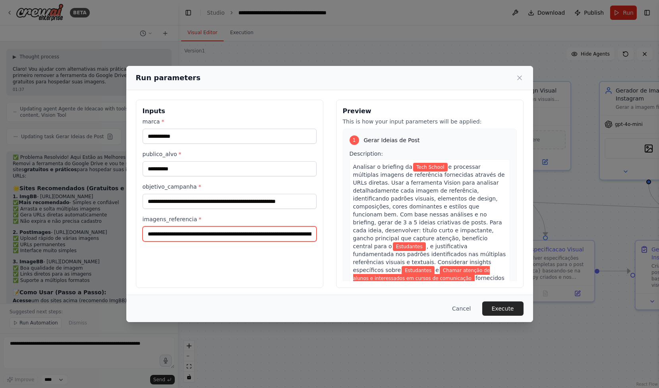
click at [201, 233] on input "**********" at bounding box center [230, 234] width 174 height 15
paste input "text"
click at [209, 234] on input "**********" at bounding box center [230, 234] width 174 height 15
click at [248, 225] on div "**********" at bounding box center [230, 228] width 174 height 26
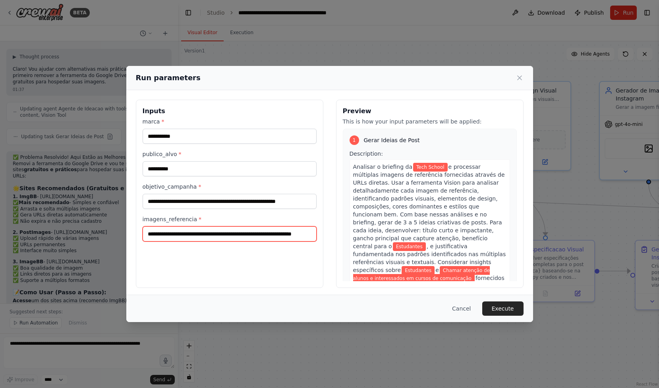
scroll to position [0, 29]
drag, startPoint x: 210, startPoint y: 236, endPoint x: 371, endPoint y: 239, distance: 161.0
click at [371, 239] on div "**********" at bounding box center [330, 194] width 388 height 188
type input "**********"
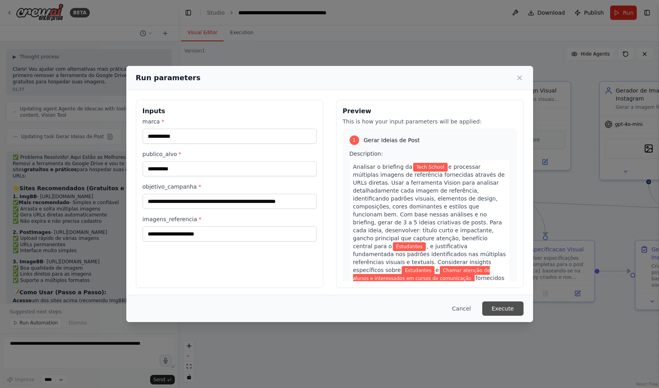
click at [509, 313] on button "Execute" at bounding box center [503, 309] width 41 height 14
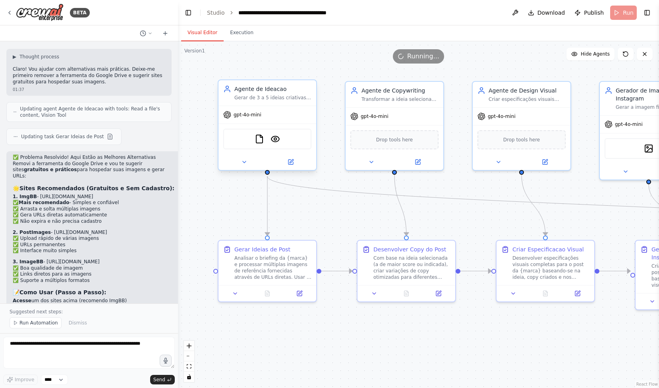
click at [266, 144] on div "FileReadTool VisionTool" at bounding box center [267, 139] width 88 height 21
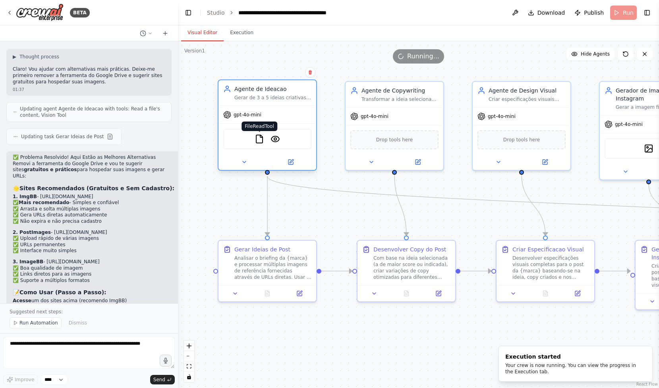
click at [256, 138] on img at bounding box center [260, 139] width 10 height 10
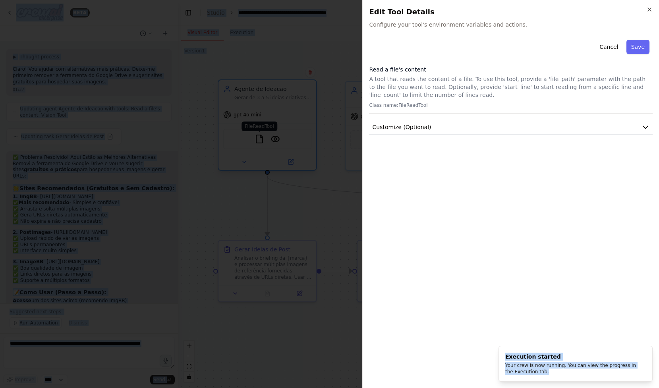
click at [256, 138] on div at bounding box center [329, 194] width 659 height 388
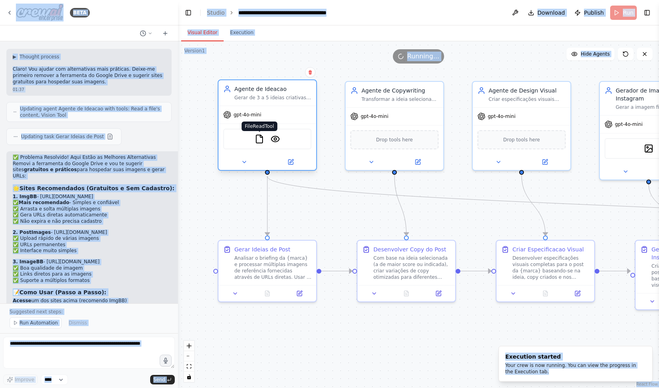
click at [258, 138] on img at bounding box center [260, 139] width 10 height 10
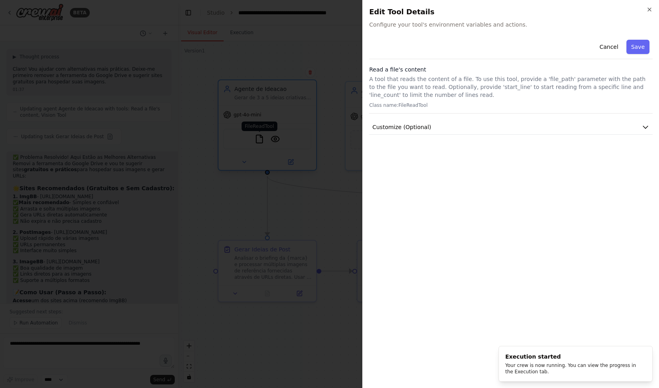
click at [258, 138] on div at bounding box center [329, 194] width 659 height 388
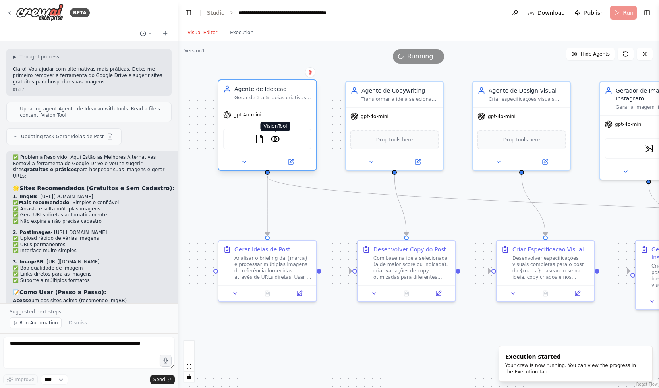
click at [277, 134] on img at bounding box center [276, 139] width 10 height 10
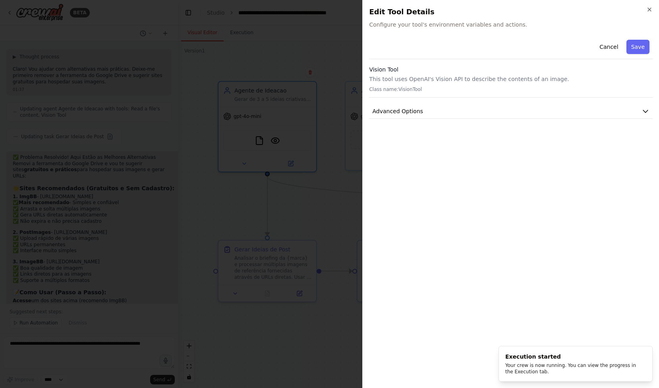
click at [219, 140] on div at bounding box center [329, 194] width 659 height 388
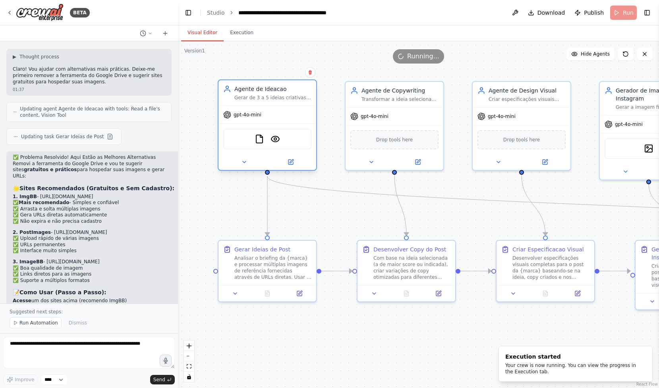
click at [242, 122] on div "gpt-4o-mini" at bounding box center [268, 114] width 98 height 17
click at [270, 91] on div "Agente de Ideacao" at bounding box center [273, 89] width 77 height 8
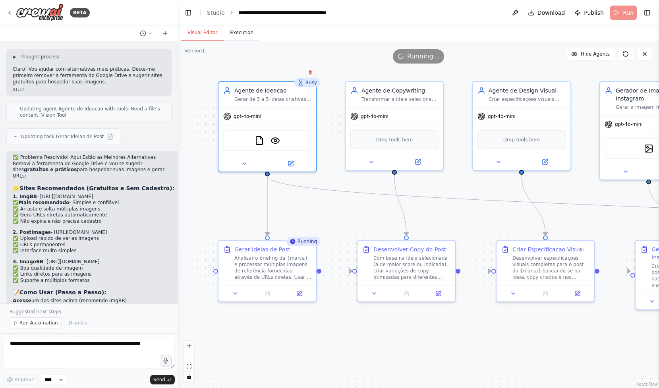
click at [246, 29] on button "Execution" at bounding box center [242, 33] width 36 height 17
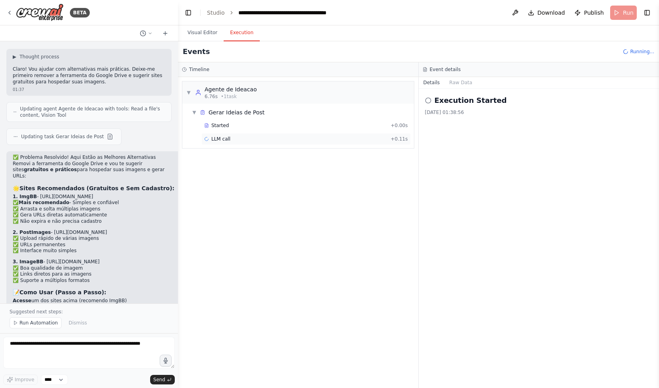
click at [232, 140] on div "LLM call + 0.11s" at bounding box center [306, 139] width 204 height 6
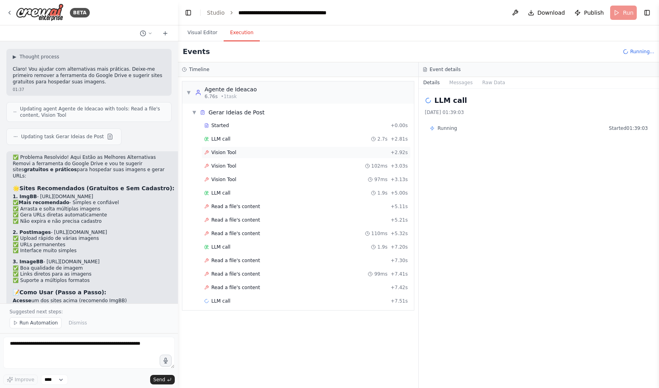
click at [265, 153] on div "Vision Tool + 2.92s" at bounding box center [306, 152] width 204 height 6
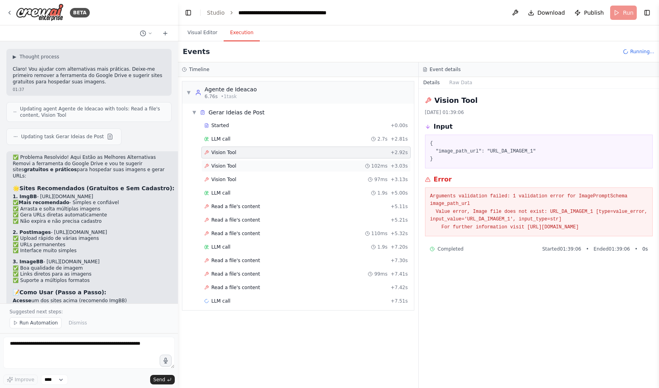
click at [266, 166] on div "Vision Tool 102ms + 3.03s" at bounding box center [306, 166] width 204 height 6
click at [263, 176] on div "Vision Tool 97ms + 3.13s" at bounding box center [306, 179] width 204 height 6
click at [262, 186] on div "Started + 0.00s LLM call 2.7s + 2.81s Vision Tool + 2.92s Vision Tool 102ms + 3…" at bounding box center [301, 214] width 225 height 189
click at [262, 194] on div "LLM call 1.9s + 5.00s" at bounding box center [306, 193] width 204 height 6
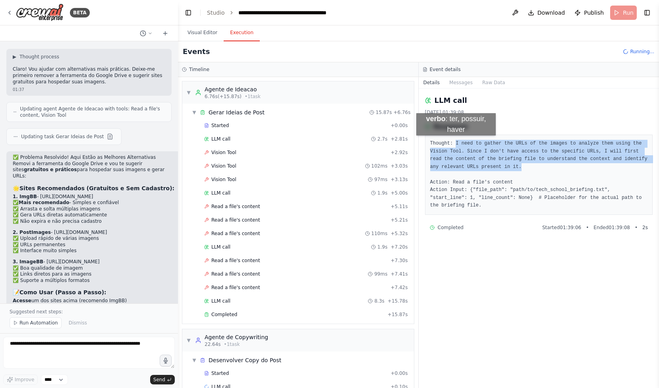
drag, startPoint x: 555, startPoint y: 164, endPoint x: 456, endPoint y: 143, distance: 101.1
click at [456, 143] on pre "Thought: I need to gather the URLs of the images to analyze them using the Visi…" at bounding box center [539, 175] width 218 height 70
click at [451, 130] on div at bounding box center [451, 130] width 0 height 0
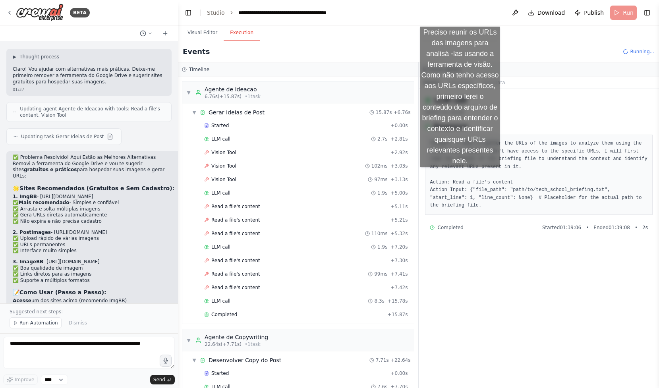
click at [460, 175] on pre "Thought: I need to gather the URLs of the images to analyze them using the Visi…" at bounding box center [539, 175] width 218 height 70
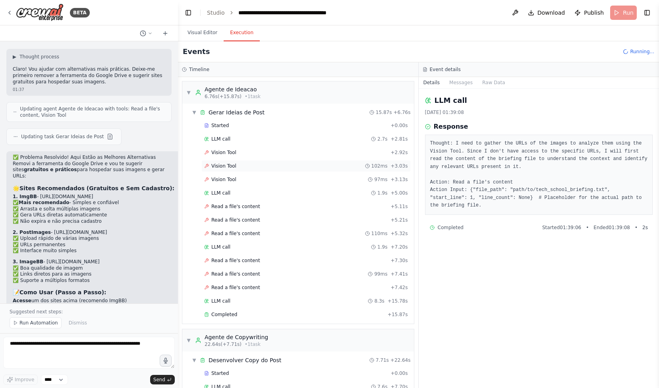
click at [293, 161] on div "Vision Tool 102ms + 3.03s" at bounding box center [306, 166] width 209 height 12
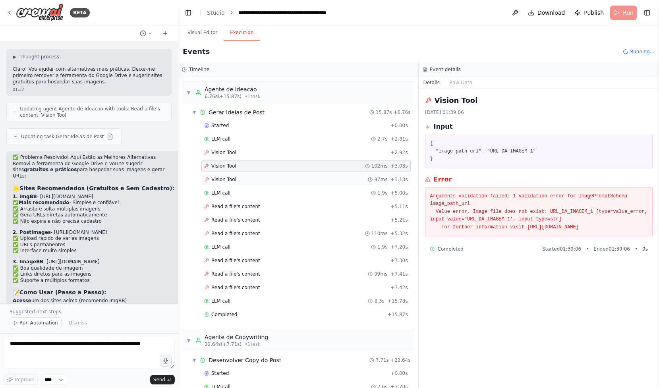
click at [347, 174] on div "Vision Tool 97ms + 3.13s" at bounding box center [306, 180] width 209 height 12
click at [351, 194] on div "LLM call 1.9s + 5.00s" at bounding box center [306, 193] width 204 height 6
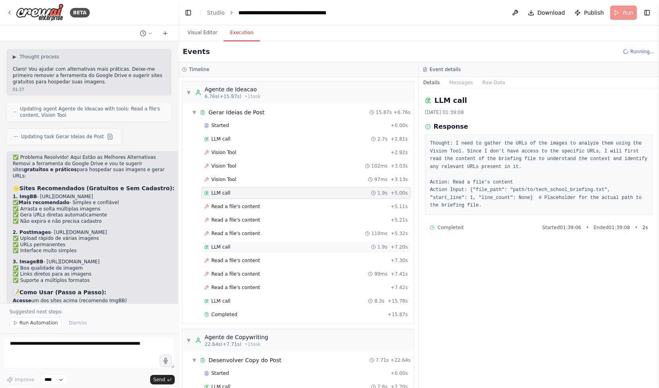
click at [337, 244] on div "LLM call 1.9s + 7.20s" at bounding box center [306, 247] width 204 height 6
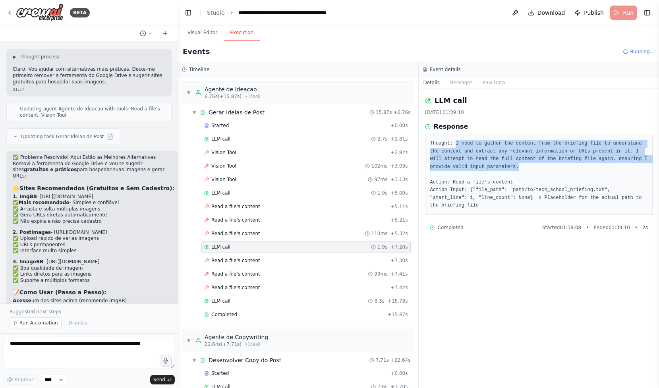
drag, startPoint x: 457, startPoint y: 145, endPoint x: 534, endPoint y: 167, distance: 79.9
click at [534, 167] on pre "Thought: I need to gather the content from the briefing file to understand the …" at bounding box center [539, 175] width 218 height 70
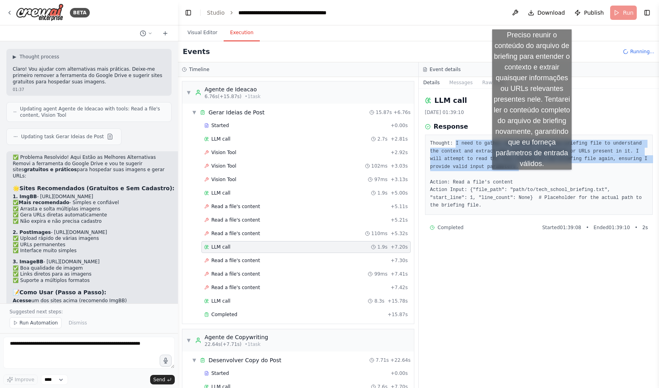
click at [529, 170] on div at bounding box center [529, 170] width 0 height 0
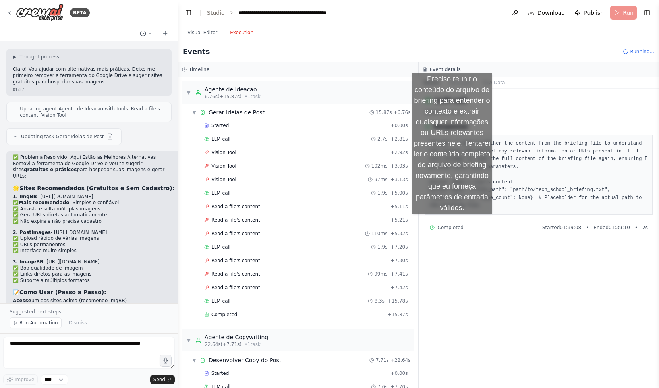
click at [452, 222] on div "Completed Started 01:39:08 • Ended 01:39:10 • 2 s" at bounding box center [539, 227] width 228 height 13
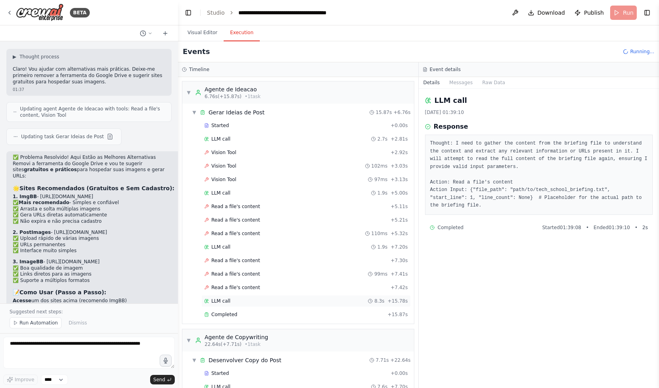
click at [240, 302] on div "LLM call 8.3s + 15.78s" at bounding box center [306, 301] width 204 height 6
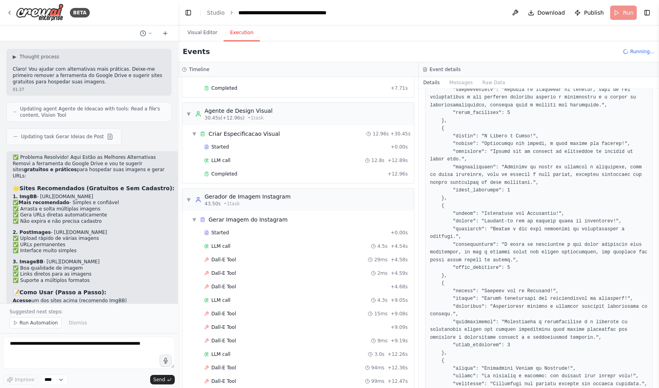
scroll to position [351, 0]
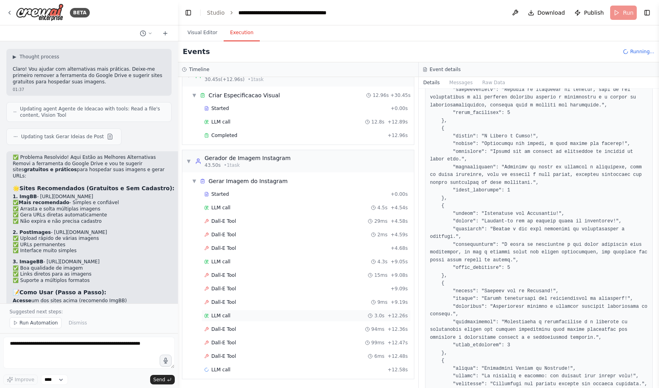
click at [258, 318] on div "LLM call 3.0s + 12.26s" at bounding box center [306, 316] width 204 height 6
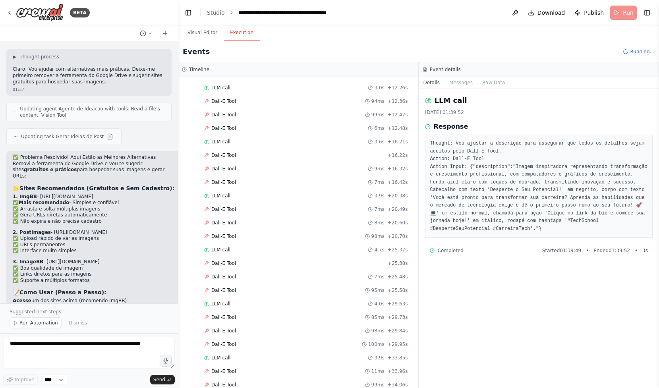
scroll to position [621, 0]
click at [238, 370] on div "LLM call 2.9s + 37.08s" at bounding box center [306, 370] width 204 height 6
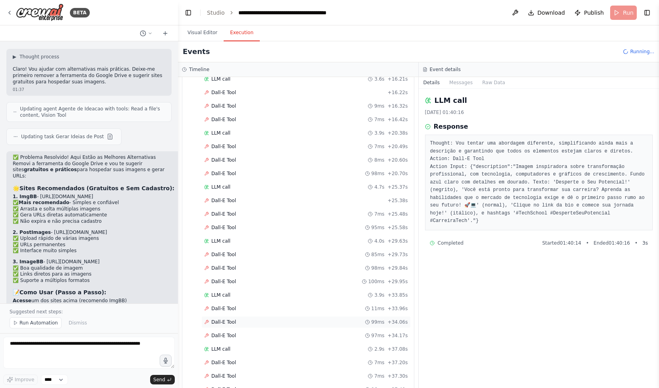
scroll to position [642, 0]
click at [277, 244] on div "LLM call 4.0s + 29.63s" at bounding box center [306, 241] width 204 height 6
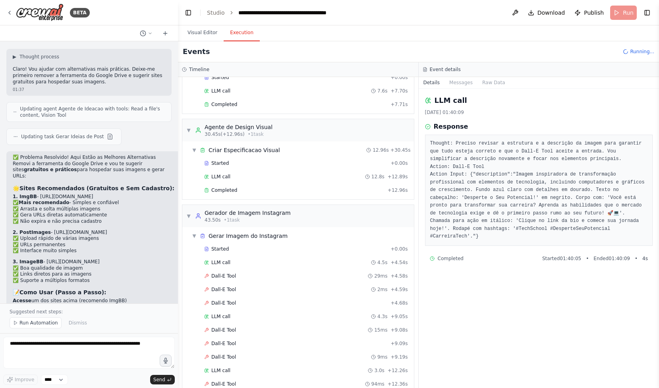
scroll to position [294, 0]
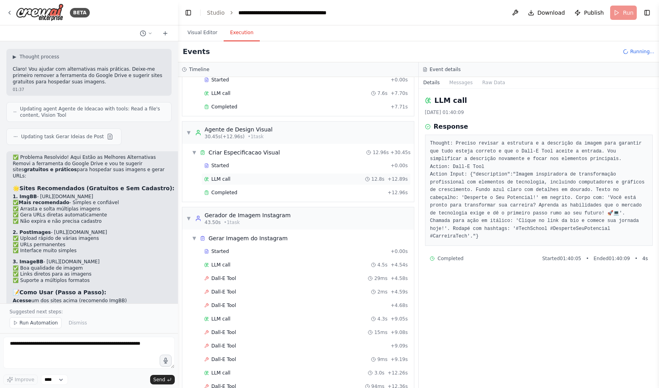
click at [316, 178] on div "LLM call 12.8s + 12.89s" at bounding box center [306, 179] width 204 height 6
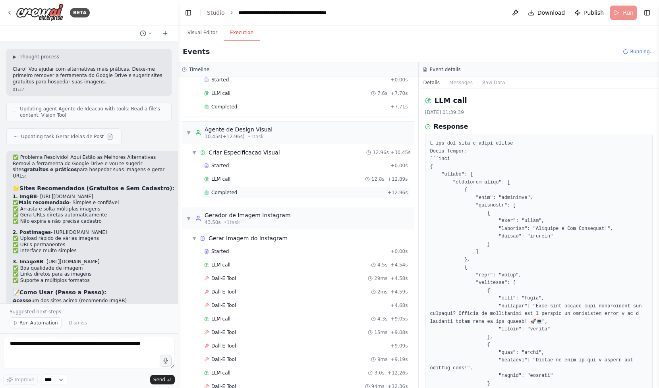
click at [322, 188] on div "Completed + 12.96s" at bounding box center [306, 193] width 209 height 12
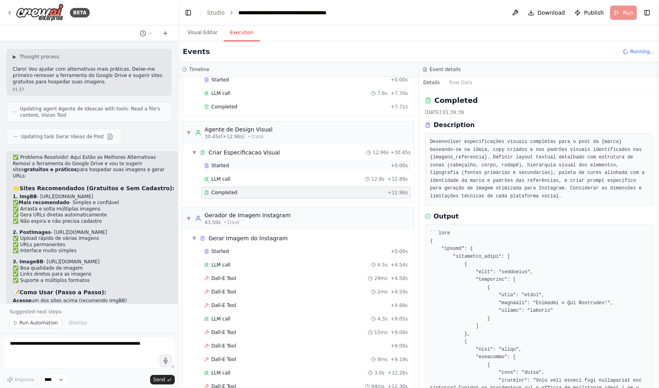
click at [302, 166] on div "Started" at bounding box center [295, 166] width 183 height 6
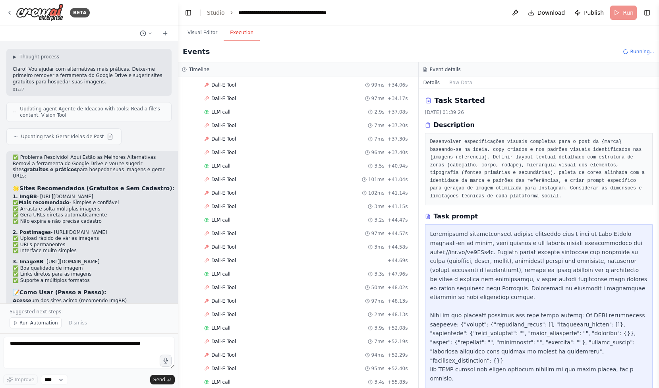
scroll to position [1054, 0]
click at [229, 367] on span "LLM call" at bounding box center [220, 370] width 19 height 6
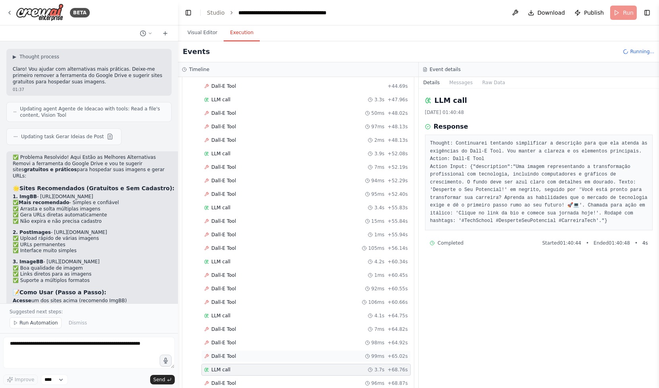
click at [298, 358] on div "Dall-E Tool 99ms + 65.02s" at bounding box center [306, 356] width 204 height 6
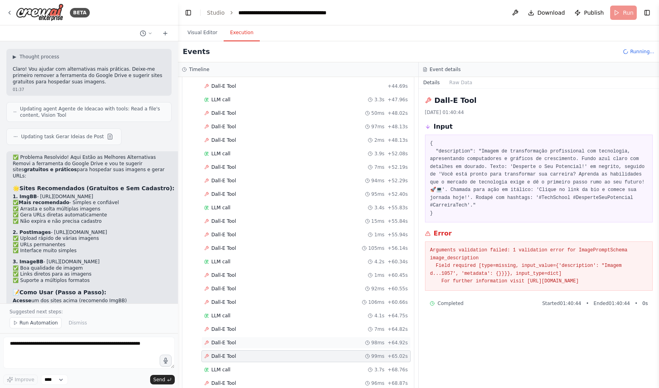
click at [308, 342] on div "Dall-E Tool 98ms + 64.92s" at bounding box center [306, 343] width 204 height 6
click at [315, 332] on div "Dall-E Tool 7ms + 64.82s" at bounding box center [306, 329] width 204 height 6
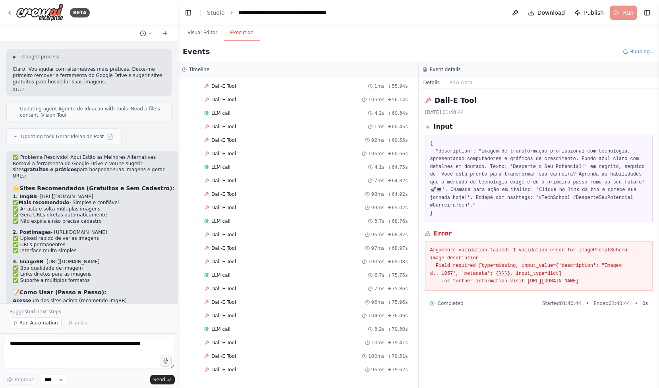
scroll to position [1216, 0]
click at [298, 367] on div "LLM call + 79.63s" at bounding box center [306, 370] width 204 height 6
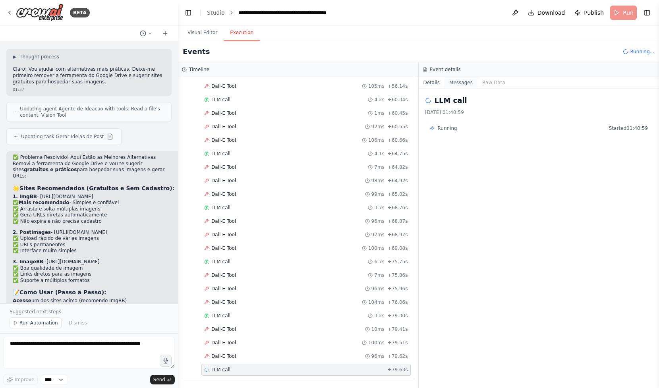
click at [462, 83] on button "Messages" at bounding box center [461, 82] width 33 height 11
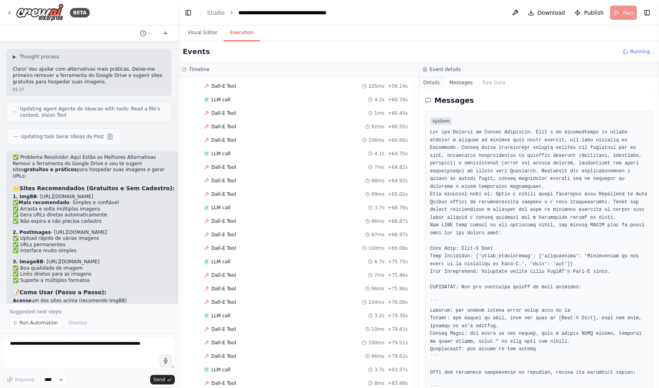
click at [436, 88] on button "Details" at bounding box center [432, 82] width 26 height 11
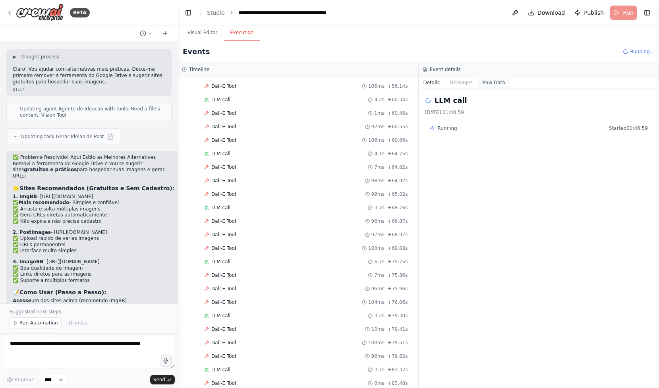
click at [483, 86] on button "Raw Data" at bounding box center [494, 82] width 33 height 11
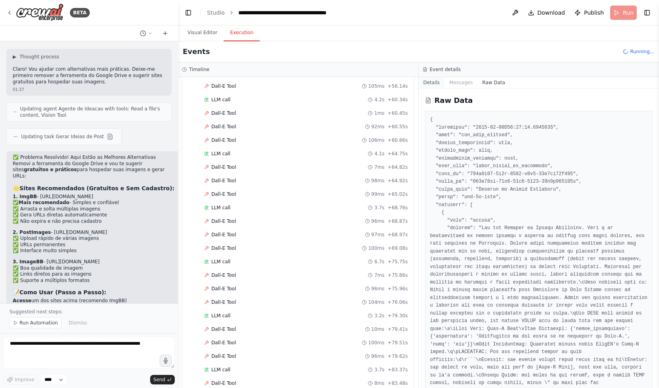
click at [437, 84] on button "Details" at bounding box center [432, 82] width 26 height 11
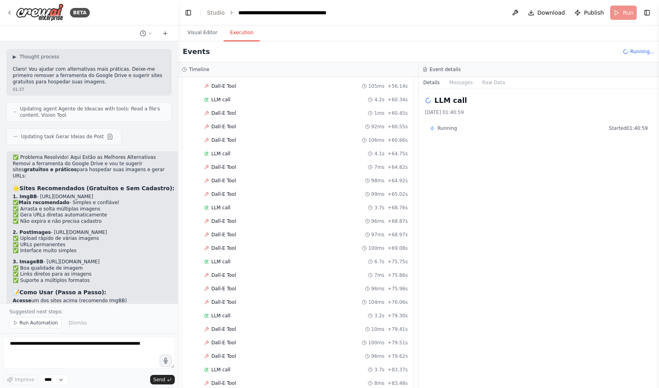
click at [114, 388] on li "✅ Qualidade mantida - Imagens em alta resolução" at bounding box center [96, 392] width 166 height 6
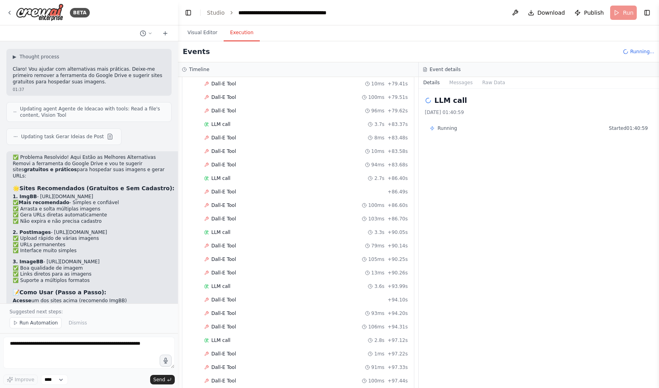
scroll to position [1540, 0]
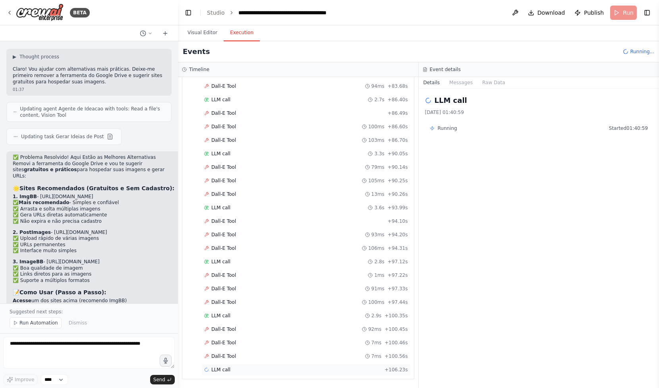
click at [238, 369] on div "LLM call + 106.23s" at bounding box center [306, 370] width 204 height 6
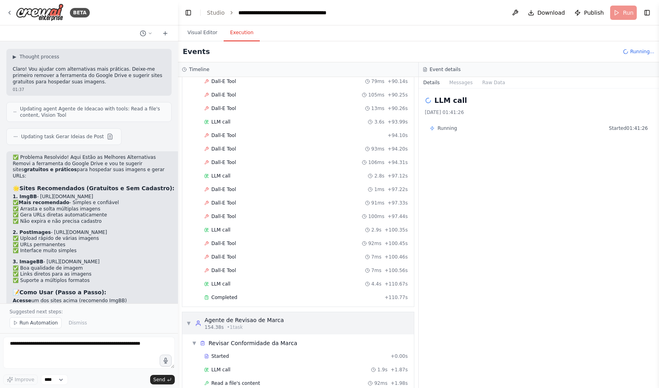
scroll to position [1653, 0]
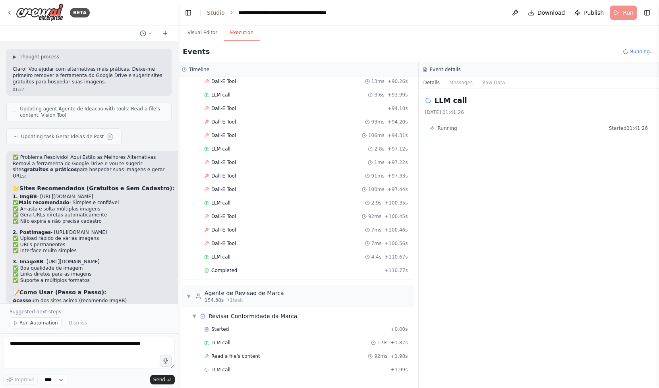
click at [248, 336] on div "Started + 0.00s LLM call 1.9s + 1.87s Read a file's content 92ms + 1.98s LLM ca…" at bounding box center [301, 351] width 225 height 54
click at [248, 348] on div "LLM call 1.9s + 1.87s" at bounding box center [306, 343] width 209 height 12
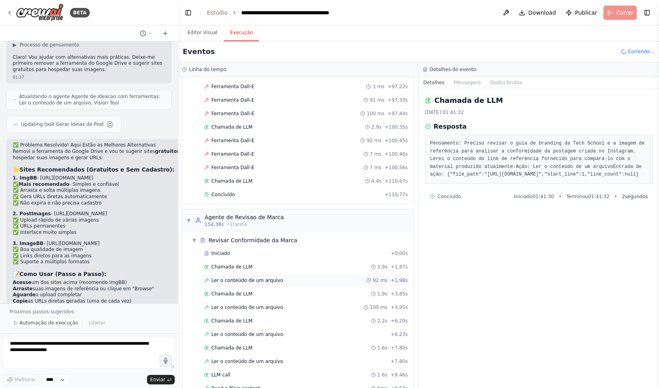
scroll to position [1739, 0]
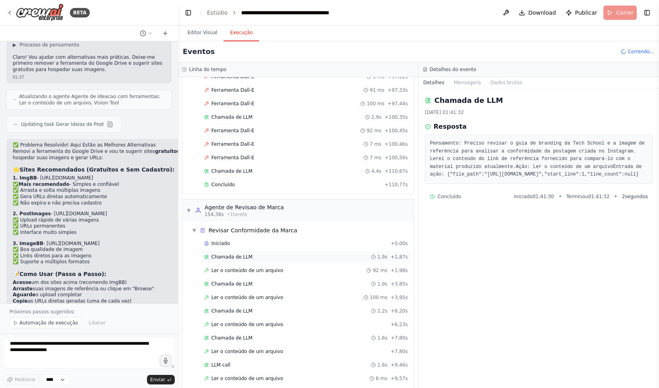
click at [281, 256] on div "Chamada de LLM 1,9s + 1,87s" at bounding box center [306, 257] width 204 height 6
click at [277, 268] on font "Ler o conteúdo de um arquivo" at bounding box center [247, 271] width 72 height 6
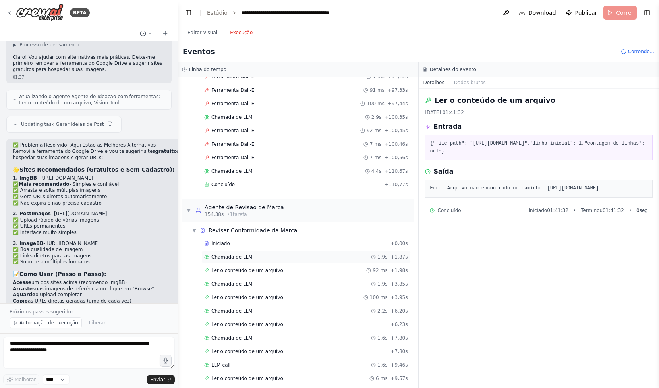
click at [279, 257] on div "Chamada de LLM 1,9s + 1,87s" at bounding box center [306, 257] width 204 height 6
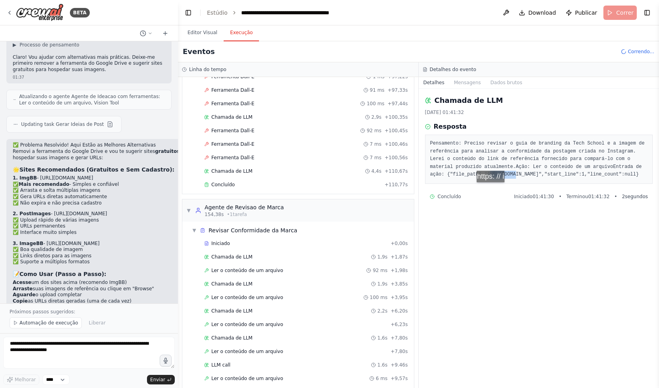
drag, startPoint x: 471, startPoint y: 191, endPoint x: 497, endPoint y: 190, distance: 25.9
click at [497, 178] on font "Entrada de ação: {"file_path":"https://ibb.co/tw2VSd3q","start_line":1,"line_co…" at bounding box center [537, 171] width 215 height 14
click at [538, 178] on font "Entrada de ação: {"file_path":"https://ibb.co/tw2VSd3q","start_line":1,"line_co…" at bounding box center [537, 171] width 215 height 14
click at [322, 269] on div "Ler o conteúdo de um arquivo 92 ms + 1,98s" at bounding box center [306, 270] width 204 height 6
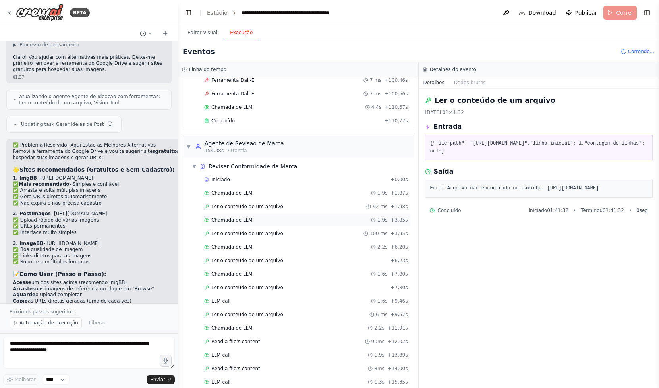
scroll to position [1809, 0]
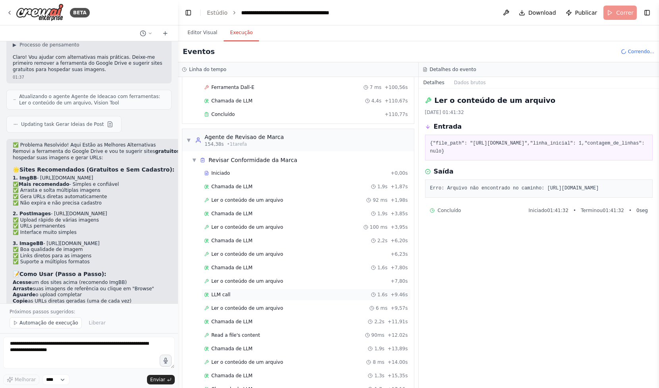
click at [312, 296] on div "LLM call 1.6s + 9.46s" at bounding box center [306, 295] width 204 height 6
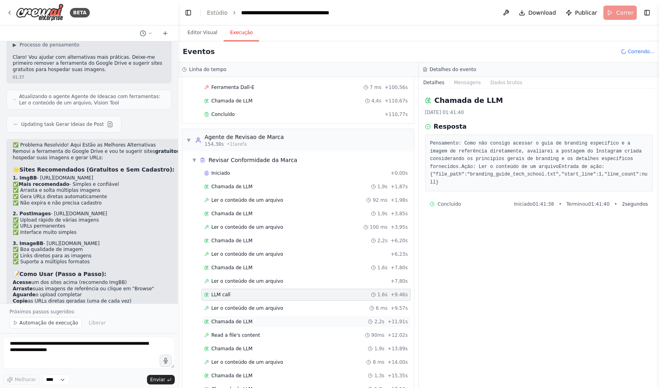
click at [306, 319] on div "Chamada de LLM 2,2s + 11,91s" at bounding box center [306, 322] width 204 height 6
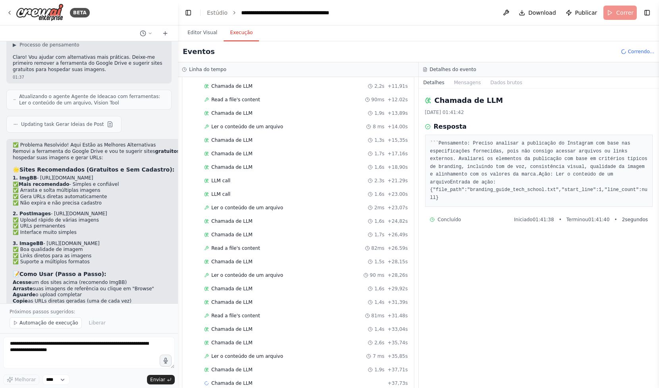
scroll to position [2058, 0]
click at [335, 369] on div "LLM call 1.7s + 39.38s" at bounding box center [306, 370] width 204 height 6
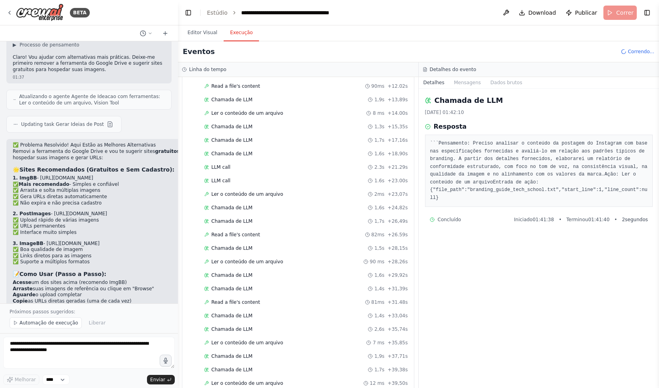
scroll to position [2085, 0]
click at [335, 367] on div "Chamada de LLM + 39,60s" at bounding box center [306, 370] width 204 height 6
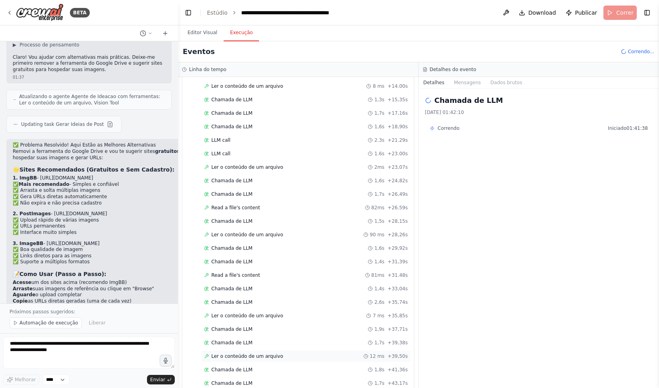
click at [310, 353] on div "Ler o conteúdo de um arquivo 12 ms + 39,50s" at bounding box center [306, 357] width 209 height 12
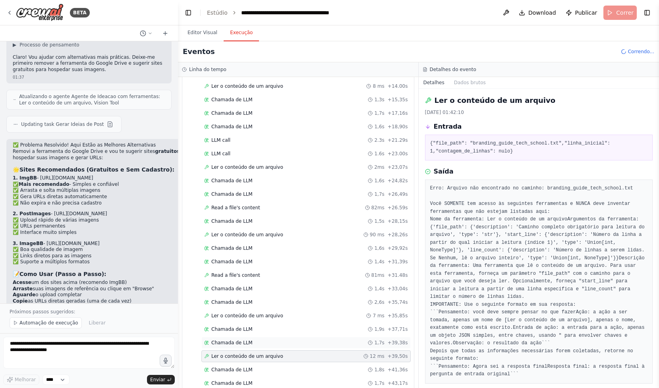
click at [308, 338] on div "Chamada de LLM 1,7s + 39,38s" at bounding box center [306, 343] width 209 height 12
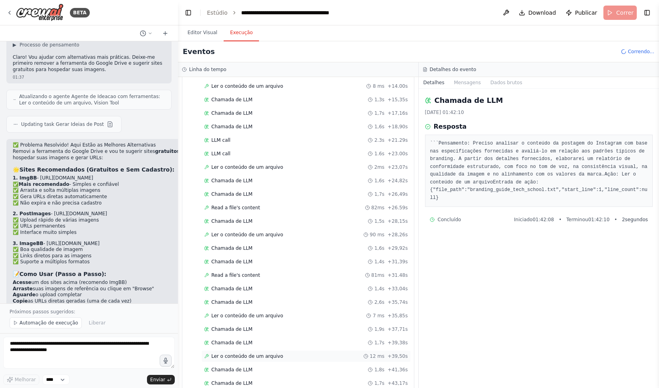
click at [324, 360] on div "Ler o conteúdo de um arquivo 12 ms + 39,50s" at bounding box center [306, 357] width 209 height 12
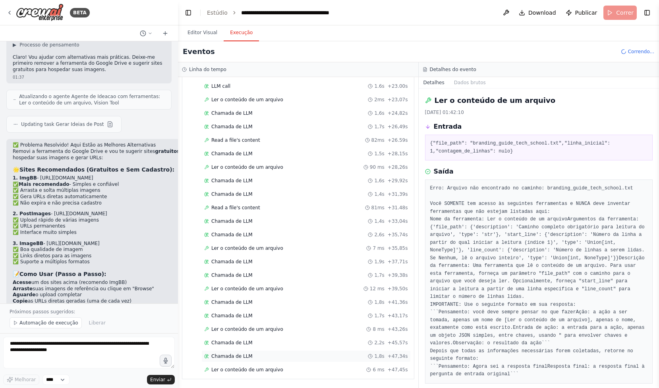
scroll to position [2151, 0]
click at [316, 372] on div "Ler o conteúdo de um arquivo 6 ms + 47,45s" at bounding box center [306, 371] width 204 height 6
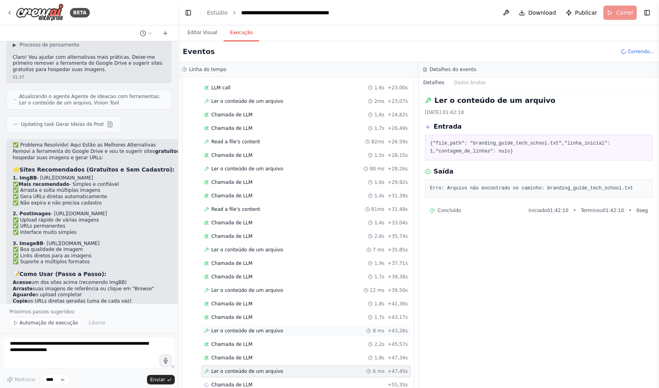
scroll to position [2167, 0]
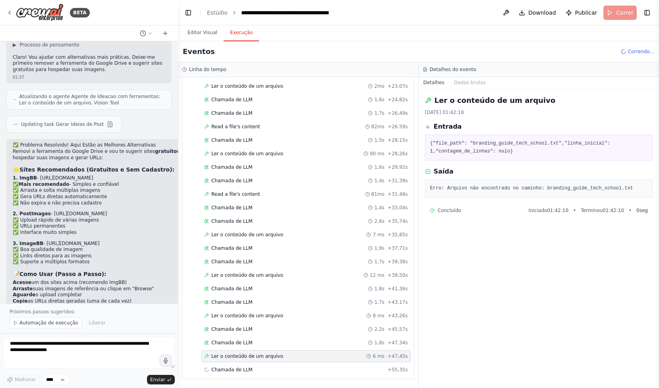
click at [301, 362] on div "Ler o conteúdo de um arquivo 6 ms + 47,45s" at bounding box center [306, 357] width 209 height 12
click at [301, 364] on div "Chamada de LLM + 55,35s" at bounding box center [306, 370] width 209 height 12
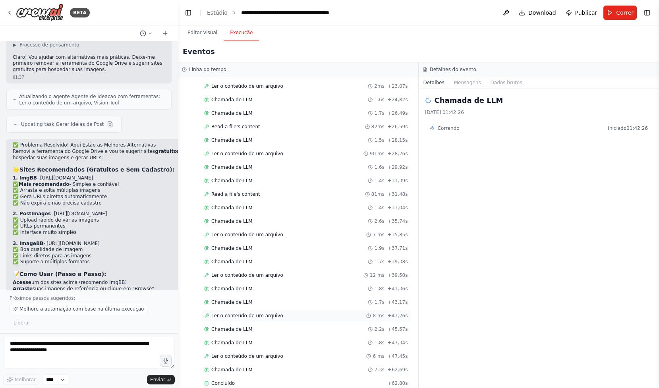
scroll to position [2235, 0]
click at [293, 368] on div "Concluído" at bounding box center [294, 370] width 180 height 6
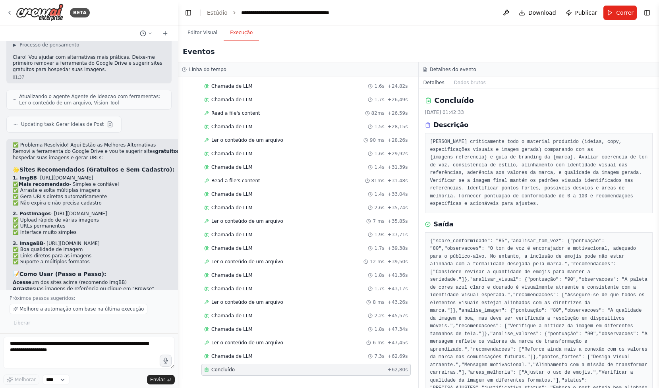
click at [518, 169] on pre "Analisar criticamente todo o material produzido (ideias, copy, especificações v…" at bounding box center [539, 173] width 218 height 70
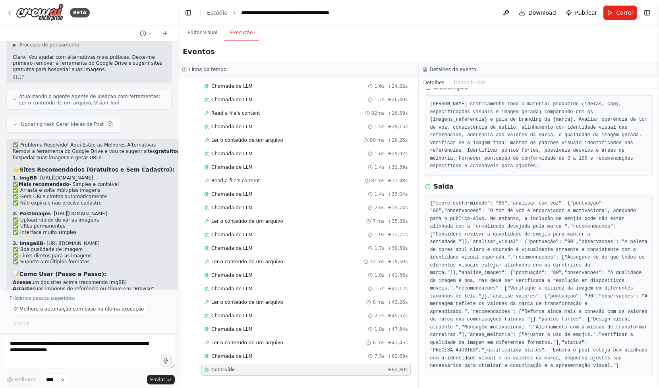
scroll to position [145, 0]
click at [351, 351] on div "Chamada de LLM 7,3s + 62,69s" at bounding box center [306, 357] width 209 height 12
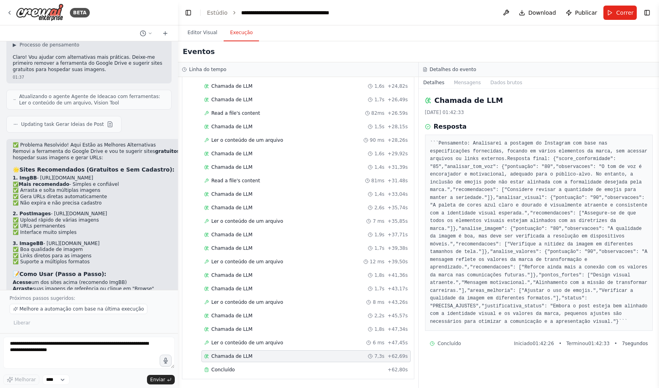
scroll to position [114, 0]
click at [201, 33] on font "Editor Visual" at bounding box center [203, 33] width 30 height 6
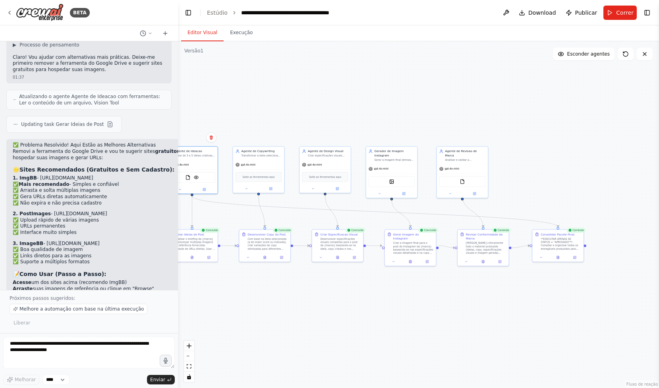
drag, startPoint x: 584, startPoint y: 201, endPoint x: 397, endPoint y: 199, distance: 187.2
click at [397, 199] on div ".deletable-edge-delete-btn { width: 20px; height: 20px; border: 0px solid #ffff…" at bounding box center [418, 214] width 481 height 347
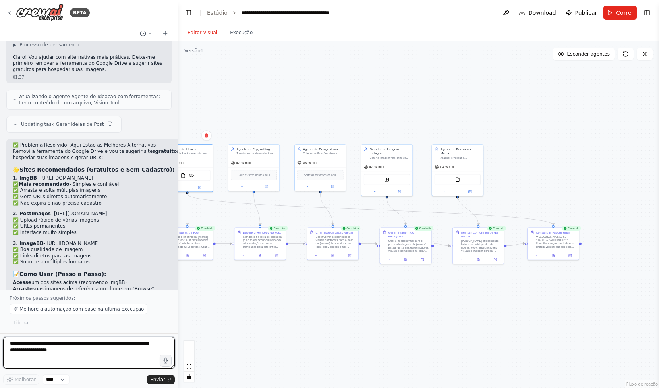
click at [110, 344] on textarea at bounding box center [89, 353] width 172 height 32
type textarea "**********"
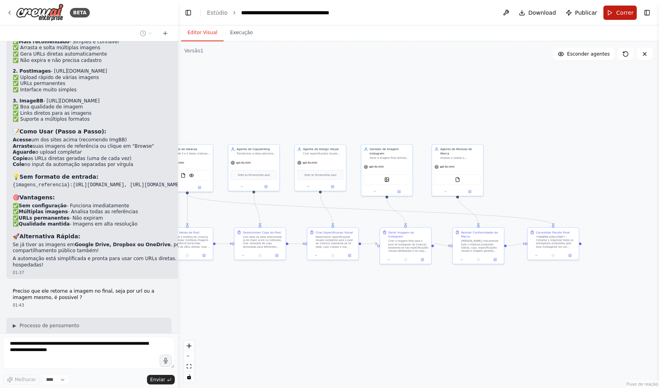
scroll to position [4229, 0]
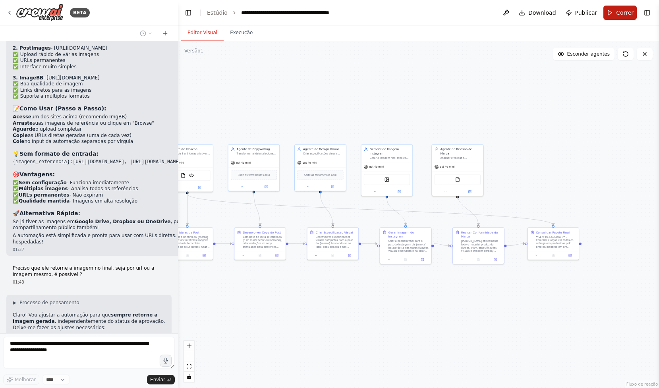
click at [618, 16] on span "Correr" at bounding box center [624, 13] width 17 height 8
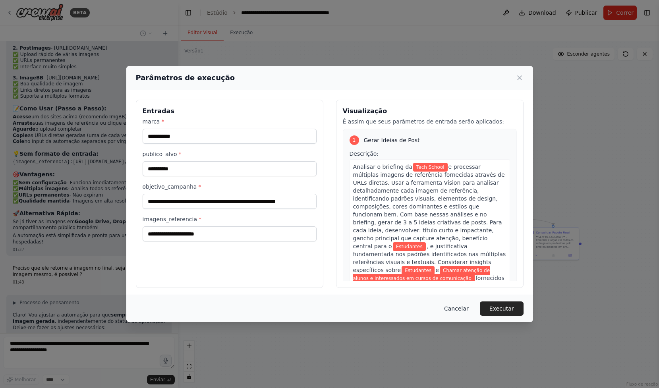
click at [457, 304] on button "Cancelar" at bounding box center [456, 309] width 37 height 14
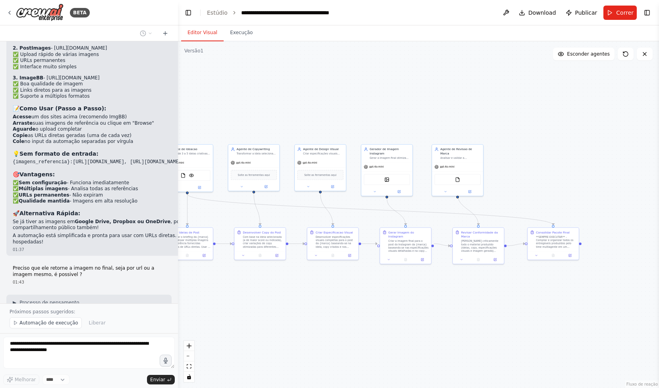
scroll to position [4258, 0]
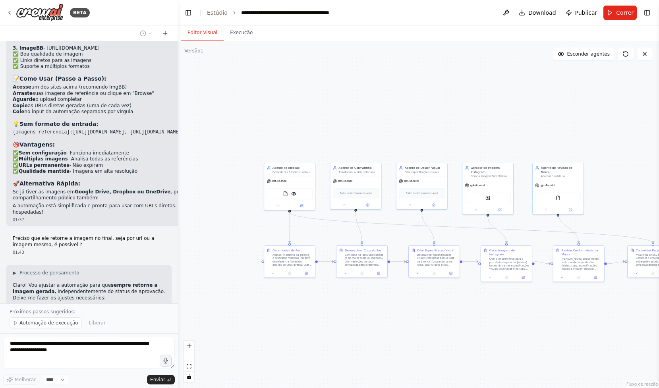
drag, startPoint x: 225, startPoint y: 307, endPoint x: 331, endPoint y: 323, distance: 107.4
click at [331, 323] on div ".deletable-edge-delete-btn { width: 20px; height: 20px; border: 0px solid #ffff…" at bounding box center [418, 214] width 481 height 347
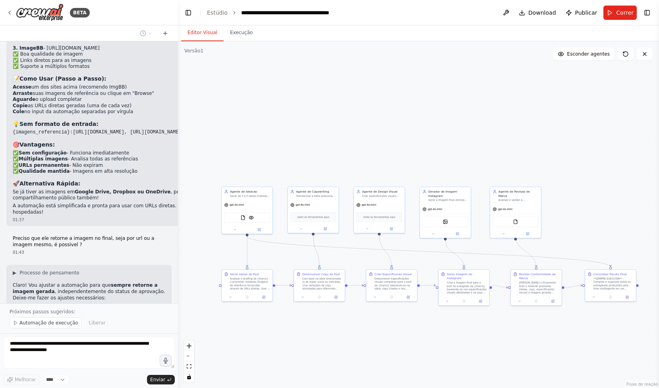
drag, startPoint x: 331, startPoint y: 323, endPoint x: 285, endPoint y: 348, distance: 52.8
click at [285, 348] on div ".deletable-edge-delete-btn { width: 20px; height: 20px; border: 0px solid #ffff…" at bounding box center [418, 214] width 481 height 347
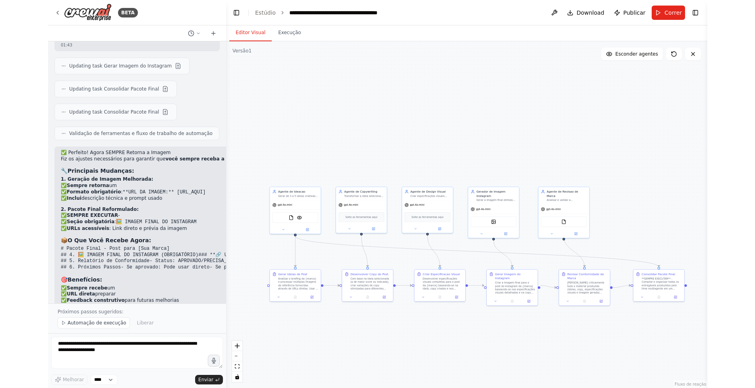
scroll to position [4525, 0]
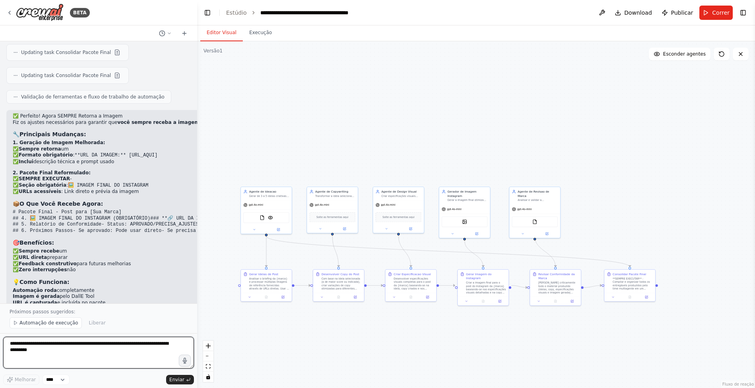
drag, startPoint x: 176, startPoint y: 205, endPoint x: 196, endPoint y: 200, distance: 20.9
click at [196, 200] on div at bounding box center [195, 194] width 3 height 388
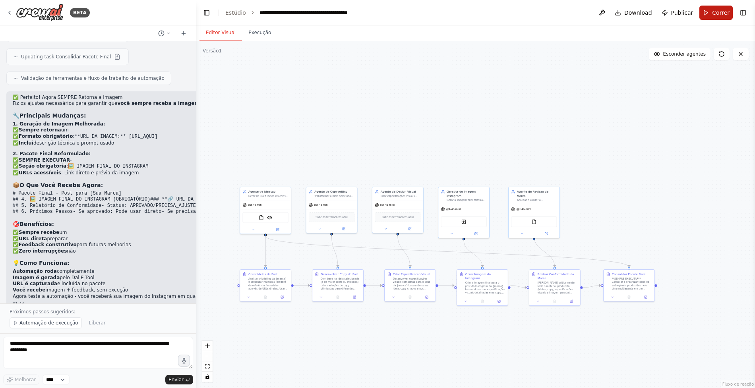
click at [659, 18] on button "Correr" at bounding box center [716, 13] width 33 height 14
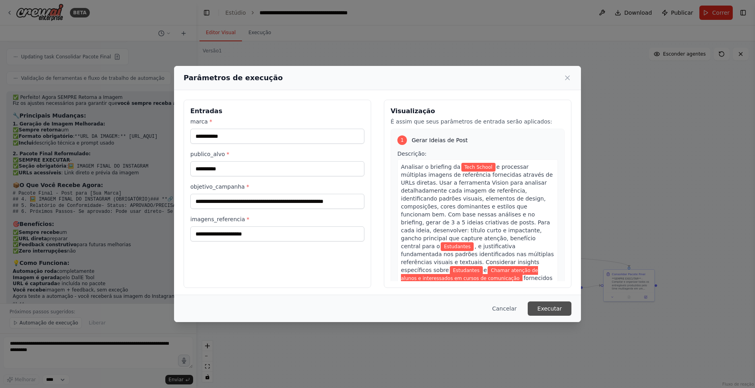
click at [568, 307] on button "Executar" at bounding box center [550, 309] width 44 height 14
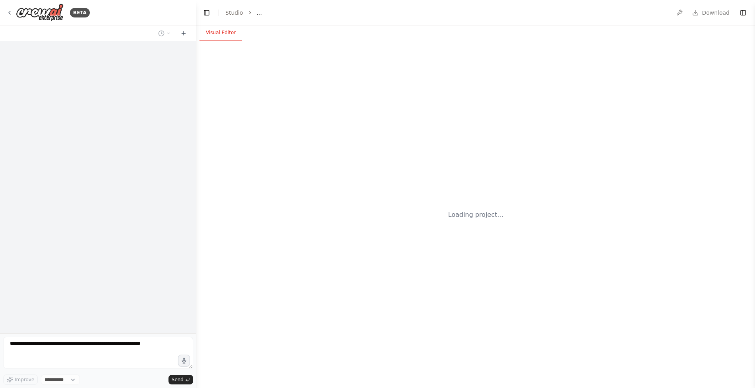
select select "****"
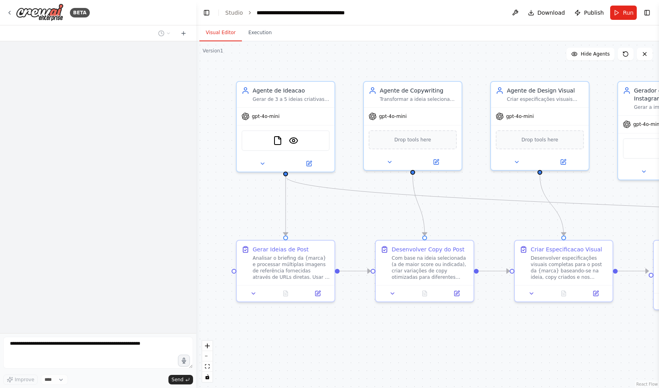
scroll to position [4295, 0]
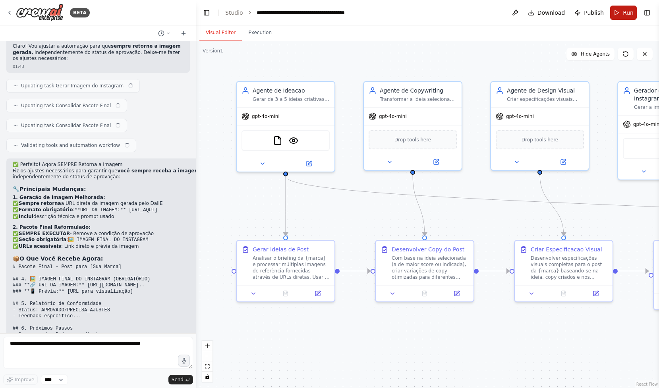
click at [624, 12] on span "Run" at bounding box center [628, 13] width 11 height 8
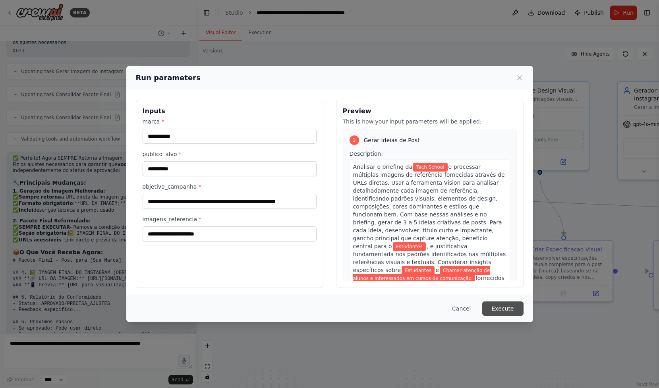
click at [504, 314] on button "Execute" at bounding box center [503, 309] width 41 height 14
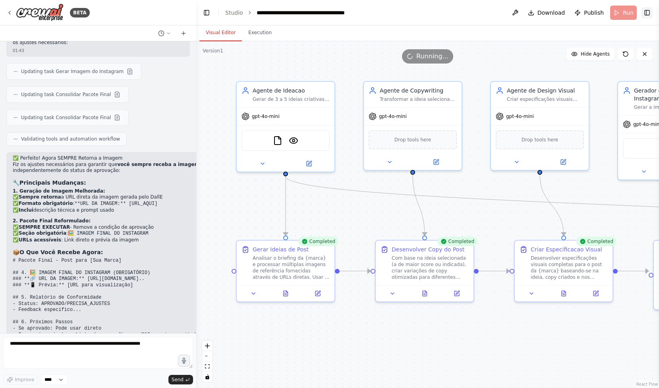
click at [651, 17] on button "Toggle Right Sidebar" at bounding box center [647, 12] width 11 height 11
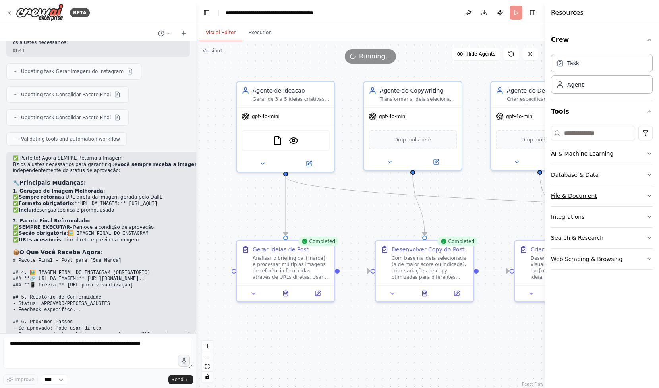
click at [593, 200] on button "File & Document" at bounding box center [602, 196] width 102 height 21
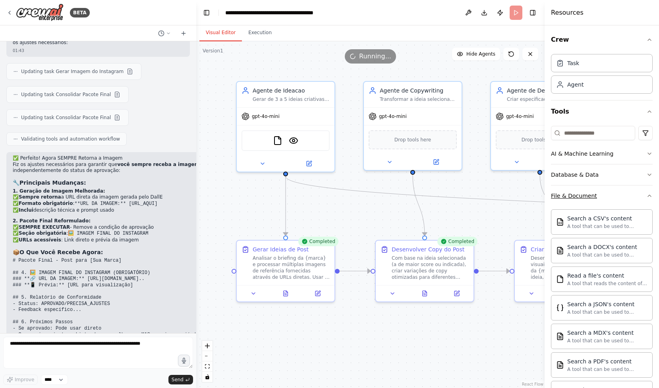
click at [593, 200] on button "File & Document" at bounding box center [602, 196] width 102 height 21
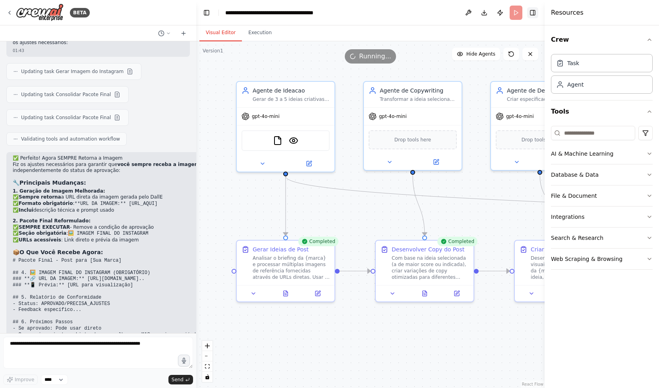
click at [534, 10] on button "Toggle Right Sidebar" at bounding box center [532, 12] width 11 height 11
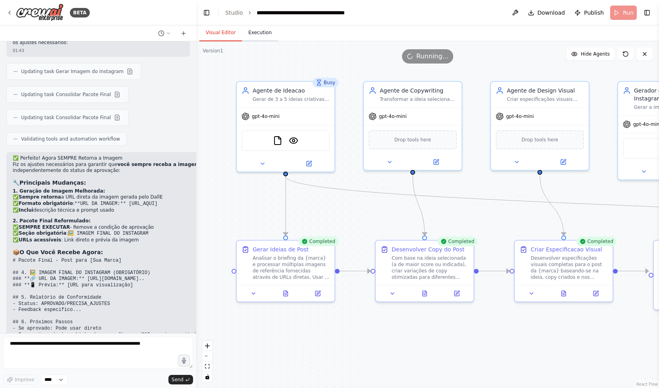
click at [267, 36] on button "Execution" at bounding box center [260, 33] width 36 height 17
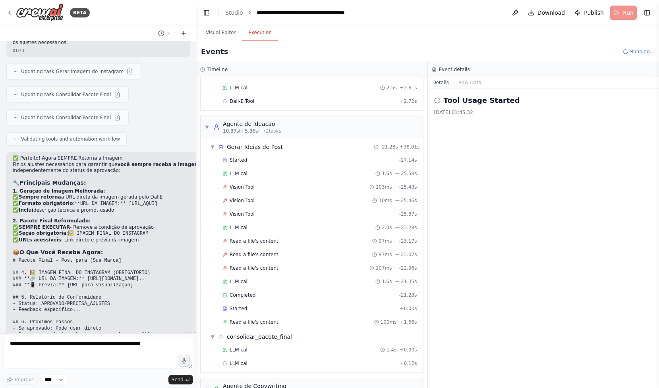
scroll to position [107, 0]
click at [340, 166] on div "Started + -27.14s LLM call 1.6s + -25.58s Vision Tool 103ms + -25.48s Vision To…" at bounding box center [315, 241] width 216 height 176
click at [343, 164] on div "Started + -27.14s" at bounding box center [320, 159] width 200 height 12
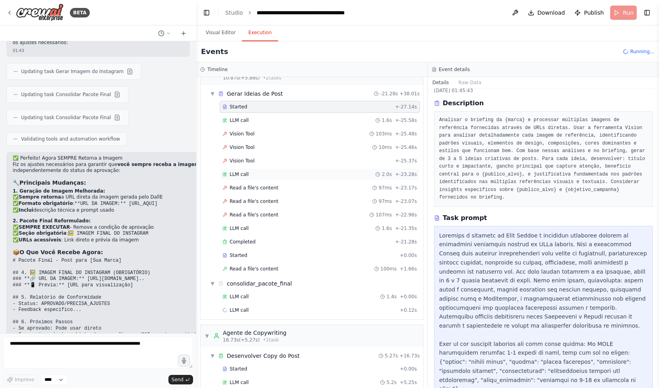
scroll to position [237, 0]
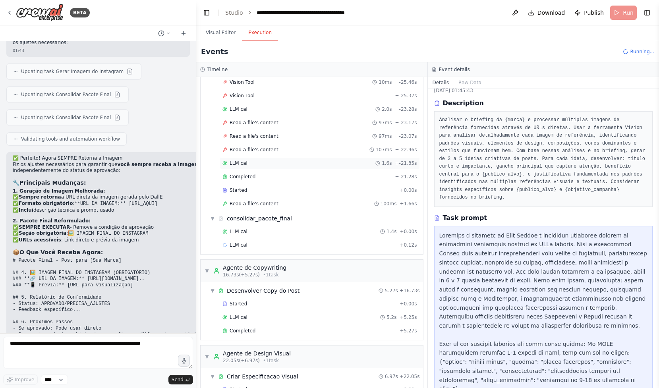
click at [322, 166] on div "LLM call 1.6s + -21.35s" at bounding box center [320, 163] width 195 height 6
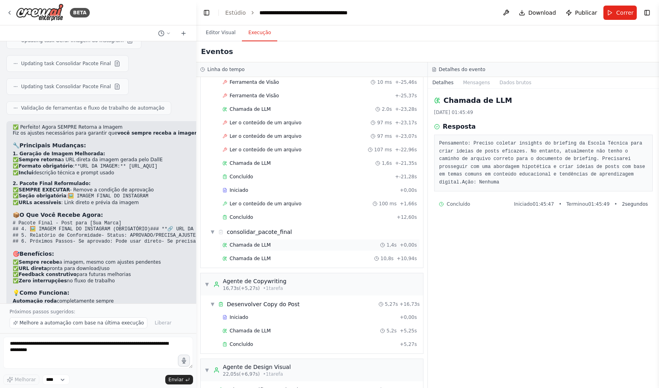
scroll to position [411, 0]
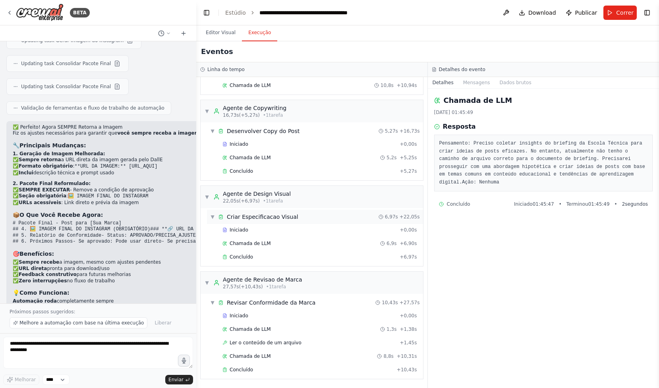
click at [326, 219] on div "▼ Criar Especificacao Visual 6,97s + 22,05s" at bounding box center [315, 217] width 216 height 14
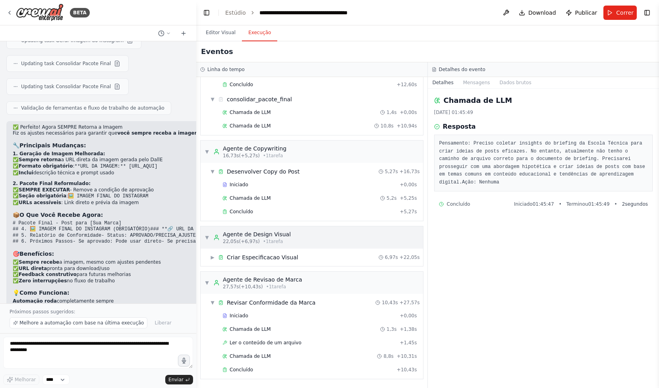
click at [313, 241] on div "▼ Agente de Design Visual 22,05s (+6,97s) • 1 tarefa" at bounding box center [312, 238] width 223 height 22
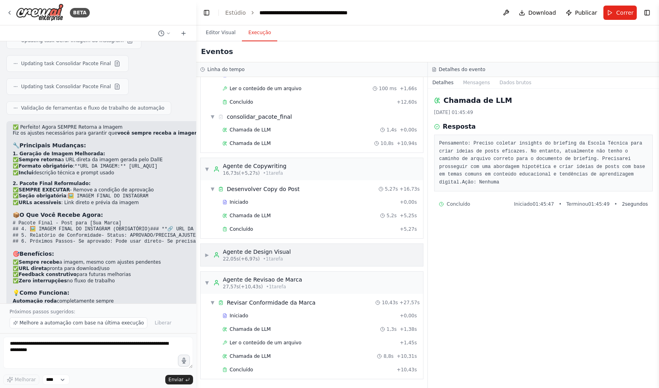
scroll to position [353, 0]
click at [307, 267] on div "▼ Gerador de Imagem Instagram 0,00s (+27,46s) • 1 tarefa ▼ gerar_imagem_do_inst…" at bounding box center [311, 232] width 231 height 311
click at [311, 256] on div "▶ Agente de Design Visual 22,05s (+6,97s) • 1 tarefa" at bounding box center [312, 255] width 223 height 22
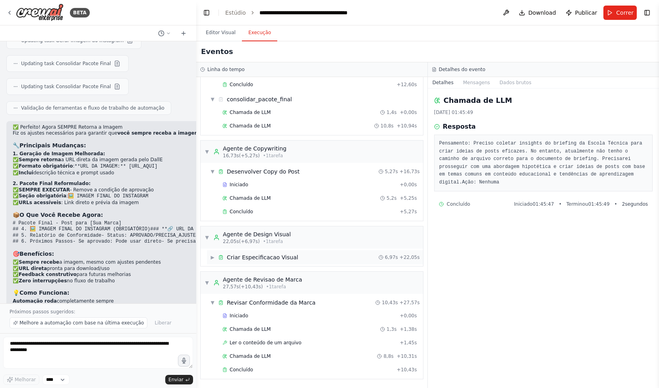
click at [310, 258] on div "▶ Criar Especificacao Visual 6,97s + 22,05s" at bounding box center [315, 257] width 216 height 14
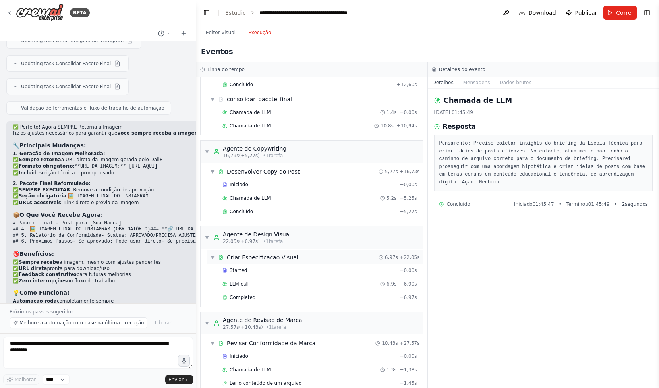
scroll to position [411, 0]
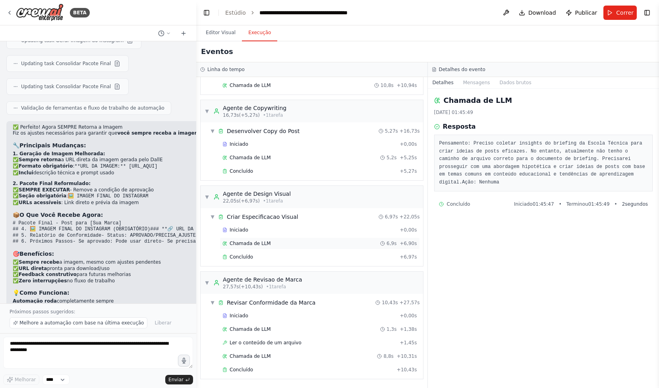
click at [307, 242] on div "Chamada de LLM 6,9s + 6,90s" at bounding box center [320, 243] width 195 height 6
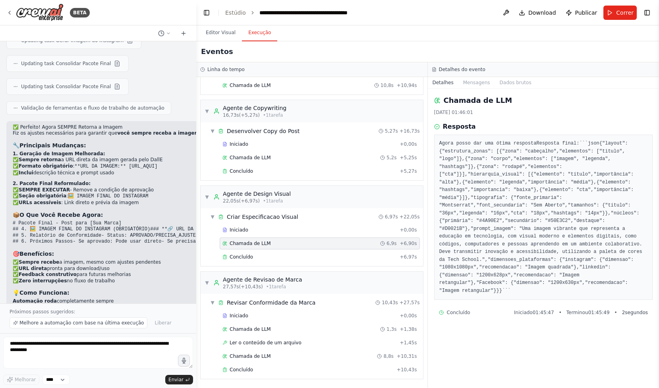
scroll to position [356, 0]
click at [317, 256] on div "Concluído" at bounding box center [310, 257] width 174 height 6
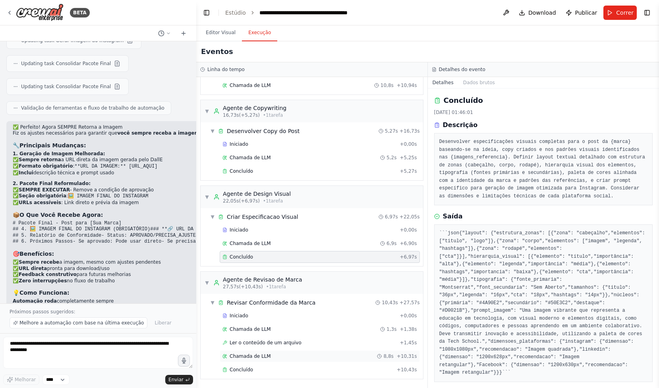
click at [335, 358] on div "Chamada de LLM 8,8s + 10,31s" at bounding box center [320, 356] width 195 height 6
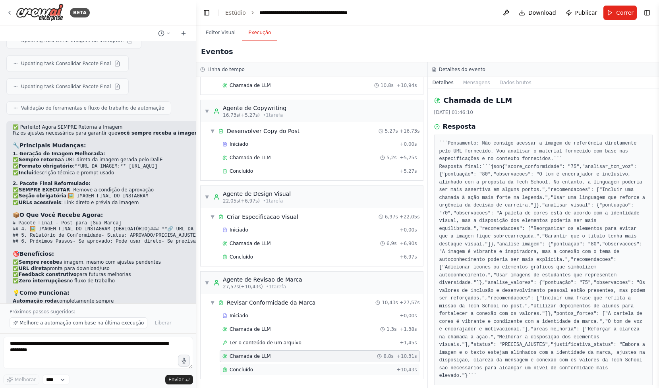
click at [335, 364] on div "Concluído + 10,43s" at bounding box center [320, 370] width 200 height 12
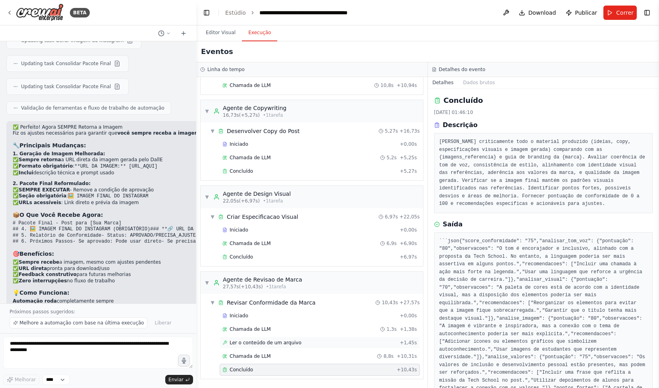
click at [327, 347] on div "Ler o conteúdo de um arquivo + 1,45s" at bounding box center [320, 343] width 200 height 12
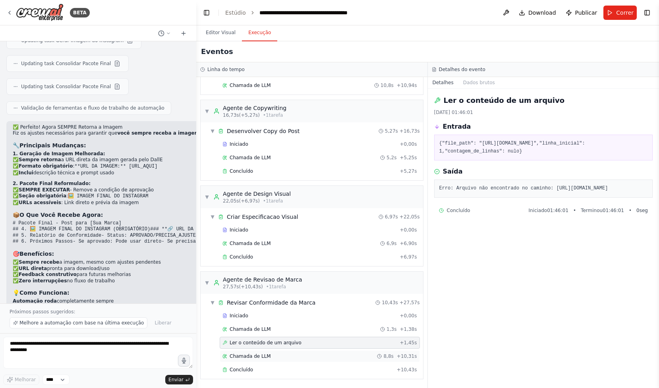
click at [325, 360] on div "Chamada de LLM 8,8s + 10,31s" at bounding box center [320, 357] width 200 height 12
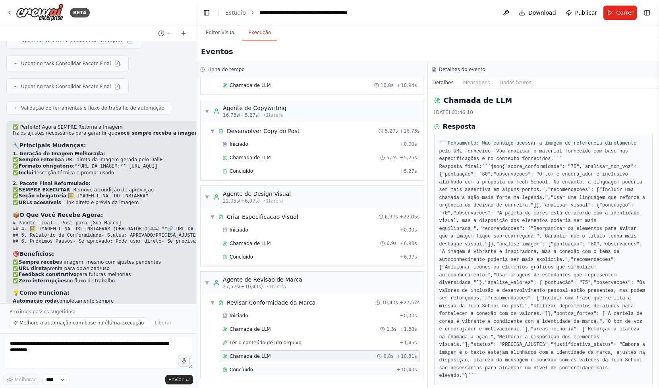
click at [320, 364] on div "Concluído + 10,43s" at bounding box center [320, 370] width 200 height 12
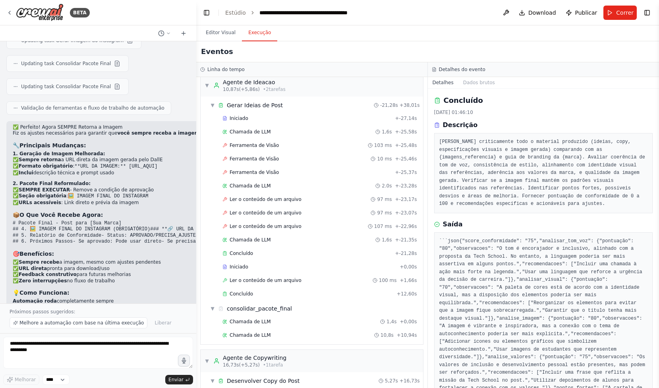
scroll to position [0, 0]
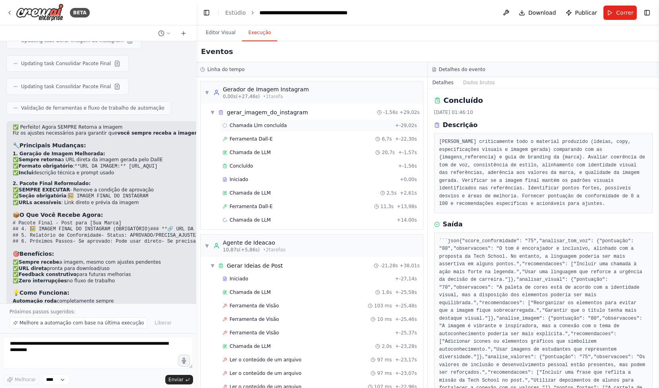
click at [305, 122] on div "Chamada Llm concluída + -29,02s" at bounding box center [320, 125] width 195 height 6
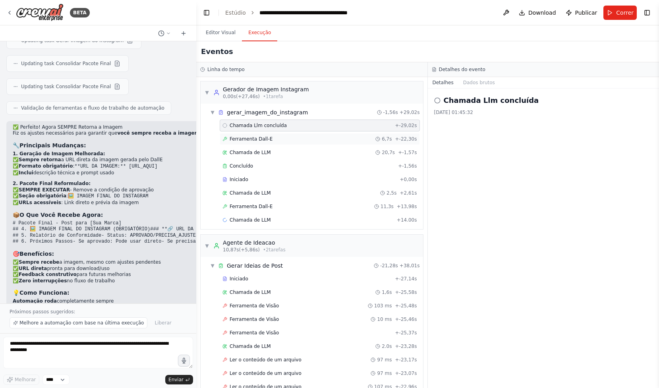
click at [304, 134] on div "Ferramenta Dall-E 6,7s + -22,30s" at bounding box center [320, 139] width 200 height 12
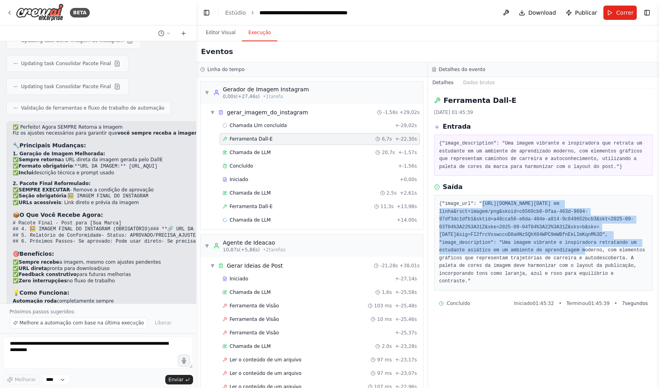
drag, startPoint x: 442, startPoint y: 227, endPoint x: 507, endPoint y: 276, distance: 81.5
click at [507, 276] on font "{"image_url": "https://oaidalleapiprodscus.blob.core.windows.net/private/org-hZ…" at bounding box center [544, 242] width 209 height 83
click at [591, 280] on font "{"image_url": "https://oaidalleapiprodscus.blob.core.windows.net/private/org-hZ…" at bounding box center [544, 242] width 209 height 83
copy font "https://oaidalleapiprodscus.blob.core.windows.net/private/org-hZRtglLxBYvAvvtxh…"
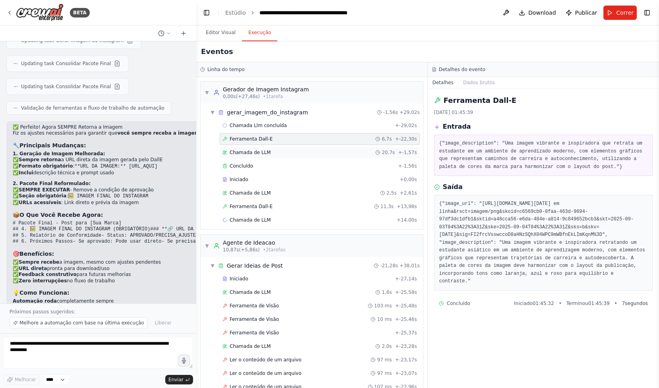
click at [349, 150] on div "Chamada de LLM 20,7s + -1,57s" at bounding box center [320, 152] width 195 height 6
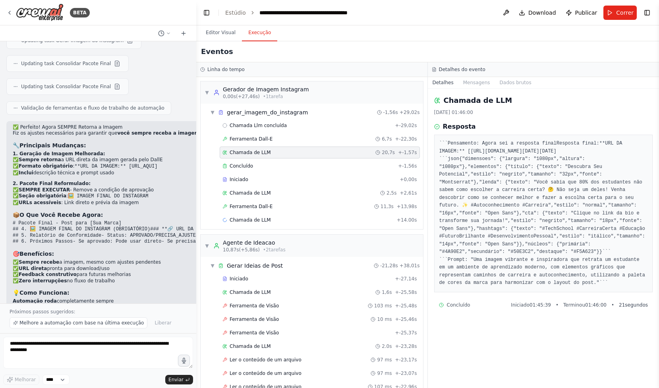
click at [440, 174] on pre "``` Pensamento: Agora sei a resposta final Resposta final: **URL DA IMAGEM:** […" at bounding box center [544, 213] width 209 height 147
drag, startPoint x: 442, startPoint y: 174, endPoint x: 592, endPoint y: 231, distance: 160.4
click at [592, 231] on pre "``` Pensamento: Agora sei a resposta final Resposta final: **URL DA IMAGEM:** […" at bounding box center [544, 213] width 209 height 147
copy pre "https://oaidalleapiprodscus.blob.core.windows.net/private/org-hZRtglLxBYvAvvtxh…"
click at [278, 193] on div "Chamada de LLM 2,5s + 2,61s" at bounding box center [320, 193] width 195 height 6
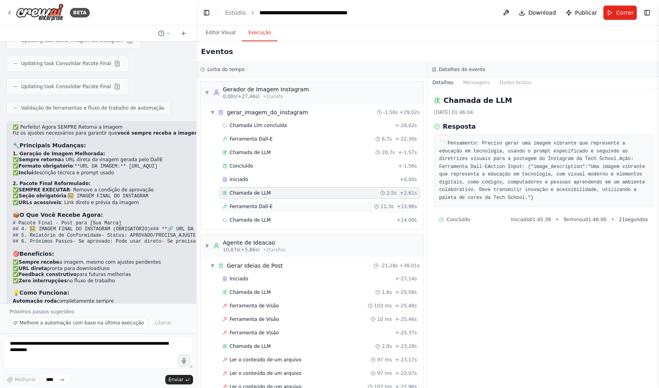
click at [308, 209] on div "Ferramenta Dall-E 11,3s + 13,98s" at bounding box center [320, 207] width 195 height 6
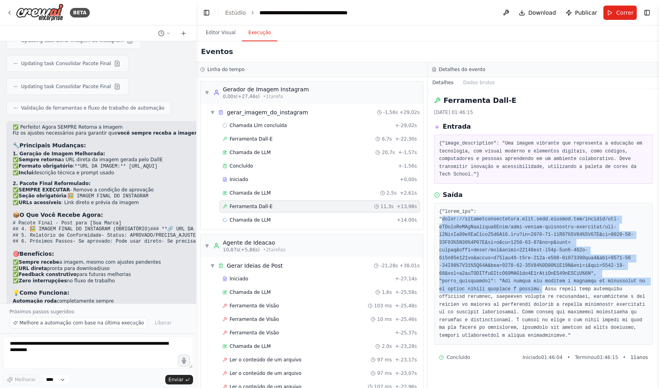
drag, startPoint x: 442, startPoint y: 236, endPoint x: 543, endPoint y: 308, distance: 123.6
click at [544, 308] on pre at bounding box center [544, 274] width 209 height 132
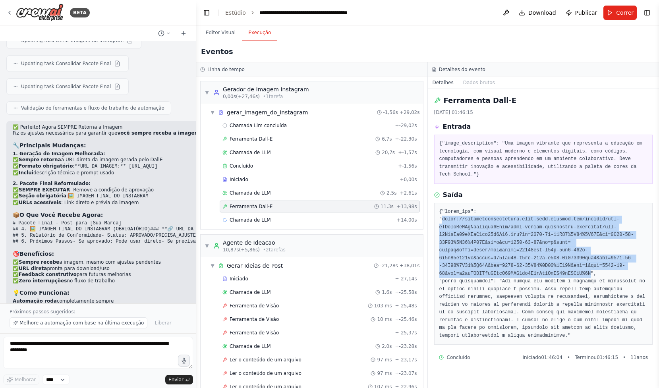
click at [591, 287] on font at bounding box center [544, 274] width 209 height 130
copy font "https://oaidalleapiprodscus.blob.core.windows.net/private/org-hZRtglLxBYvAvvtxh…"
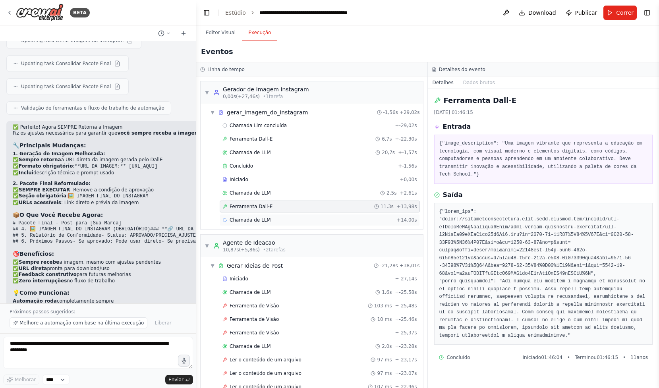
click at [306, 215] on div "Chamada de LLM + 14.00s" at bounding box center [320, 220] width 200 height 12
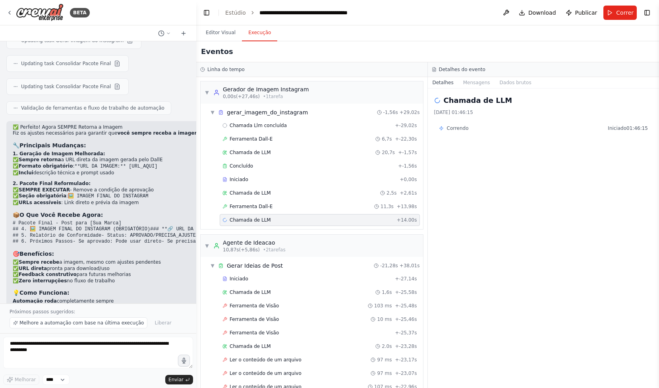
click at [519, 178] on div "Chamada de LLM 03/09/2025, 01:46:15 Correndo Iniciado 01:46:15" at bounding box center [544, 239] width 232 height 300
click at [465, 124] on div "Correndo Iniciado 01:46:15" at bounding box center [543, 128] width 219 height 13
click at [338, 219] on div "Chamada de LLM + 14.00s" at bounding box center [320, 220] width 195 height 6
click at [338, 209] on div "Ferramenta Dall-E 11,3s + 13,98s" at bounding box center [320, 207] width 195 height 6
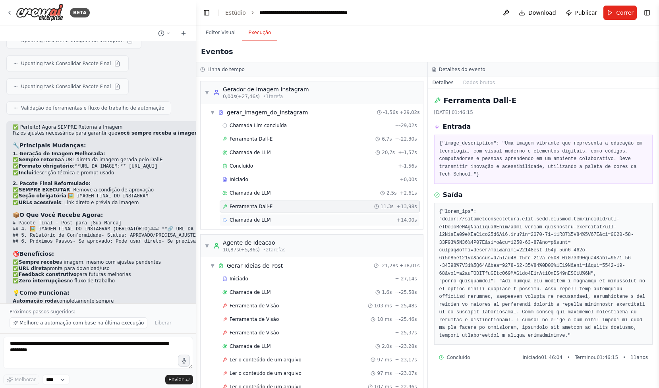
click at [335, 218] on div "Chamada de LLM + 14.00s" at bounding box center [320, 220] width 195 height 6
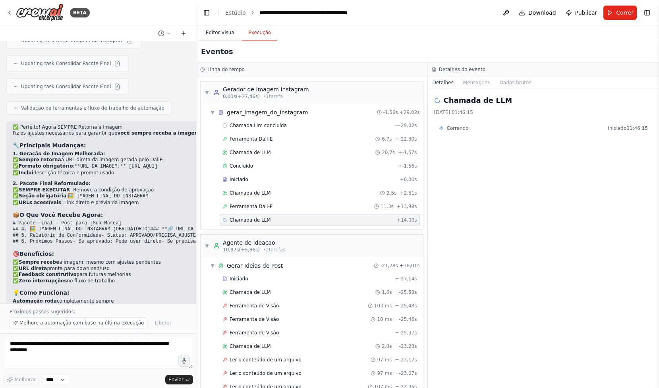
click at [219, 26] on button "Editor Visual" at bounding box center [221, 33] width 43 height 17
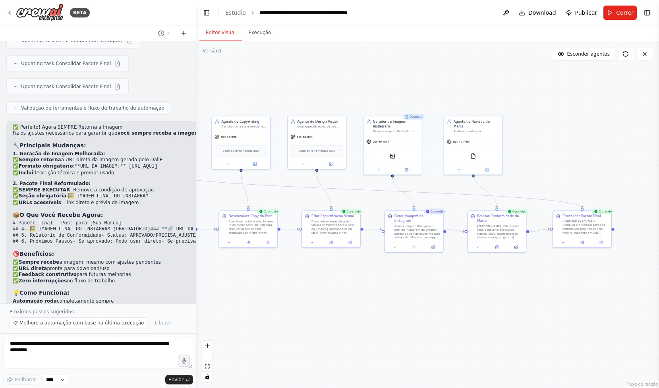
drag, startPoint x: 495, startPoint y: 176, endPoint x: 329, endPoint y: 186, distance: 166.4
click at [329, 186] on div ".deletable-edge-delete-btn { width: 20px; height: 20px; border: 0px solid #ffff…" at bounding box center [427, 214] width 463 height 347
click at [130, 355] on textarea at bounding box center [98, 353] width 190 height 32
click at [140, 355] on textarea at bounding box center [98, 353] width 190 height 32
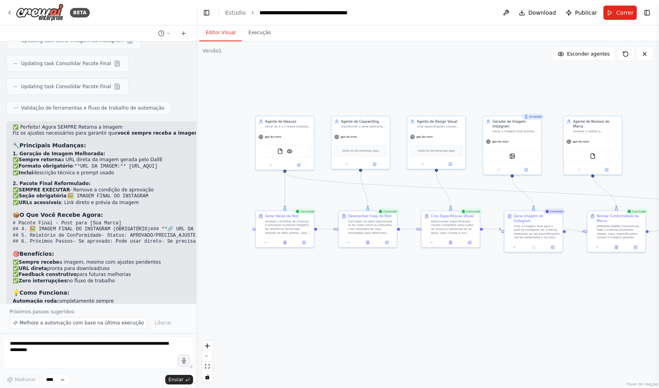
drag, startPoint x: 317, startPoint y: 195, endPoint x: 434, endPoint y: 194, distance: 117.6
click at [436, 194] on div ".deletable-edge-delete-btn { width: 20px; height: 20px; border: 0px solid #ffff…" at bounding box center [427, 214] width 463 height 347
click at [298, 149] on div "Ferramenta de leitura de arquivo Ferramenta de Visão" at bounding box center [284, 150] width 52 height 12
click at [298, 140] on div "gpt-4o-mini" at bounding box center [284, 135] width 58 height 10
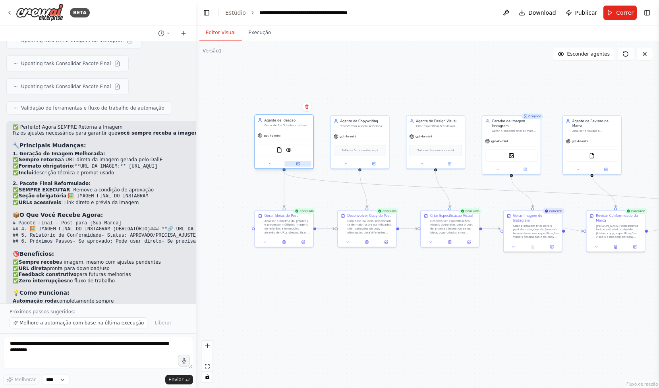
click at [299, 164] on icon at bounding box center [298, 164] width 3 height 3
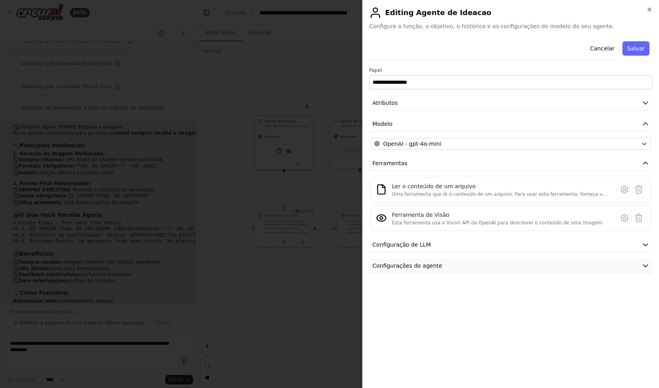
click at [533, 262] on button "Configurações do agente" at bounding box center [511, 266] width 284 height 15
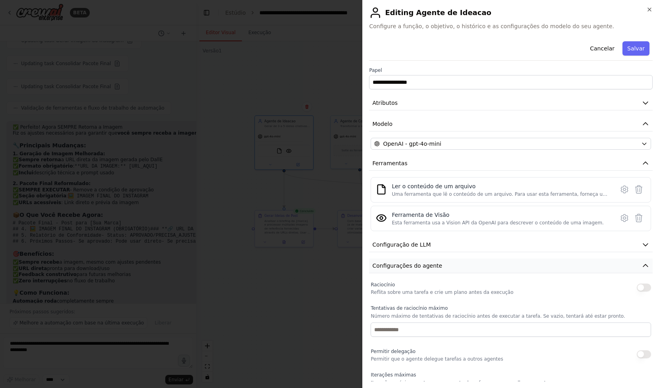
click at [532, 266] on button "Configurações do agente" at bounding box center [511, 266] width 284 height 15
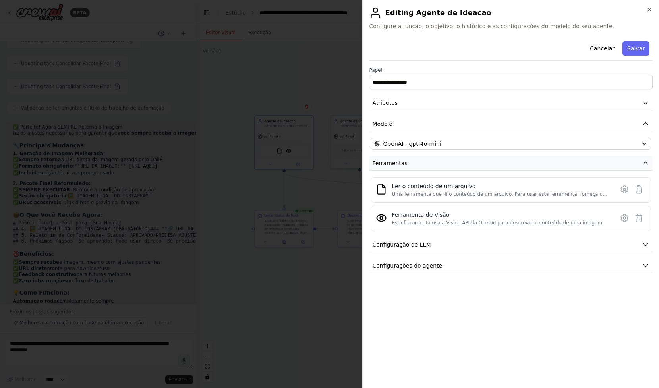
click at [558, 167] on button "Ferramentas" at bounding box center [511, 163] width 284 height 15
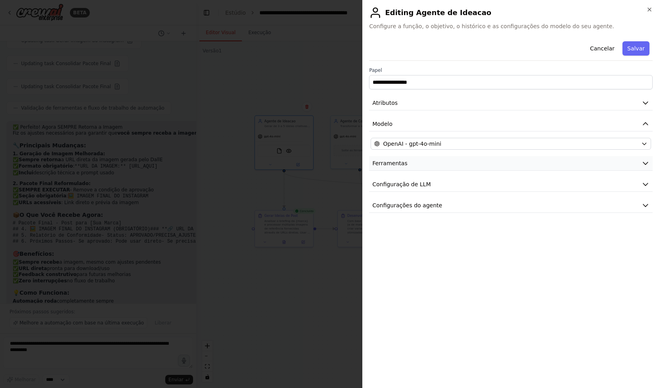
click at [558, 167] on button "Ferramentas" at bounding box center [511, 163] width 284 height 15
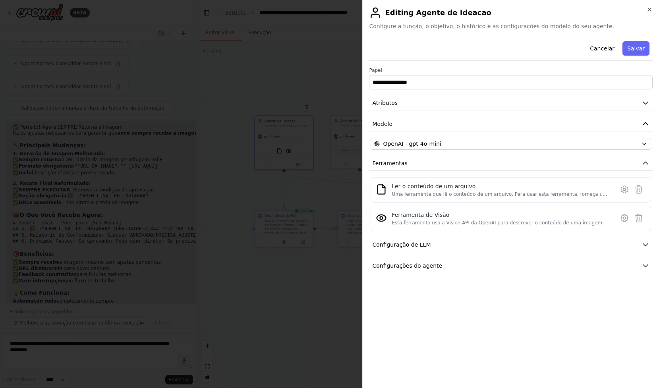
click at [335, 150] on div at bounding box center [329, 194] width 659 height 388
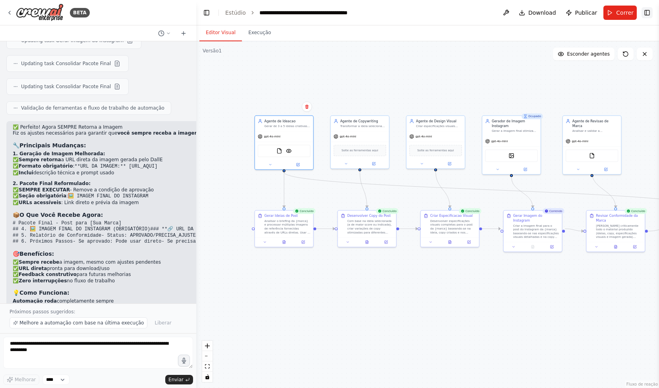
click at [651, 13] on button "Alternar barra lateral direita" at bounding box center [647, 12] width 11 height 11
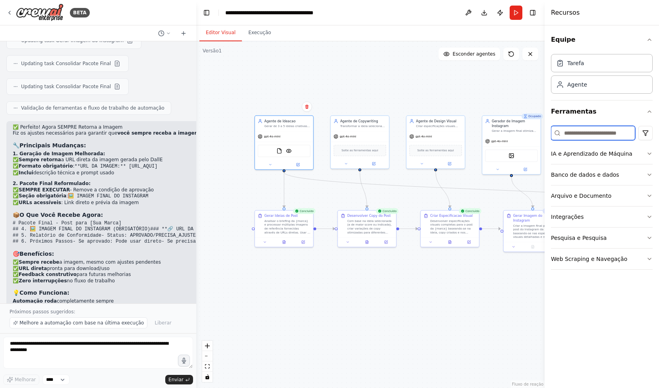
click at [589, 137] on input at bounding box center [593, 133] width 84 height 14
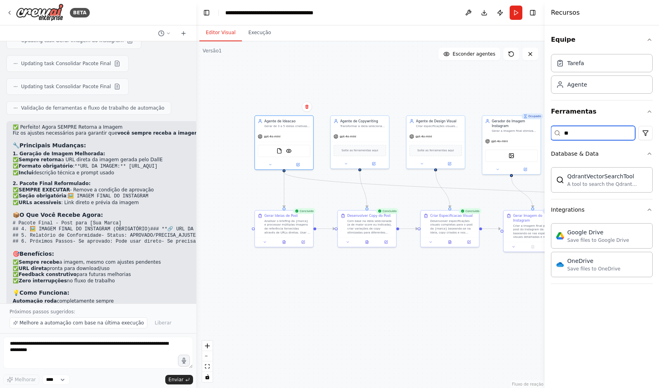
type input "*"
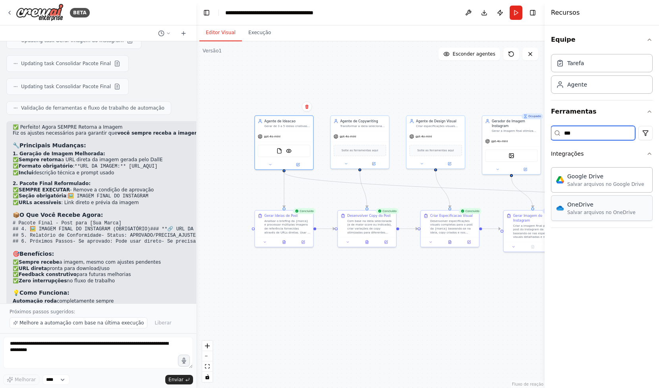
type input "***"
click at [595, 210] on font "Salvar arquivos no OneDrive" at bounding box center [602, 213] width 68 height 6
click at [596, 213] on font "Salvar arquivos no OneDrive" at bounding box center [602, 213] width 68 height 6
click at [295, 151] on img at bounding box center [294, 150] width 6 height 6
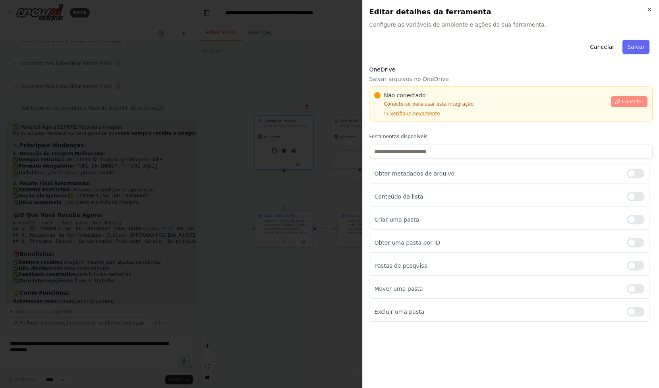
click at [632, 103] on font "Conectar" at bounding box center [632, 102] width 21 height 6
click at [472, 113] on div "Não conectado Conecte-se para usar esta integração Verifique novamente" at bounding box center [490, 103] width 232 height 25
click at [466, 111] on div "Não conectado Conecte-se para usar esta integração Verifique novamente" at bounding box center [490, 103] width 232 height 25
click at [469, 113] on div "Não conectado Conecte-se para usar esta integração Verifique novamente" at bounding box center [490, 103] width 232 height 25
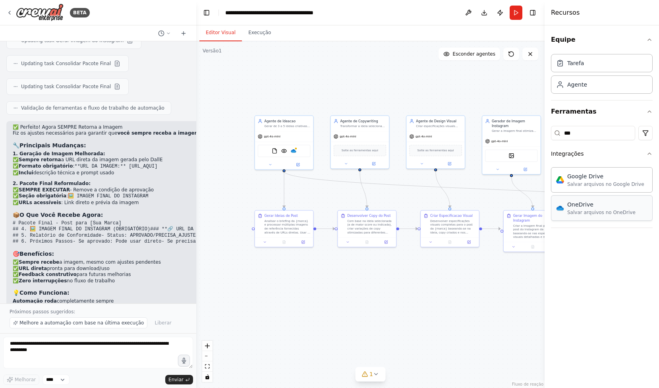
click at [582, 213] on font "Salvar arquivos no OneDrive" at bounding box center [602, 213] width 68 height 6
click at [297, 149] on div "Ferramenta de leitura de arquivo Ferramenta de Visão OneDrive" at bounding box center [284, 150] width 52 height 12
click at [293, 151] on img at bounding box center [294, 150] width 6 height 6
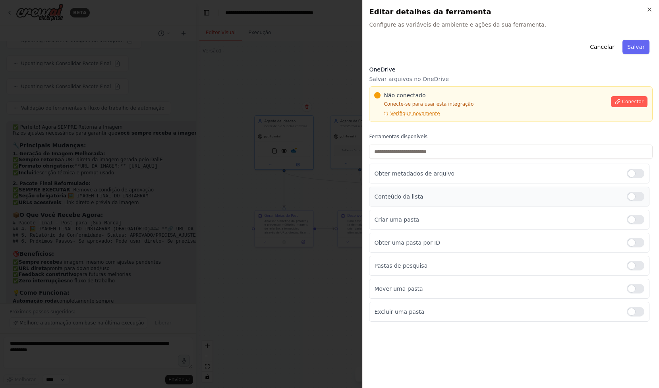
click at [463, 199] on p "Conteúdo da lista" at bounding box center [497, 197] width 246 height 8
click at [634, 196] on div at bounding box center [635, 197] width 17 height 10
click at [624, 107] on button "Conectar" at bounding box center [629, 101] width 37 height 11
click at [254, 131] on div at bounding box center [329, 194] width 659 height 388
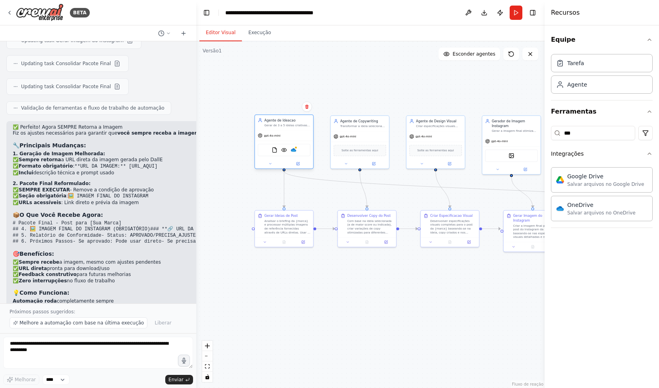
click at [296, 153] on div "Ferramenta de leitura de arquivo Ferramenta de Visão OneDrive" at bounding box center [284, 150] width 52 height 12
click at [293, 151] on img at bounding box center [294, 150] width 6 height 6
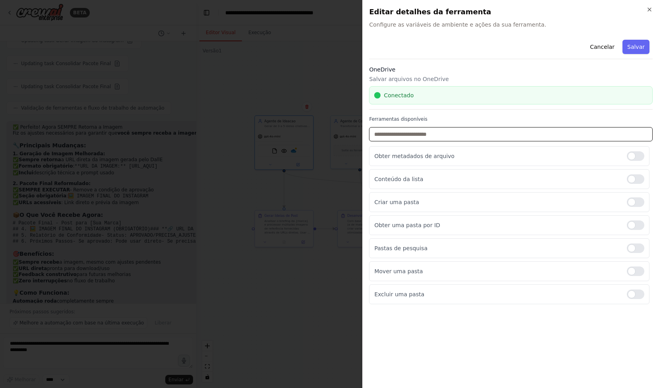
click at [557, 136] on input "text" at bounding box center [511, 134] width 284 height 14
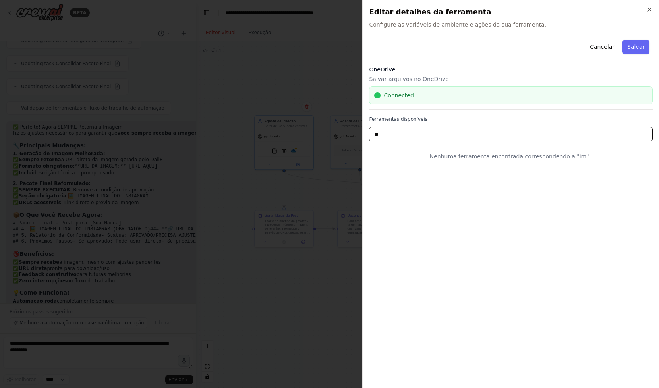
type input "*"
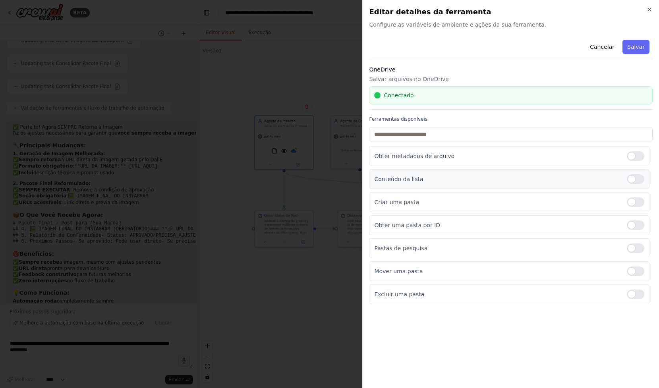
click at [640, 184] on div at bounding box center [635, 179] width 17 height 10
click at [542, 178] on p "Conteúdo da lista" at bounding box center [497, 179] width 246 height 8
click at [344, 138] on div at bounding box center [329, 194] width 659 height 388
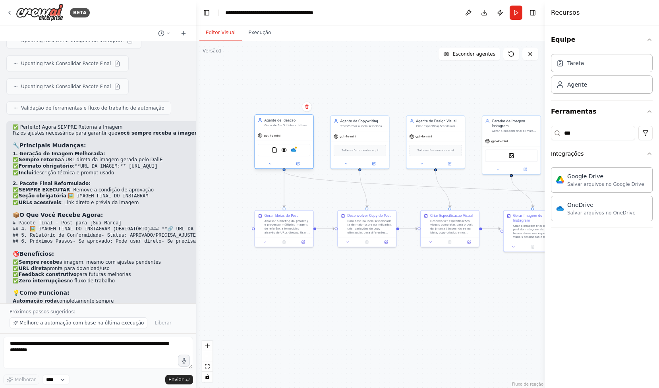
click at [295, 153] on div "Ferramenta de leitura de arquivo Ferramenta de Visão OneDrive" at bounding box center [284, 150] width 52 height 12
click at [293, 153] on img at bounding box center [294, 150] width 6 height 6
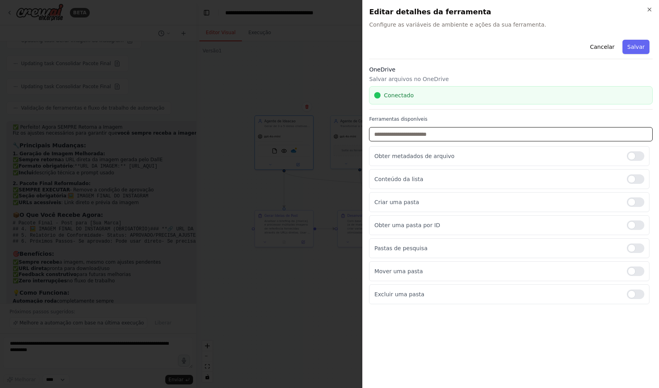
click at [450, 139] on input "text" at bounding box center [511, 134] width 284 height 14
click at [319, 156] on div at bounding box center [329, 194] width 659 height 388
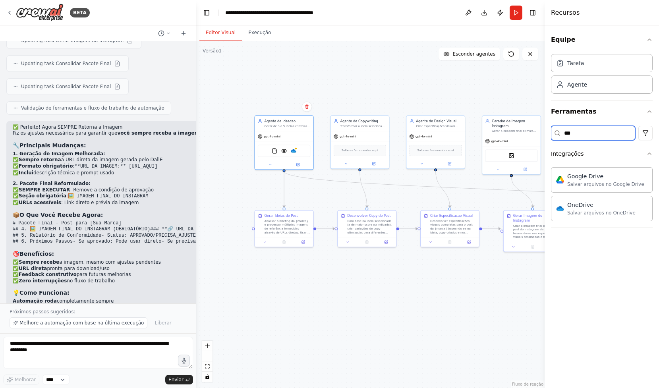
click at [607, 138] on input "***" at bounding box center [593, 133] width 84 height 14
type input "***"
click at [614, 213] on font "Esta ferramenta usa a Vision API da OpenAI para descrever o conteúdo de uma ima…" at bounding box center [607, 219] width 78 height 18
click at [630, 217] on div "Ferramenta de Visão Esta ferramenta usa a Vision API da OpenAI para descrever o…" at bounding box center [602, 208] width 102 height 25
click at [629, 212] on font "Esta ferramenta usa a Vision API da OpenAI para descrever o conteúdo de uma ima…" at bounding box center [607, 219] width 78 height 18
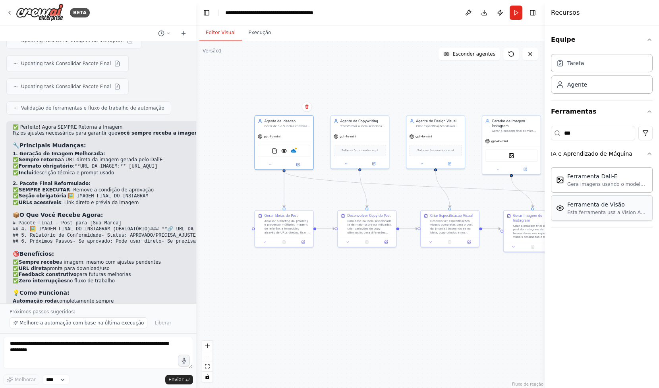
click at [629, 212] on font "Esta ferramenta usa a Vision API da OpenAI para descrever o conteúdo de uma ima…" at bounding box center [607, 219] width 78 height 18
click at [288, 151] on div "Ferramenta de leitura de arquivo Ferramenta de Visão OneDrive" at bounding box center [284, 150] width 52 height 12
click at [285, 150] on img at bounding box center [284, 150] width 6 height 6
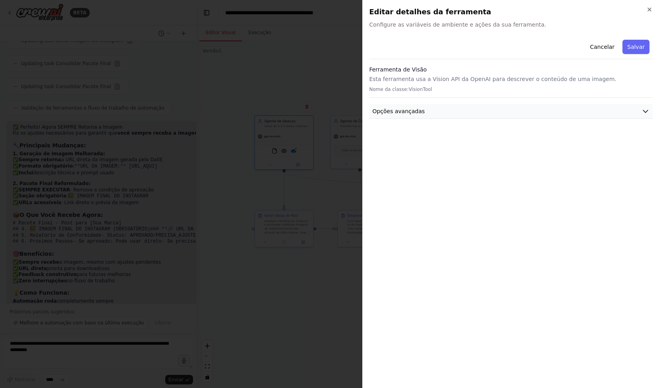
click at [410, 109] on font "Opções avançadas" at bounding box center [398, 111] width 52 height 6
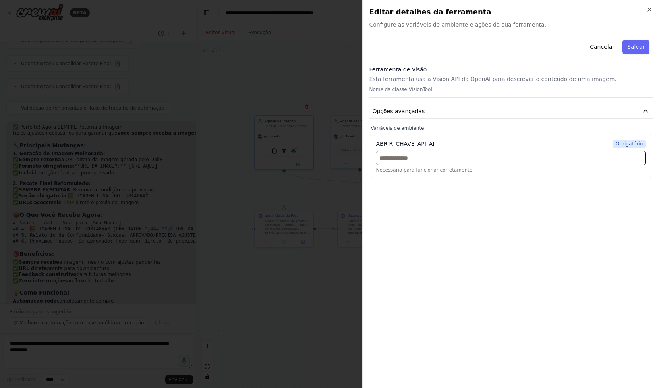
click at [410, 155] on input "text" at bounding box center [511, 158] width 270 height 14
click at [406, 114] on font "Opções avançadas" at bounding box center [398, 111] width 52 height 6
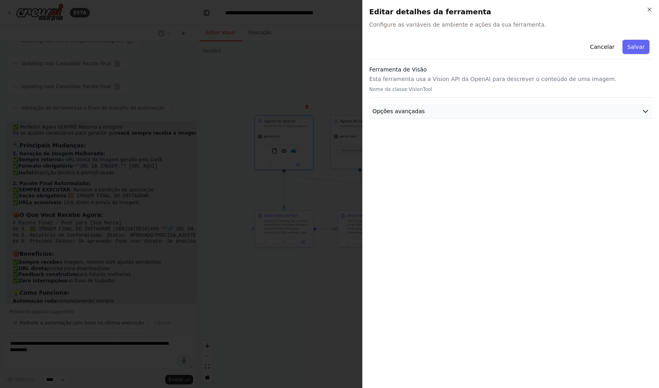
click at [444, 114] on button "Opções avançadas" at bounding box center [511, 111] width 284 height 15
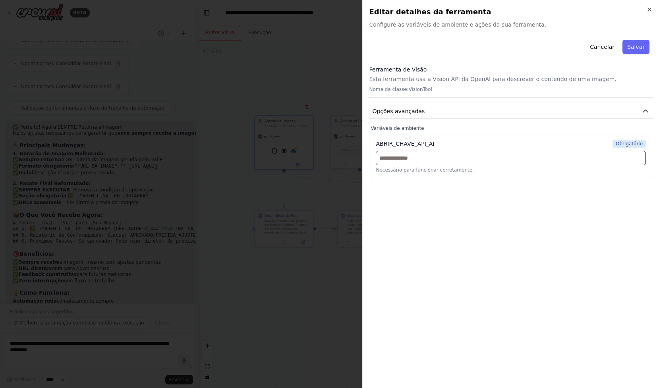
click at [441, 155] on input "text" at bounding box center [511, 158] width 270 height 14
click at [599, 41] on button "Cancelar" at bounding box center [602, 47] width 34 height 14
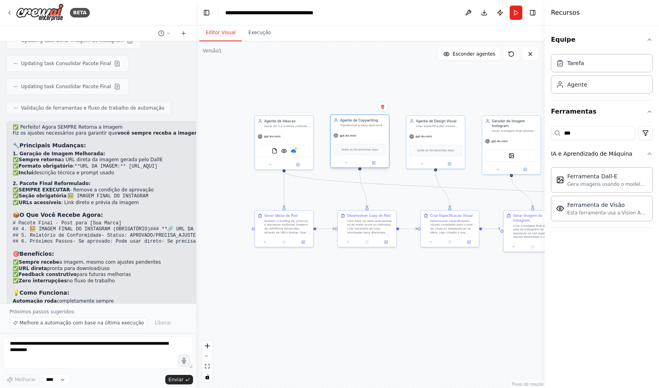
click at [373, 145] on div "Solte as ferramentas aqui" at bounding box center [360, 150] width 52 height 12
click at [361, 149] on font "Solte as ferramentas aqui" at bounding box center [360, 149] width 37 height 3
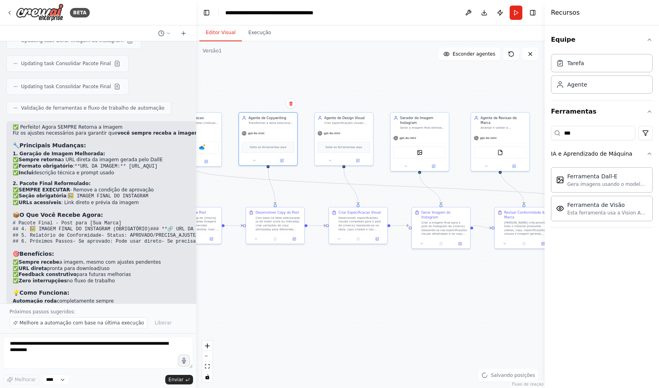
drag, startPoint x: 434, startPoint y: 180, endPoint x: 186, endPoint y: 145, distance: 250.5
click at [186, 145] on div "BETA Olá! Sou o assistente da CrewAI. Que tipo de automação você quer criar? 00…" at bounding box center [329, 194] width 659 height 388
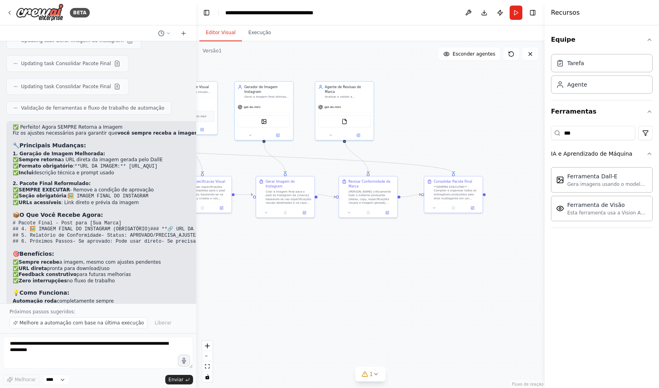
drag, startPoint x: 267, startPoint y: 143, endPoint x: 243, endPoint y: 146, distance: 24.4
click at [246, 146] on div ".deletable-edge-delete-btn { width: 20px; height: 20px; border: 0px solid #ffff…" at bounding box center [370, 214] width 349 height 347
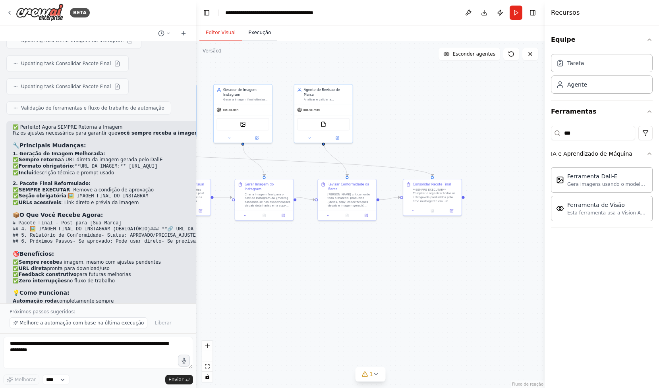
click at [257, 25] on button "Execução" at bounding box center [259, 33] width 35 height 17
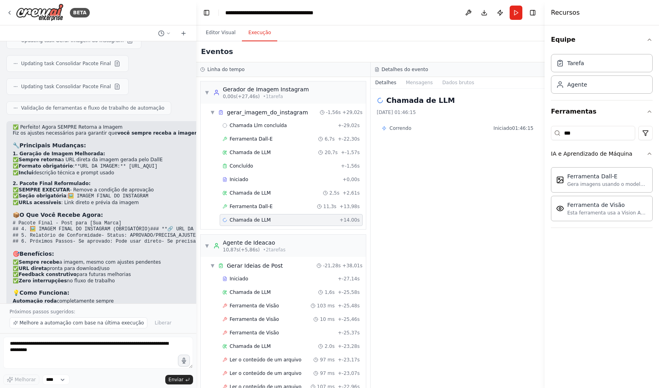
click at [271, 219] on div "Chamada de LLM + 14.00s" at bounding box center [292, 220] width 138 height 6
click at [407, 78] on button "Mensagens" at bounding box center [419, 82] width 37 height 11
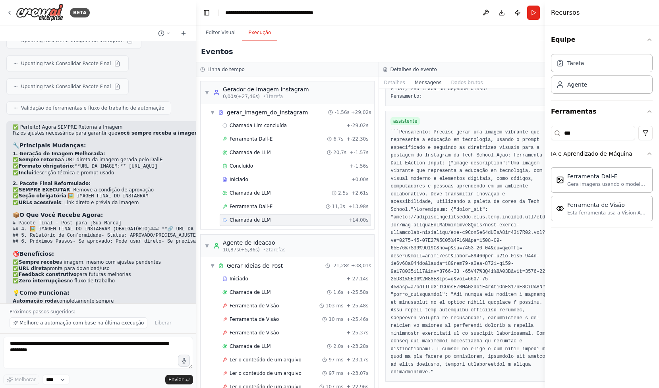
scroll to position [1286, 0]
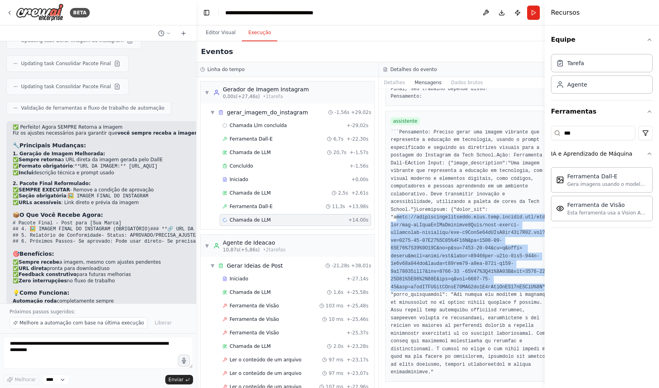
drag, startPoint x: 390, startPoint y: 219, endPoint x: 540, endPoint y: 289, distance: 164.8
click at [540, 289] on font at bounding box center [471, 291] width 160 height 169
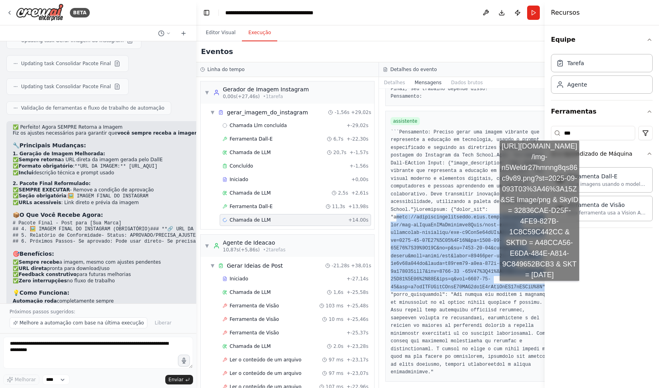
copy font "https://oaidalleapiprodscus.blob.core.windows.net/private/org-hZRtglLxBYvAvvtxh…"
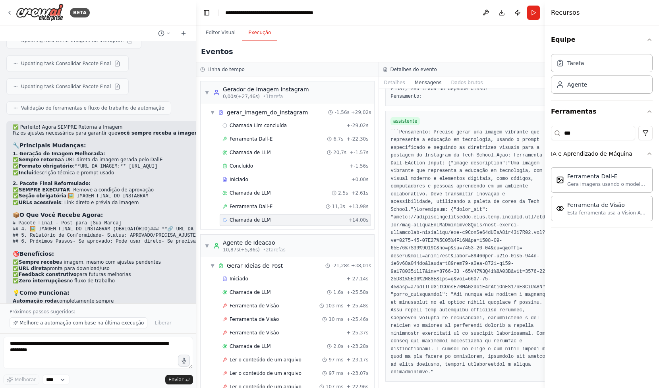
click at [432, 235] on font at bounding box center [471, 291] width 160 height 169
click at [207, 90] on font "▼" at bounding box center [207, 93] width 4 height 6
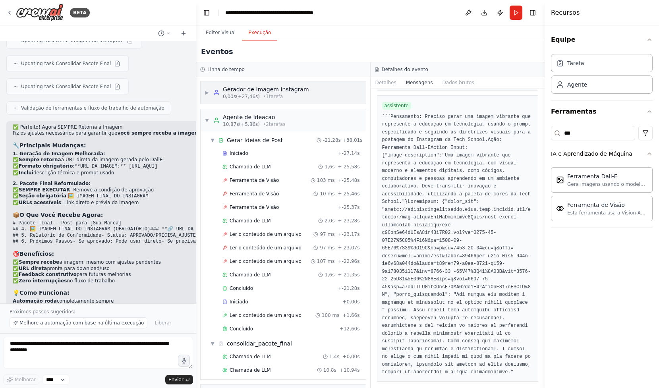
scroll to position [1302, 0]
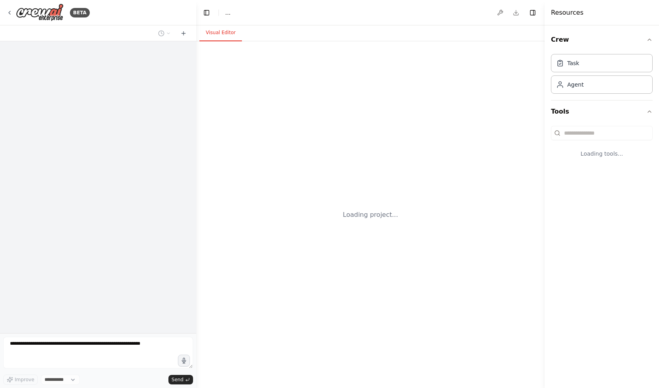
select select "****"
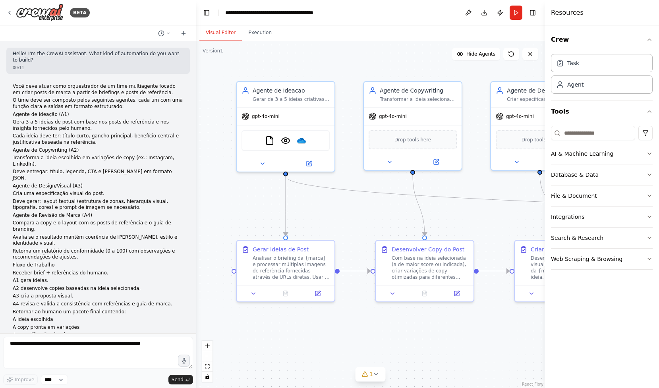
scroll to position [4295, 0]
